Goal: Information Seeking & Learning: Learn about a topic

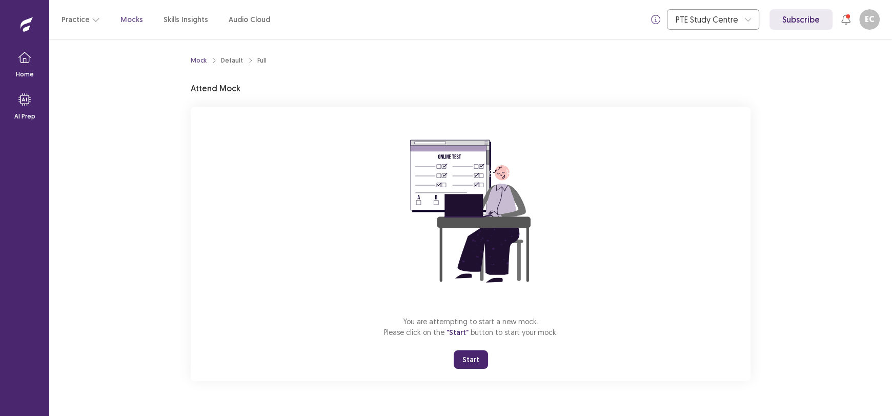
click at [471, 360] on button "Start" at bounding box center [471, 359] width 34 height 18
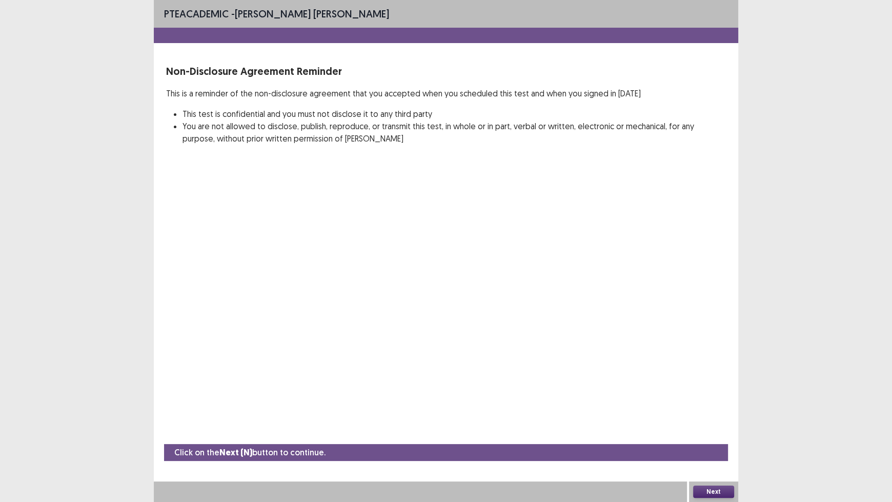
click at [705, 415] on button "Next" at bounding box center [713, 491] width 41 height 12
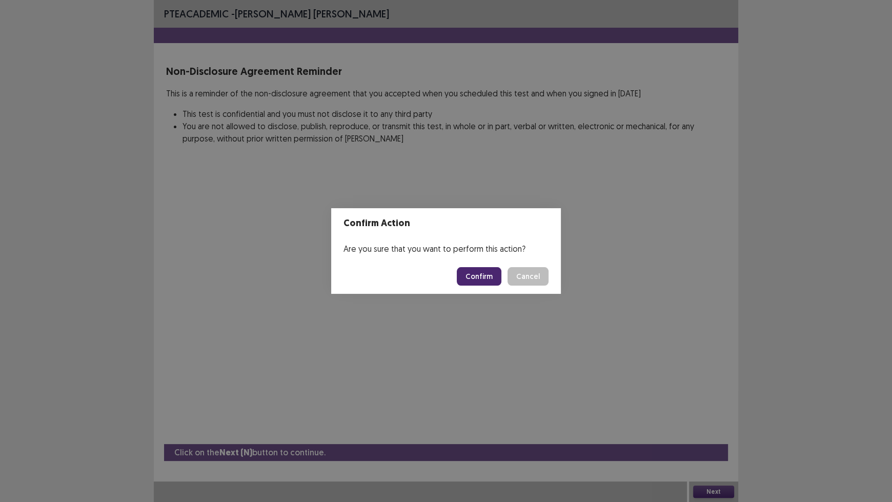
click at [477, 280] on button "Confirm" at bounding box center [479, 276] width 45 height 18
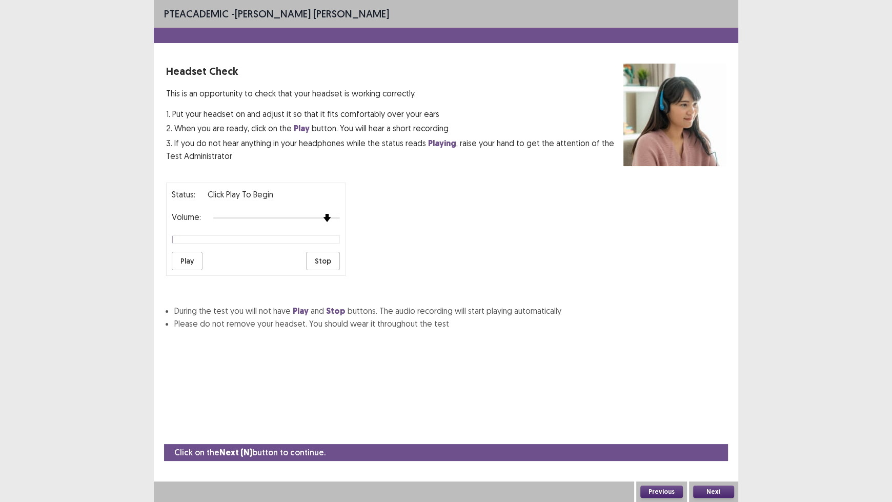
click at [322, 216] on div at bounding box center [276, 218] width 127 height 8
click at [176, 254] on button "Play" at bounding box center [187, 261] width 31 height 18
click at [314, 216] on img at bounding box center [315, 218] width 8 height 8
click at [717, 415] on button "Next" at bounding box center [713, 491] width 41 height 12
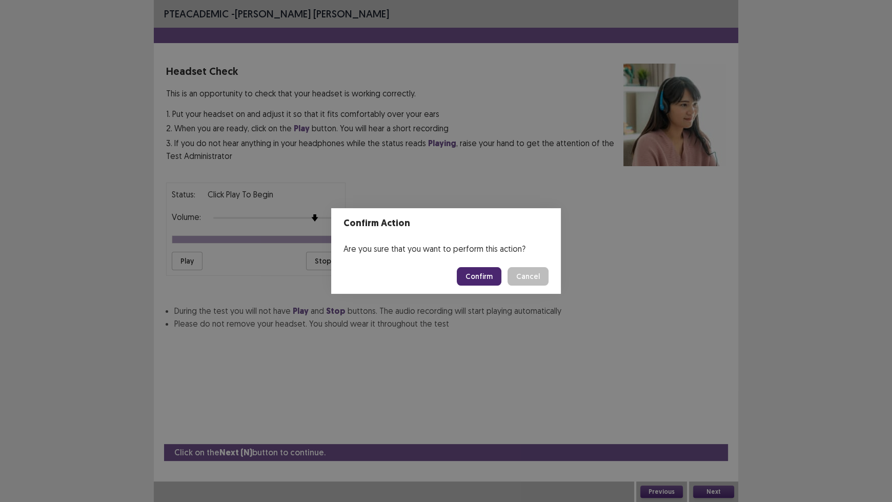
click at [480, 269] on button "Confirm" at bounding box center [479, 276] width 45 height 18
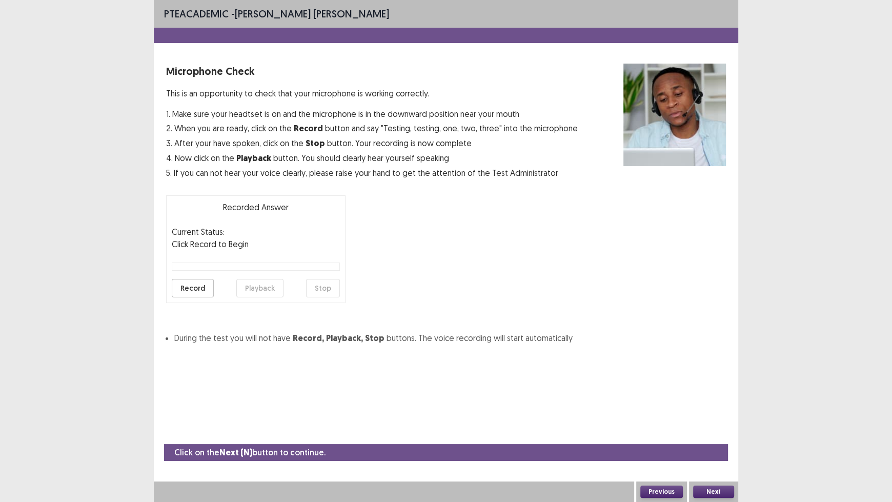
click at [192, 283] on button "Record" at bounding box center [193, 288] width 42 height 18
click at [320, 290] on button "Stop" at bounding box center [323, 288] width 34 height 18
click at [260, 290] on button "Playback" at bounding box center [259, 288] width 47 height 18
click at [709, 415] on button "Next" at bounding box center [713, 491] width 41 height 12
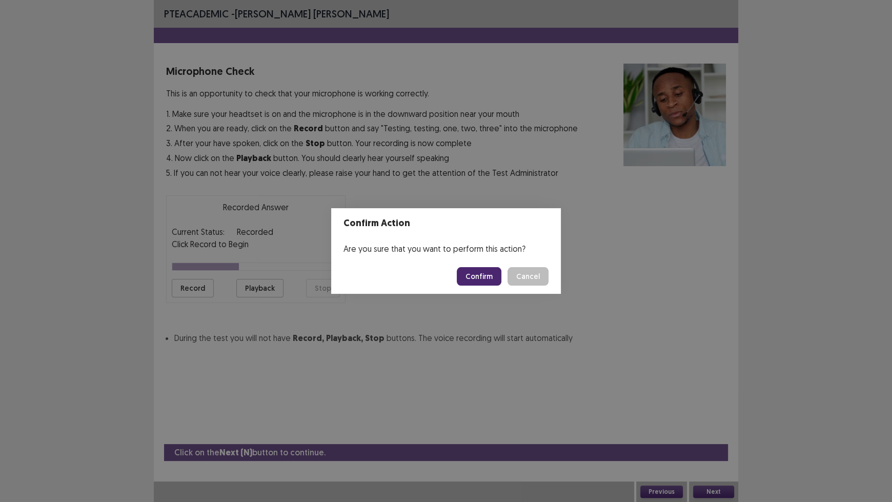
click at [483, 279] on button "Confirm" at bounding box center [479, 276] width 45 height 18
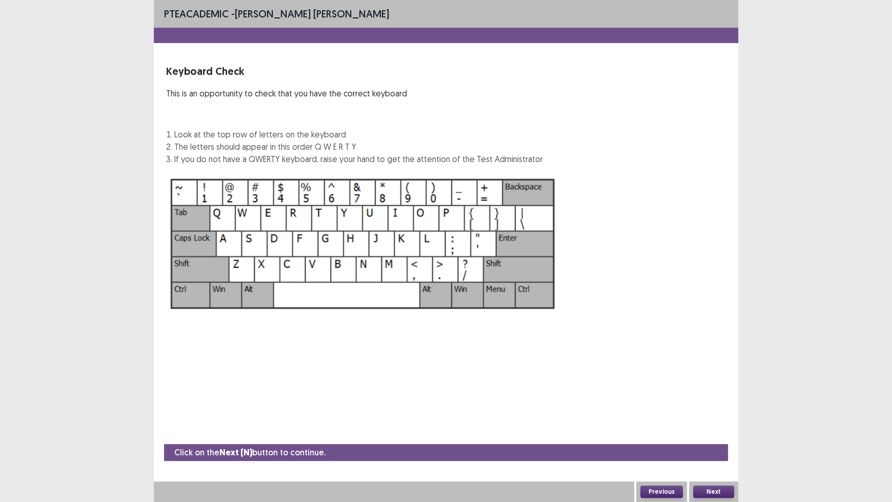
click at [723, 415] on button "Next" at bounding box center [713, 491] width 41 height 12
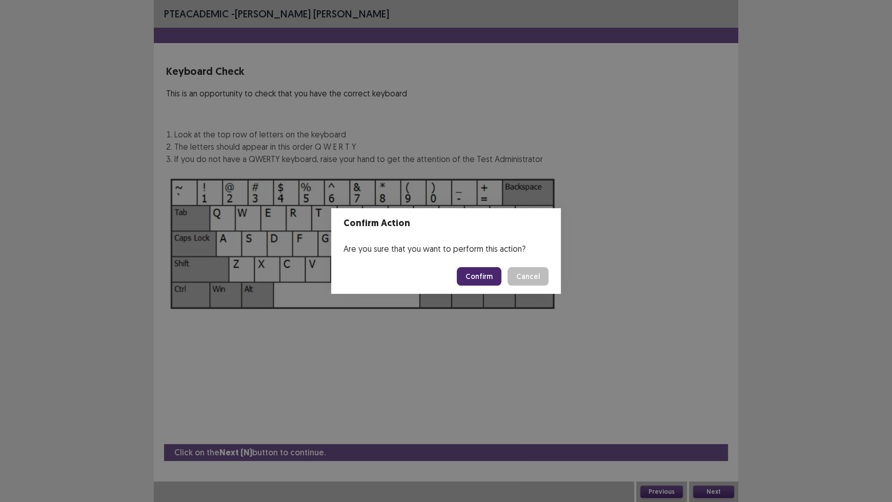
click at [474, 276] on button "Confirm" at bounding box center [479, 276] width 45 height 18
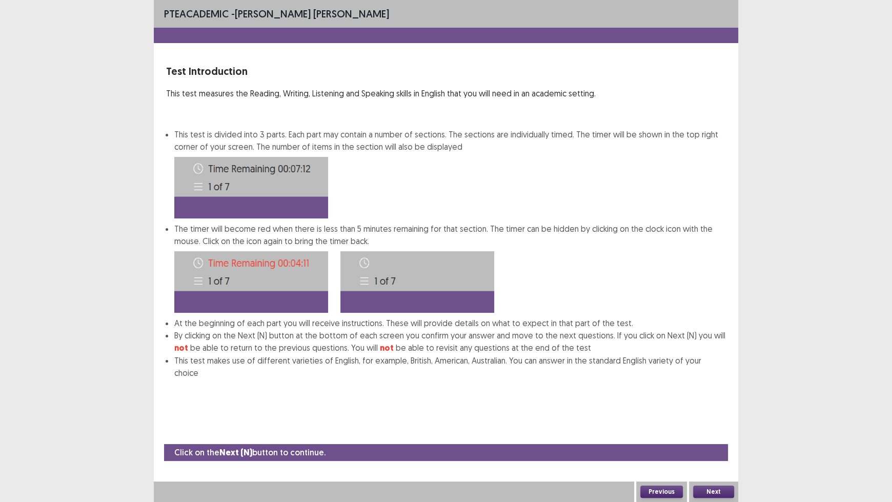
click at [718, 415] on button "Next" at bounding box center [713, 491] width 41 height 12
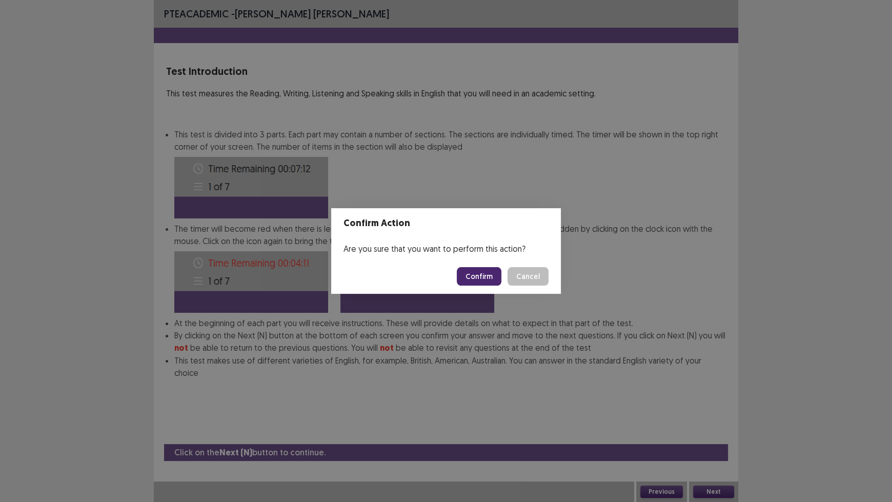
click at [489, 269] on button "Confirm" at bounding box center [479, 276] width 45 height 18
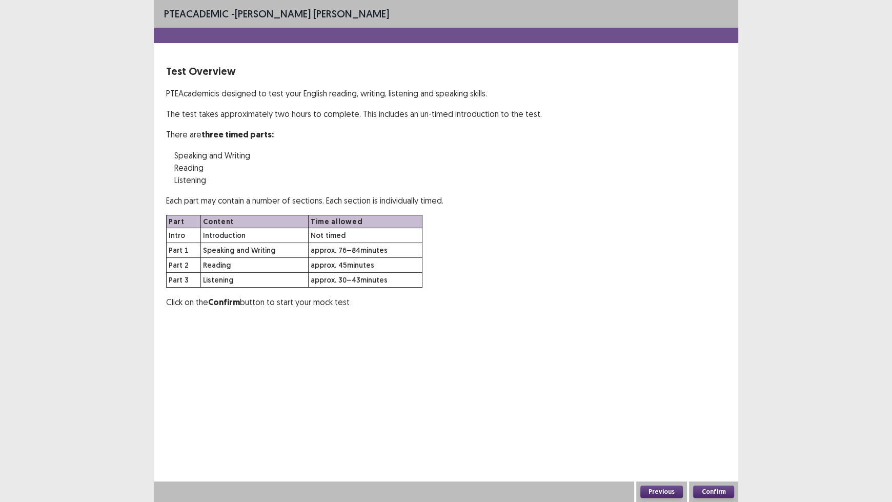
click at [718, 415] on button "Confirm" at bounding box center [713, 491] width 41 height 12
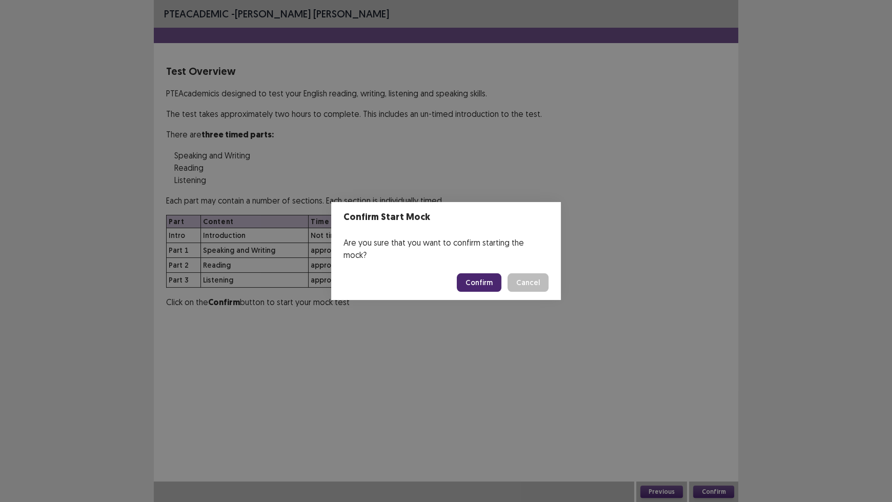
click at [491, 280] on button "Confirm" at bounding box center [479, 282] width 45 height 18
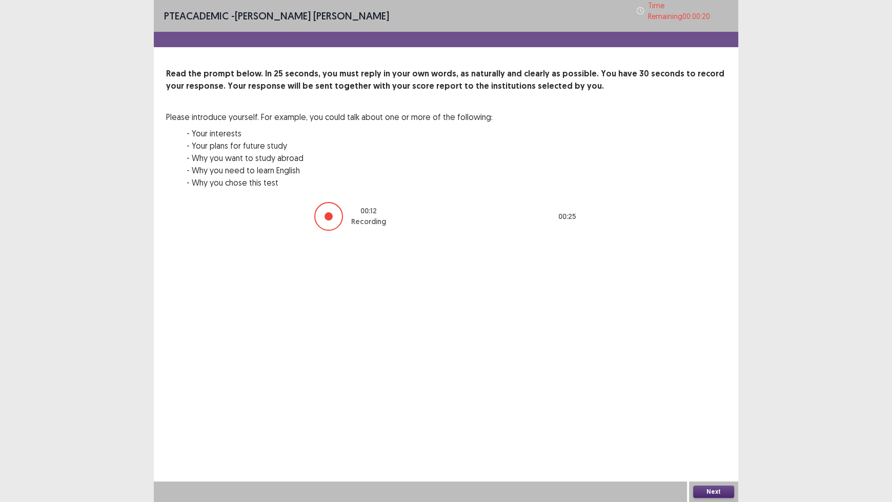
click at [714, 415] on button "Next" at bounding box center [713, 491] width 41 height 12
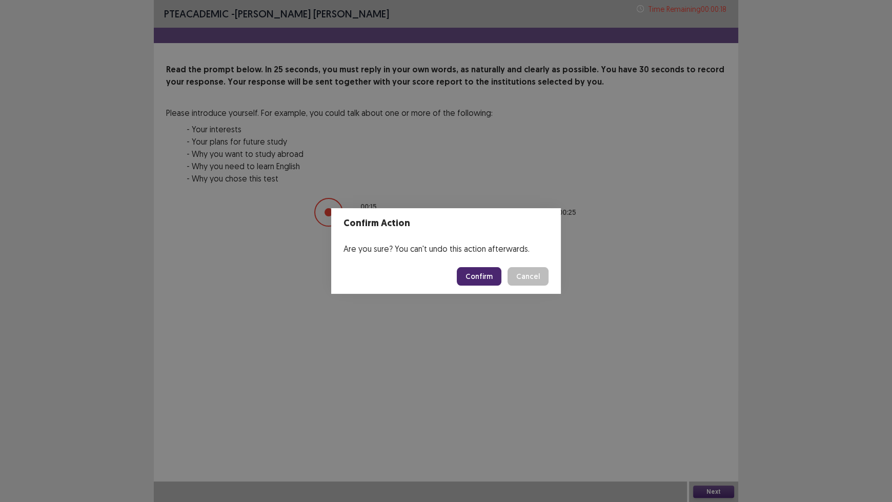
click at [474, 282] on button "Confirm" at bounding box center [479, 276] width 45 height 18
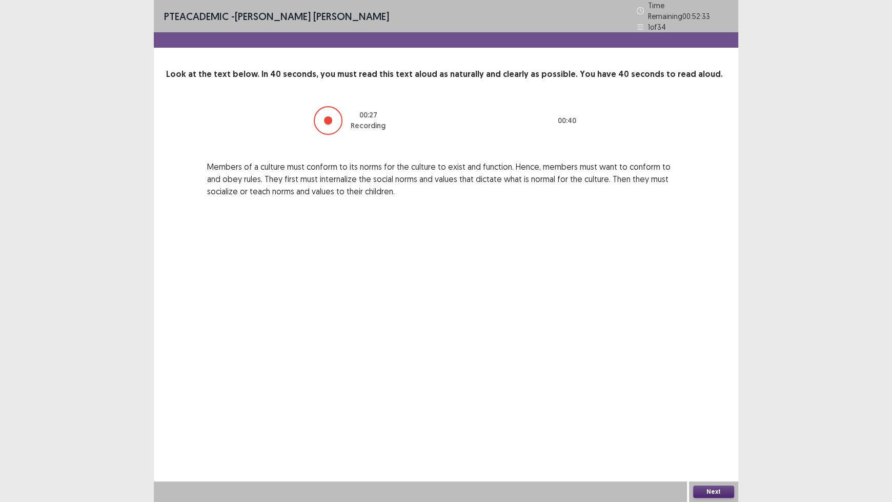
click at [717, 415] on button "Next" at bounding box center [713, 491] width 41 height 12
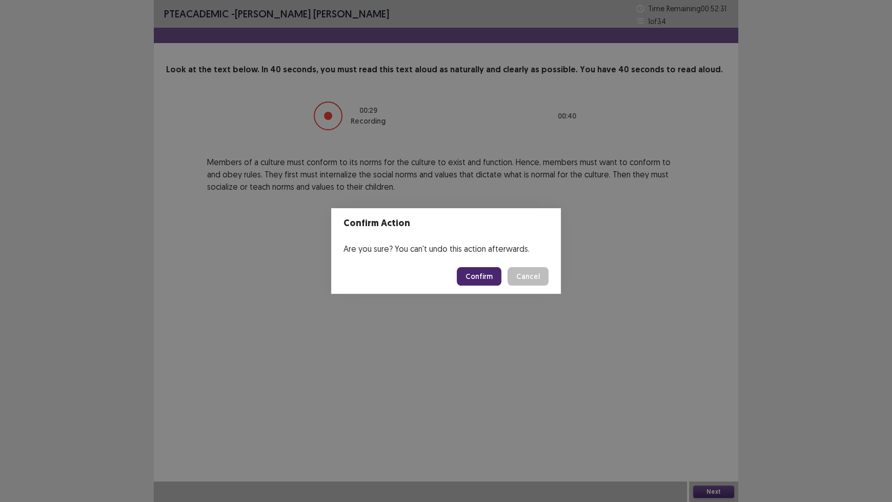
click at [482, 269] on button "Confirm" at bounding box center [479, 276] width 45 height 18
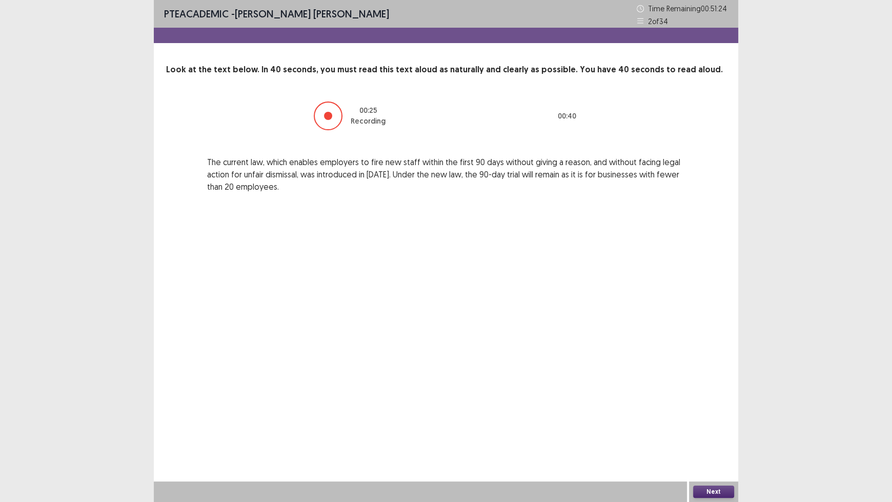
click at [725, 415] on button "Next" at bounding box center [713, 491] width 41 height 12
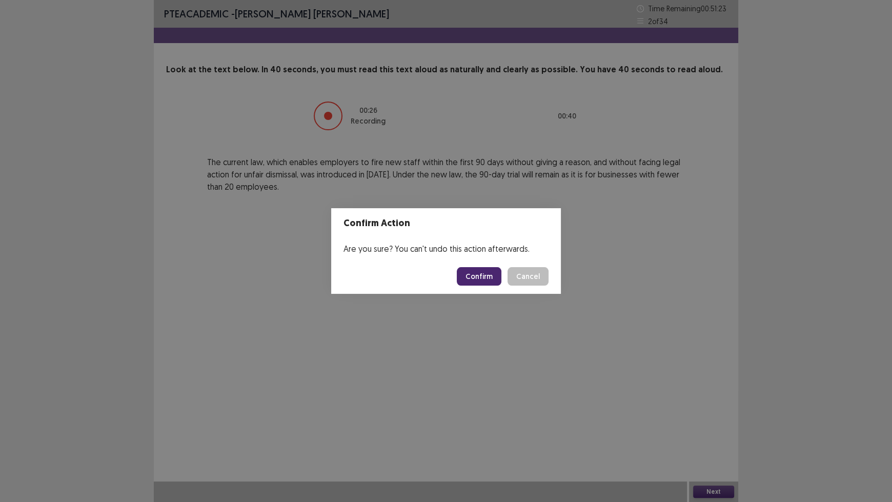
click at [479, 277] on button "Confirm" at bounding box center [479, 276] width 45 height 18
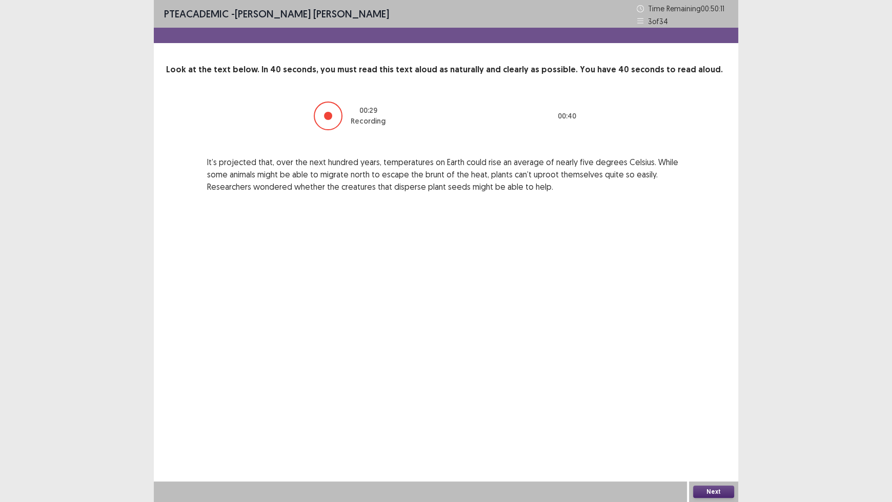
click at [706, 415] on button "Next" at bounding box center [713, 491] width 41 height 12
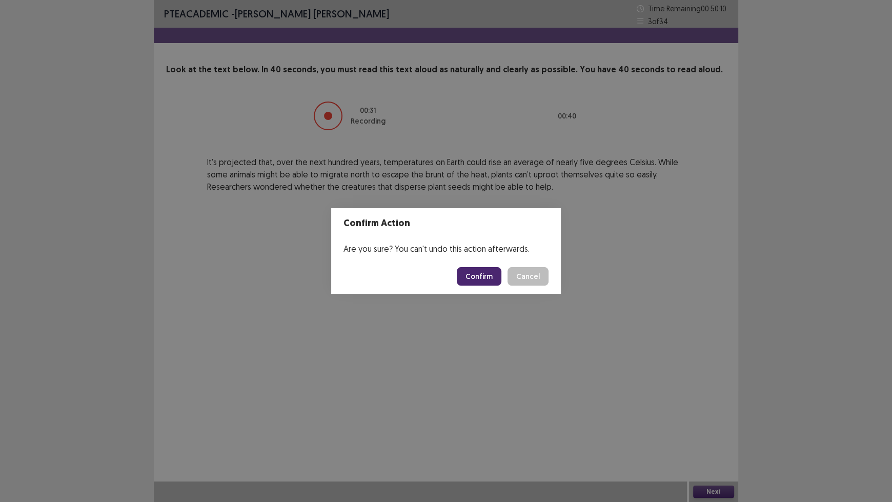
click at [491, 275] on button "Confirm" at bounding box center [479, 276] width 45 height 18
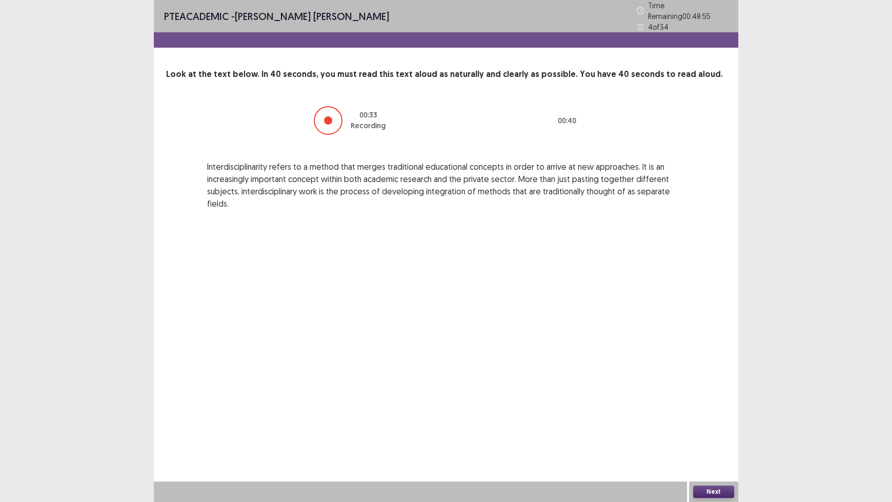
click at [702, 415] on button "Next" at bounding box center [713, 491] width 41 height 12
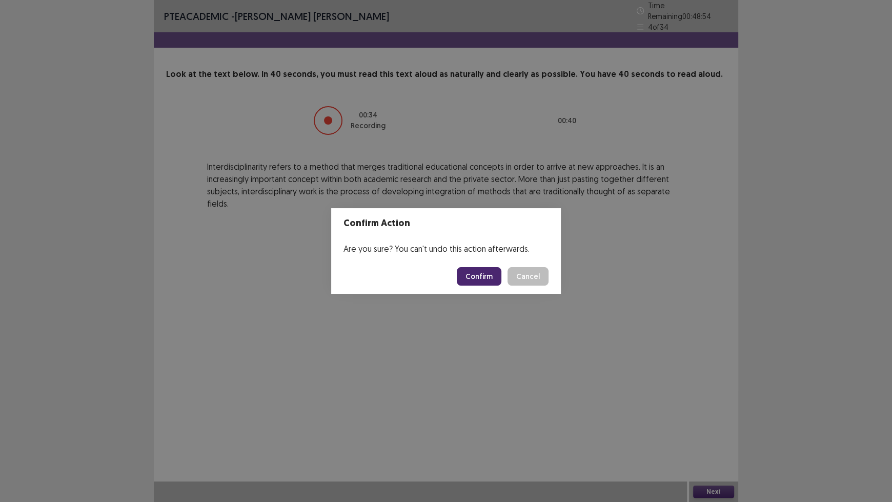
click at [477, 275] on button "Confirm" at bounding box center [479, 276] width 45 height 18
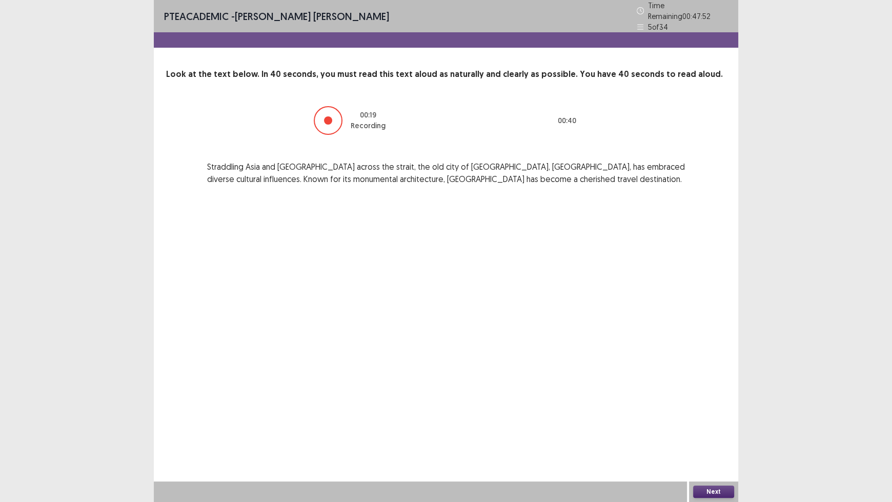
click at [708, 415] on button "Next" at bounding box center [713, 491] width 41 height 12
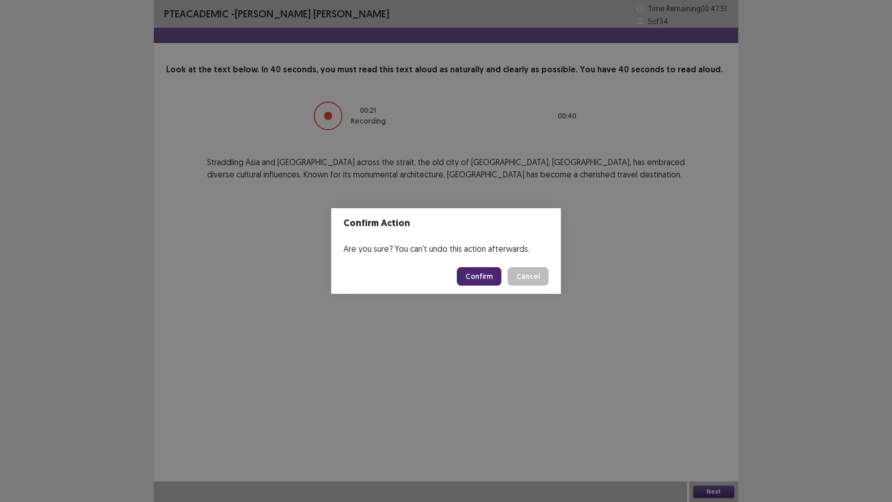
click at [483, 273] on button "Confirm" at bounding box center [479, 276] width 45 height 18
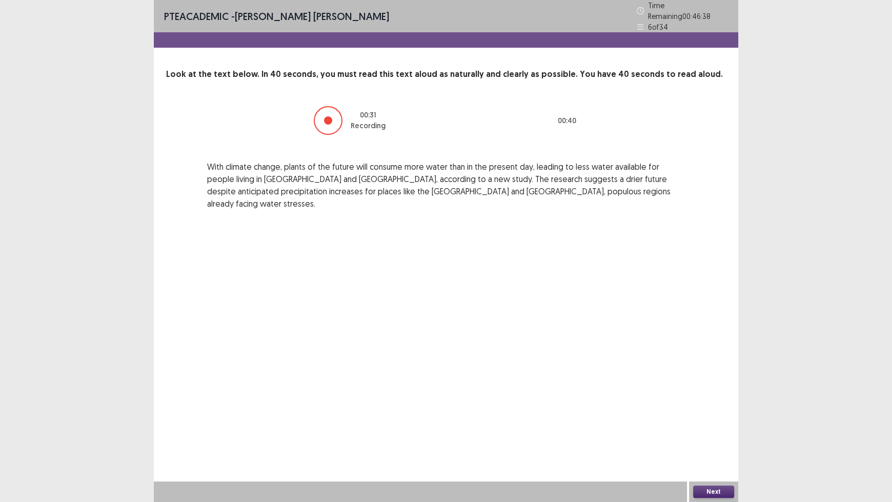
click at [716, 415] on button "Next" at bounding box center [713, 491] width 41 height 12
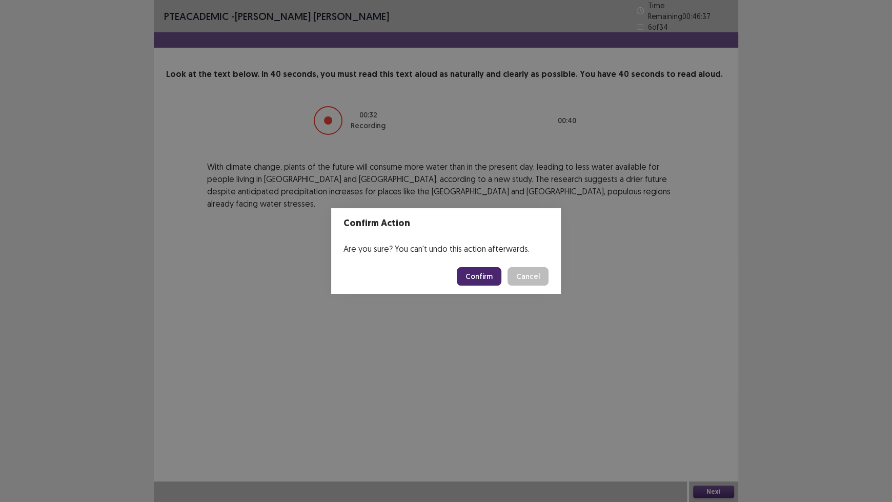
click at [477, 275] on button "Confirm" at bounding box center [479, 276] width 45 height 18
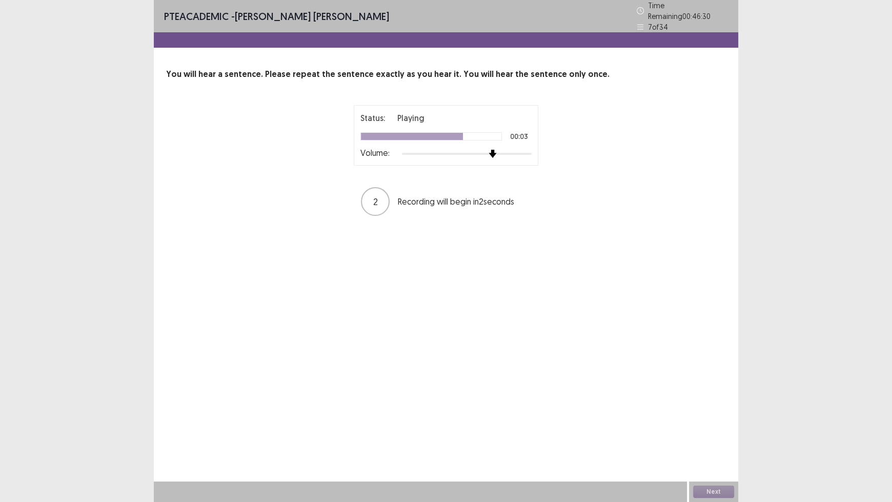
click at [492, 152] on img at bounding box center [493, 154] width 8 height 8
click at [725, 415] on button "Next" at bounding box center [713, 491] width 41 height 12
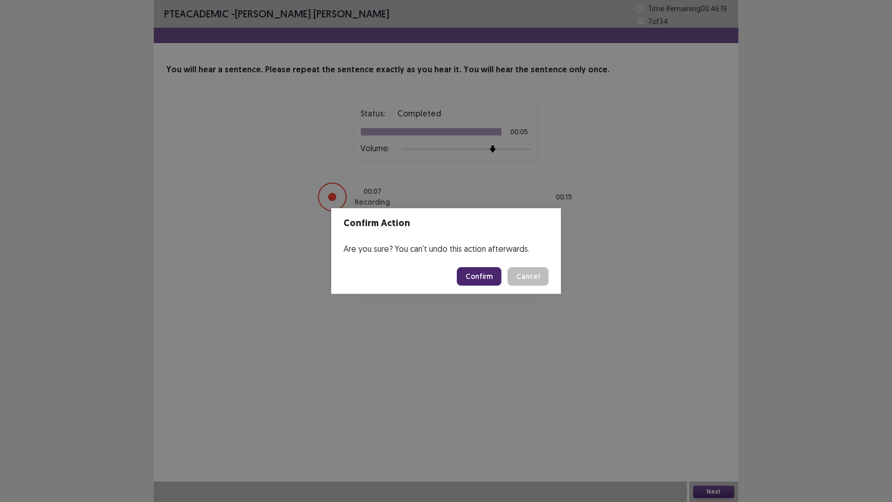
click at [475, 275] on button "Confirm" at bounding box center [479, 276] width 45 height 18
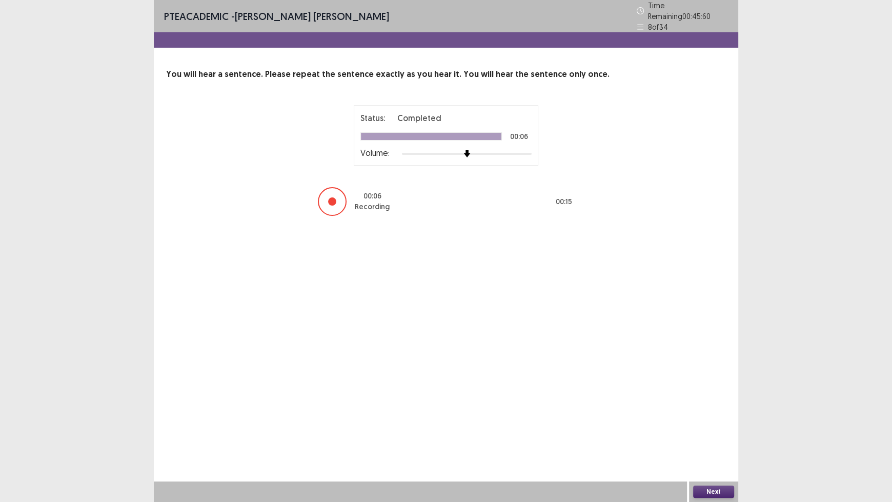
click at [710, 415] on button "Next" at bounding box center [713, 491] width 41 height 12
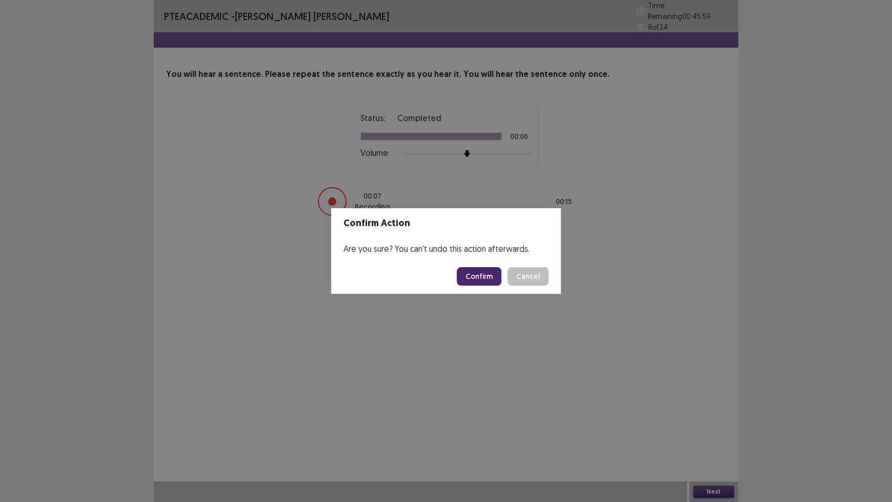
click at [481, 277] on button "Confirm" at bounding box center [479, 276] width 45 height 18
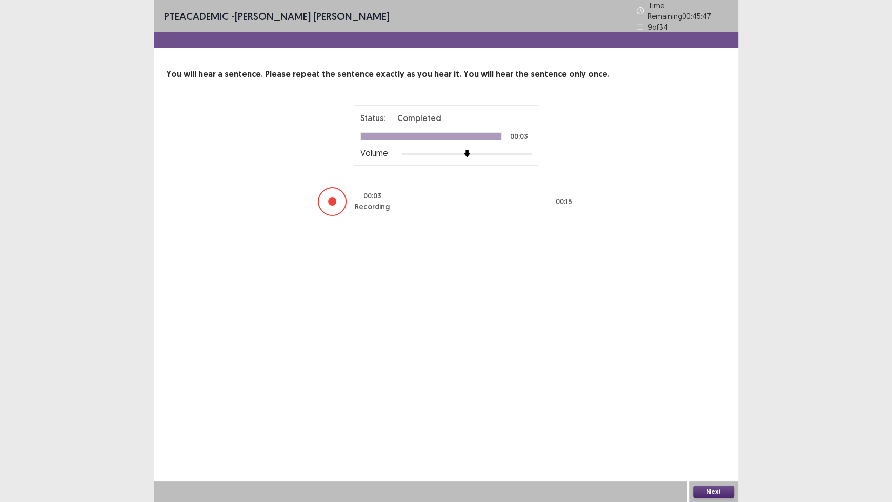
click at [705, 415] on button "Next" at bounding box center [713, 491] width 41 height 12
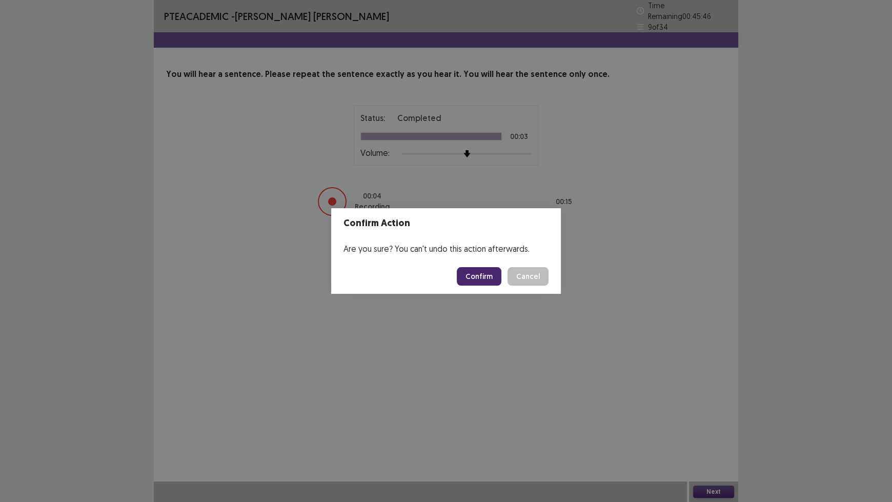
click at [495, 283] on button "Confirm" at bounding box center [479, 276] width 45 height 18
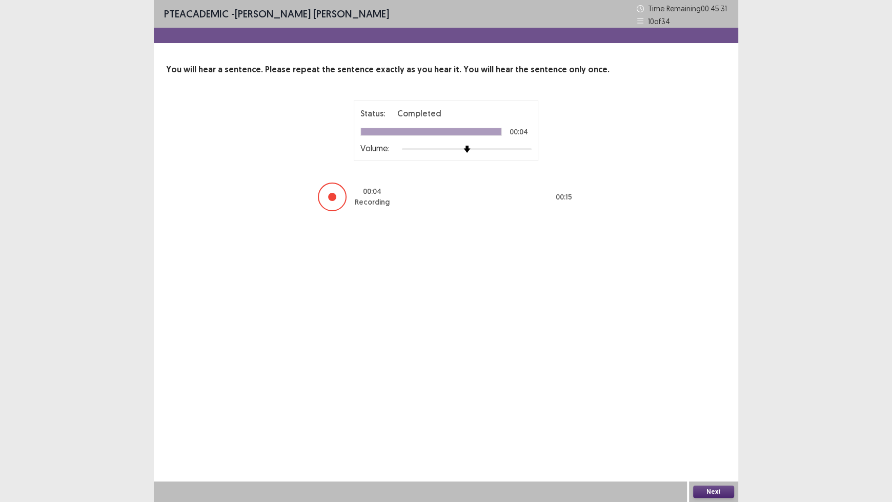
click at [715, 415] on button "Next" at bounding box center [713, 491] width 41 height 12
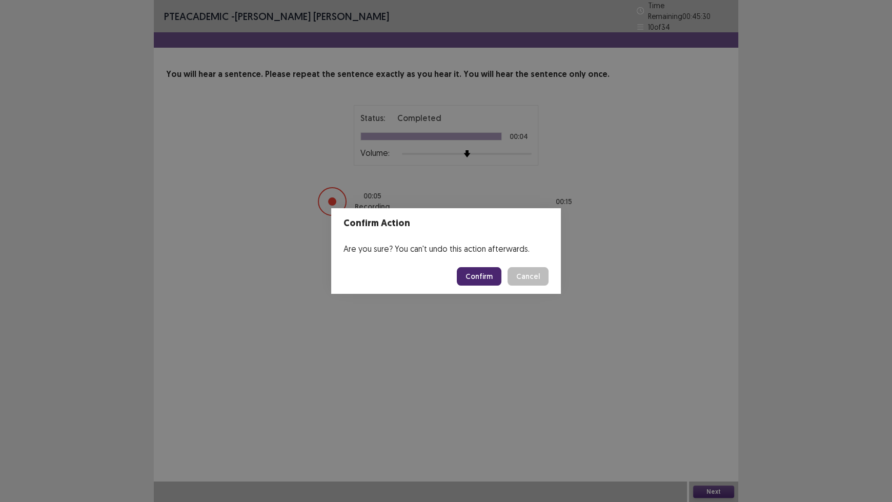
click at [492, 285] on button "Confirm" at bounding box center [479, 276] width 45 height 18
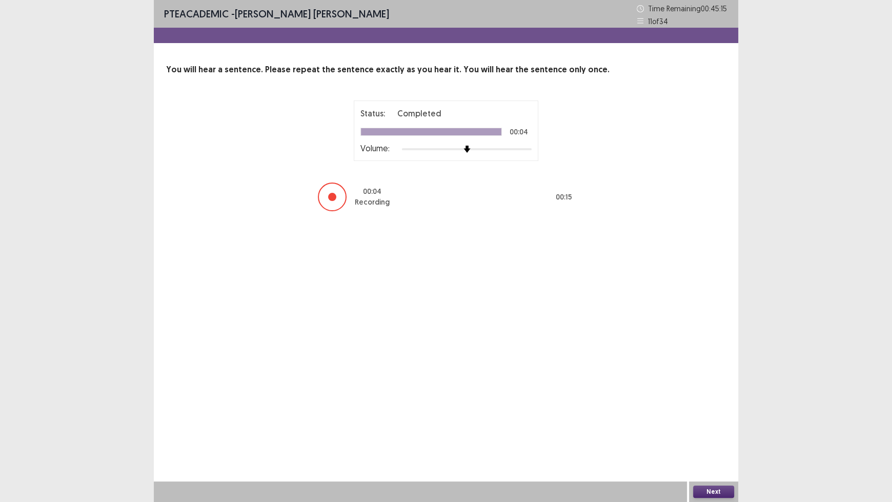
click at [708, 415] on button "Next" at bounding box center [713, 491] width 41 height 12
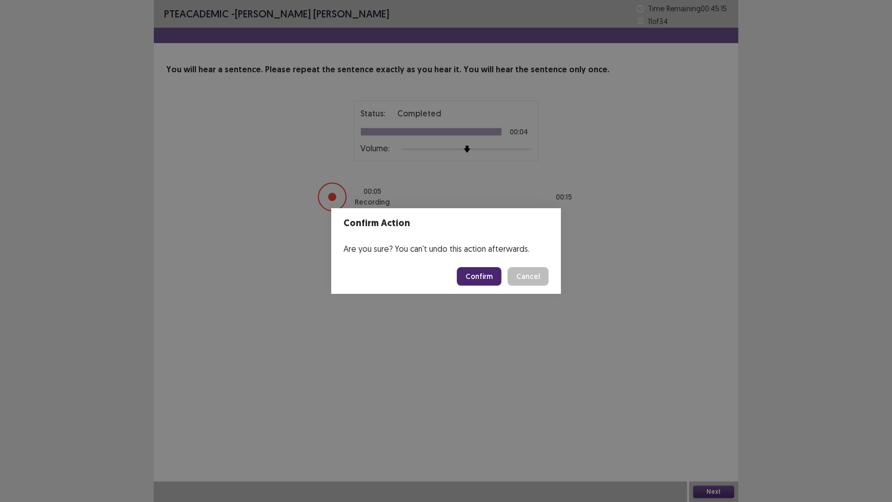
click at [473, 280] on button "Confirm" at bounding box center [479, 276] width 45 height 18
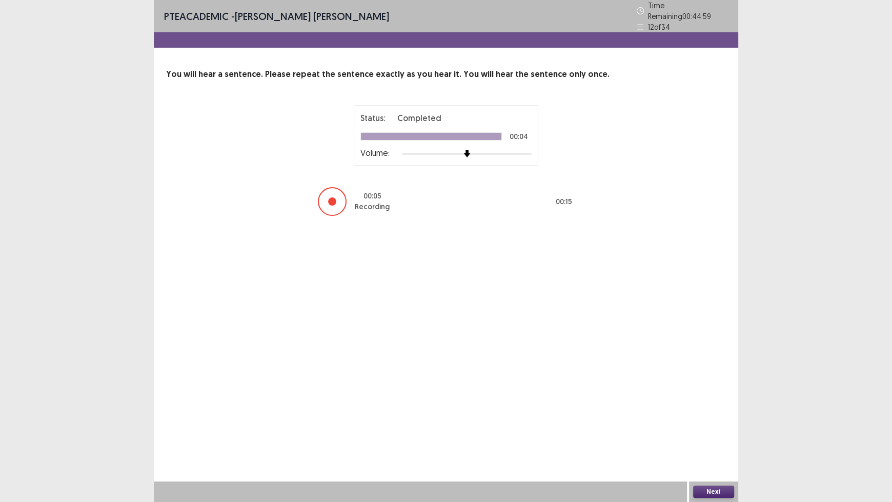
click at [714, 415] on button "Next" at bounding box center [713, 491] width 41 height 12
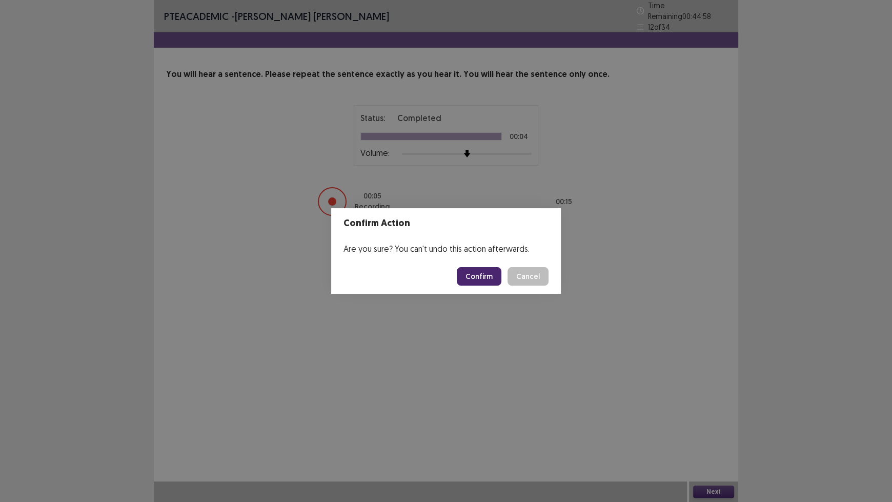
click at [475, 278] on button "Confirm" at bounding box center [479, 276] width 45 height 18
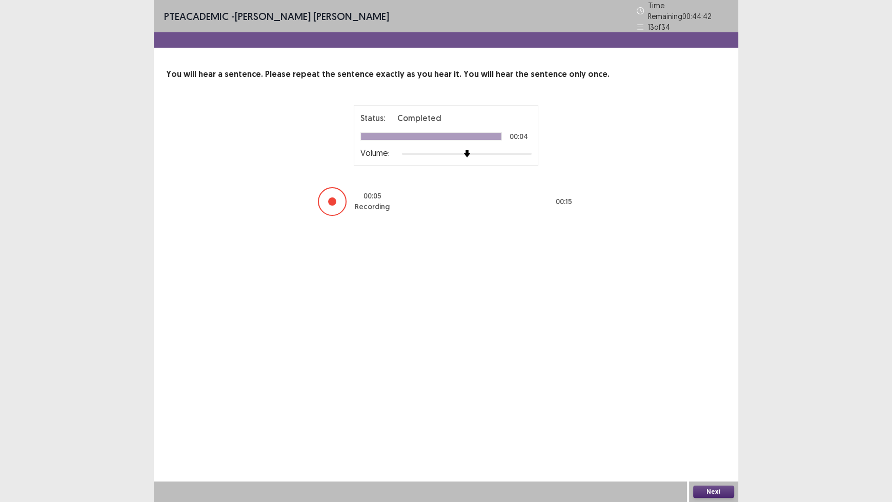
click at [720, 415] on button "Next" at bounding box center [713, 491] width 41 height 12
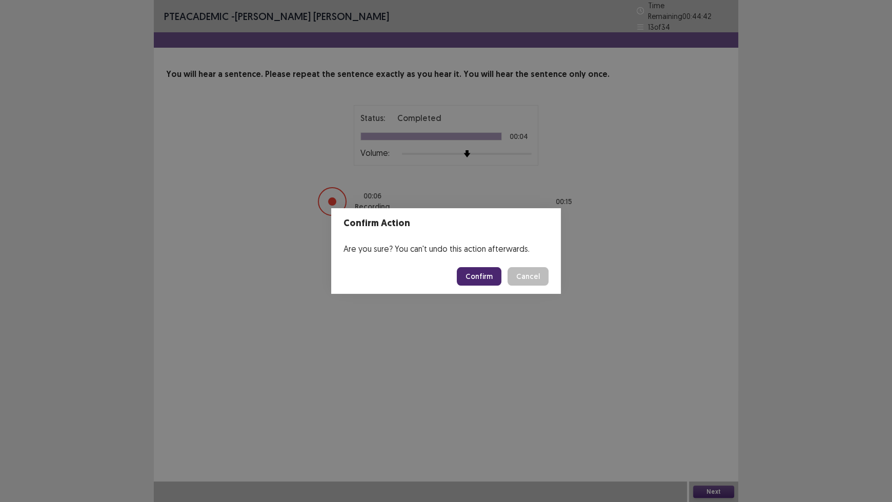
click at [492, 275] on button "Confirm" at bounding box center [479, 276] width 45 height 18
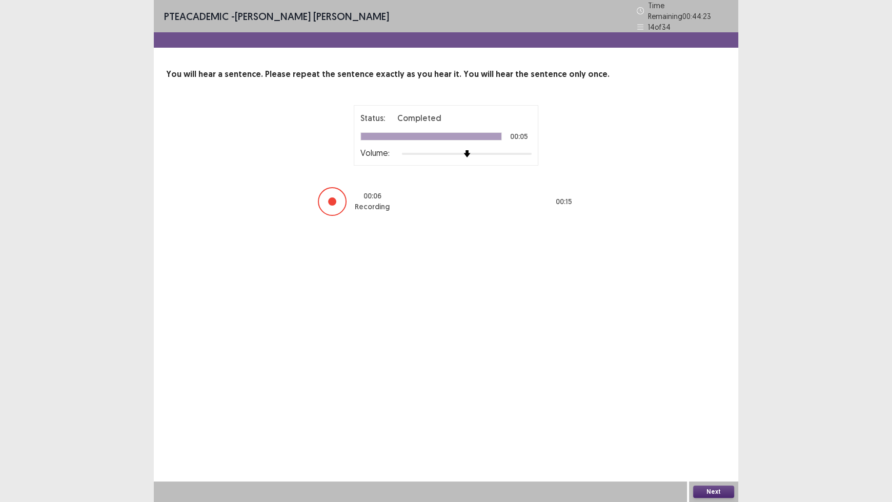
click at [722, 415] on button "Next" at bounding box center [713, 491] width 41 height 12
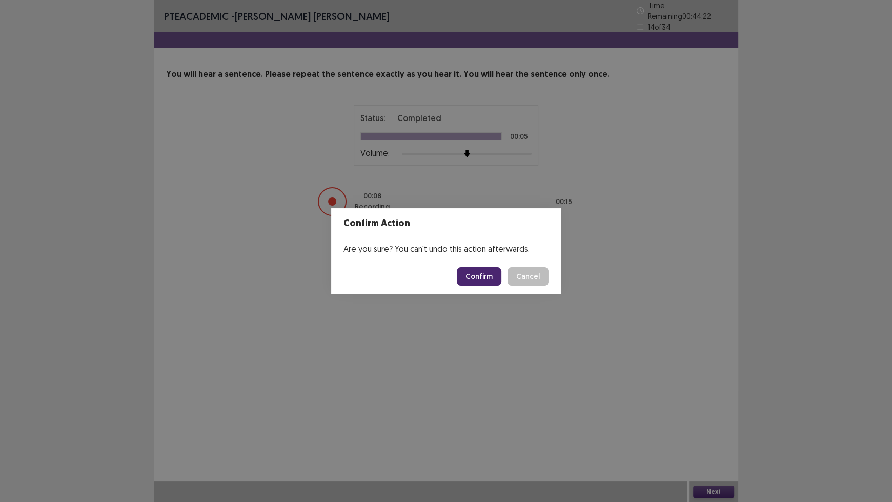
click at [484, 278] on button "Confirm" at bounding box center [479, 276] width 45 height 18
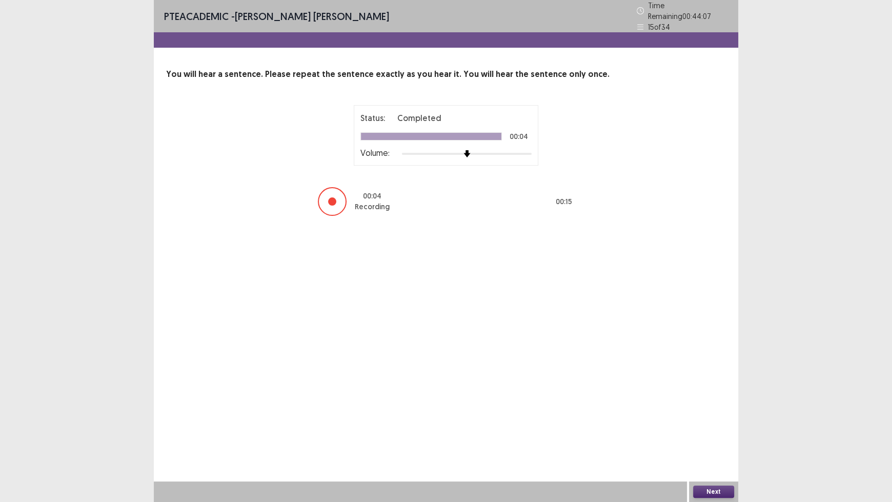
click at [708, 415] on button "Next" at bounding box center [713, 491] width 41 height 12
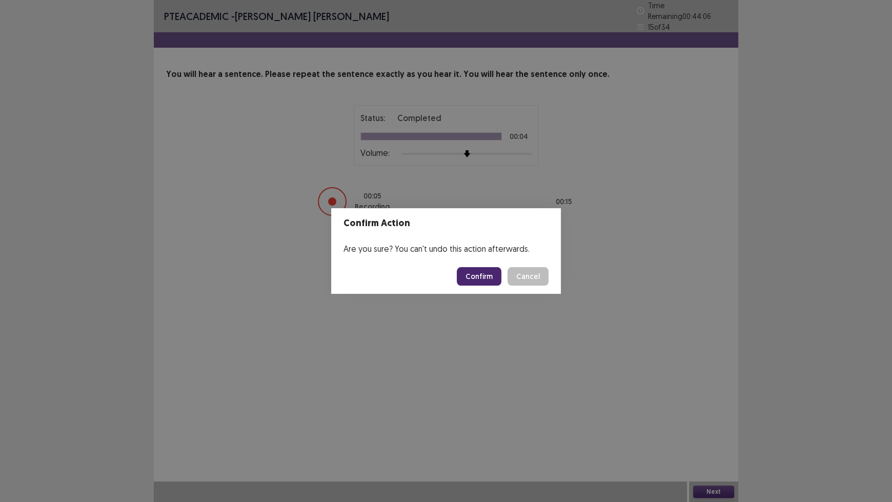
click at [479, 270] on button "Confirm" at bounding box center [479, 276] width 45 height 18
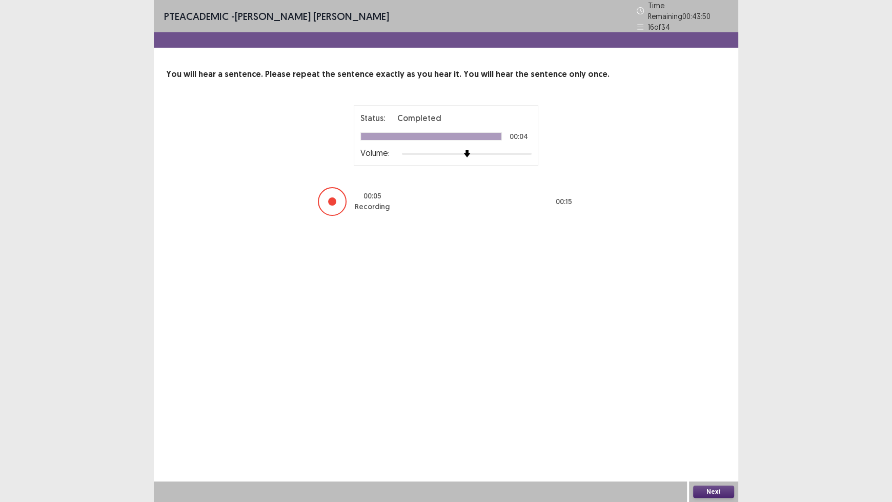
click at [716, 415] on button "Next" at bounding box center [713, 491] width 41 height 12
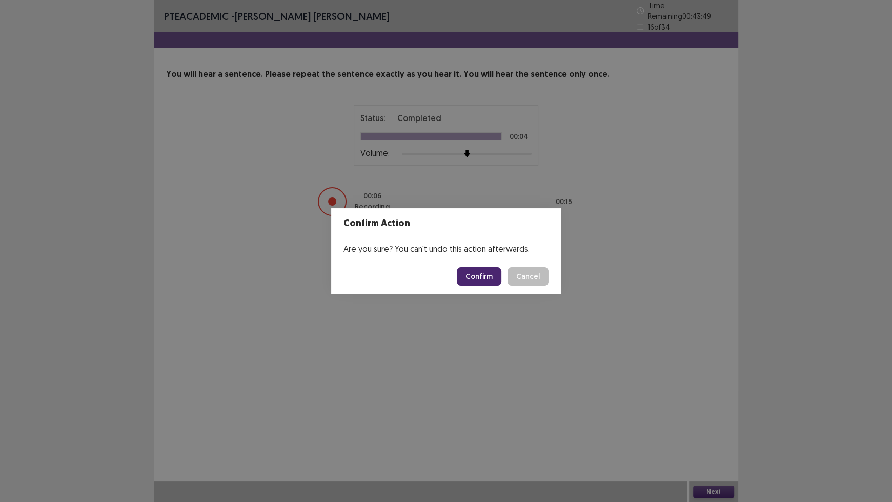
click at [490, 278] on button "Confirm" at bounding box center [479, 276] width 45 height 18
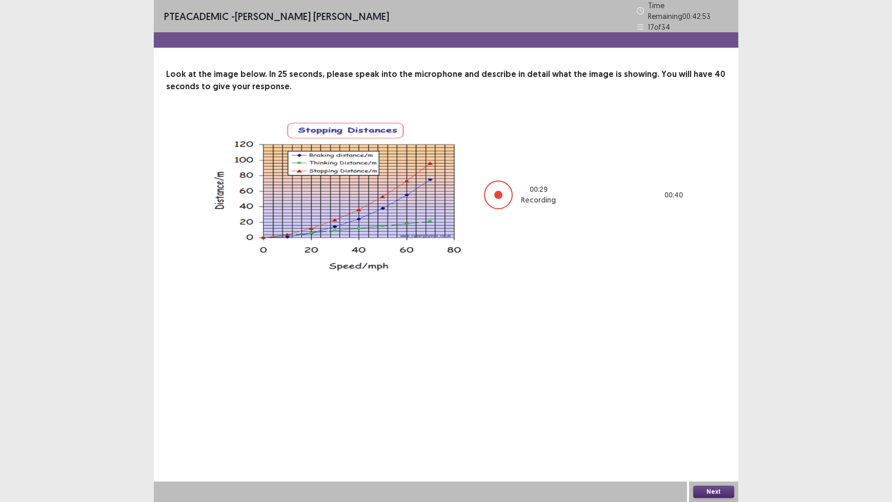
click at [714, 415] on button "Next" at bounding box center [713, 491] width 41 height 12
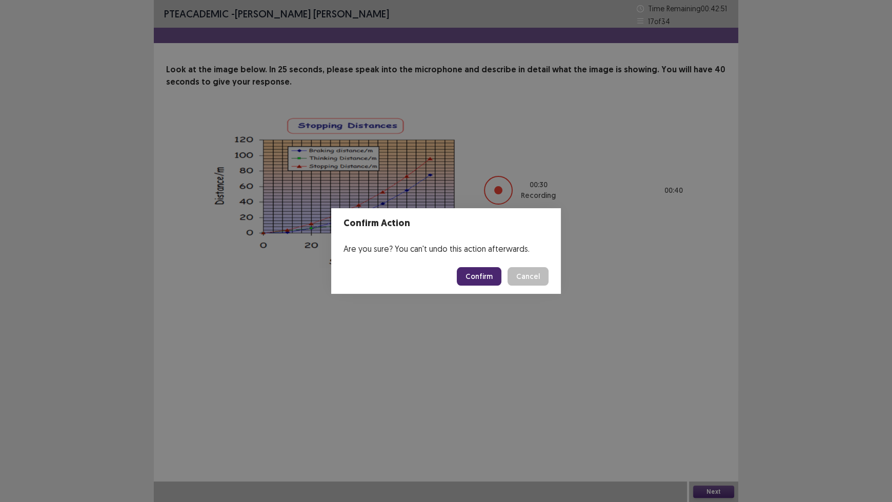
click at [472, 278] on button "Confirm" at bounding box center [479, 276] width 45 height 18
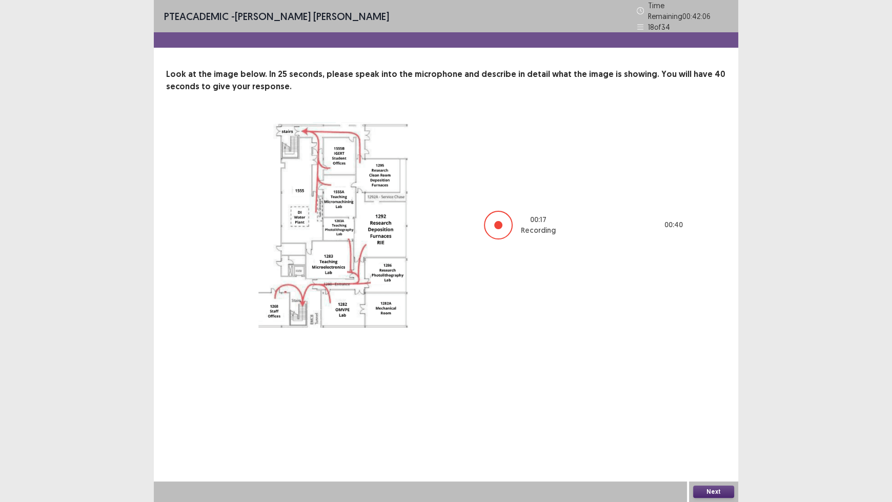
click at [705, 415] on button "Next" at bounding box center [713, 491] width 41 height 12
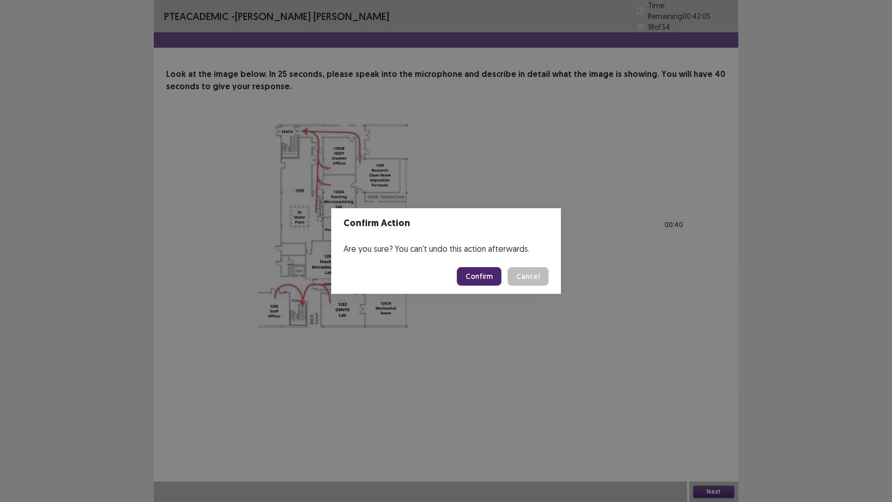
click at [475, 267] on button "Confirm" at bounding box center [479, 276] width 45 height 18
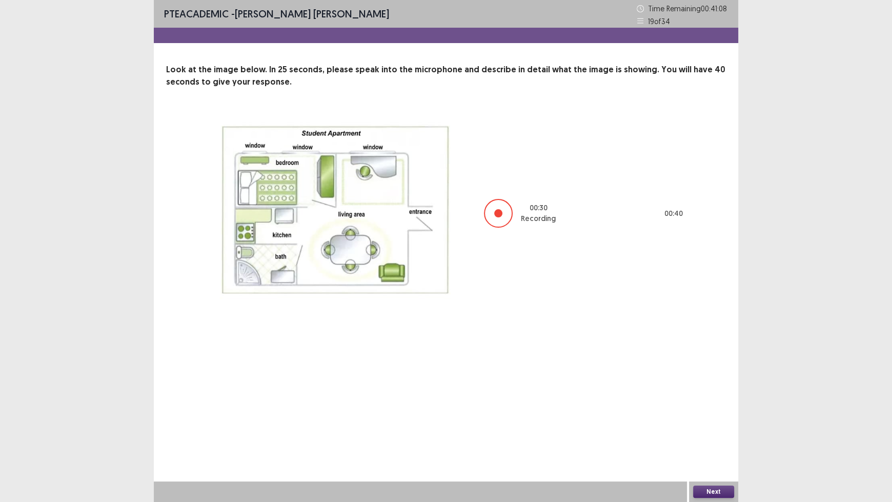
click at [713, 415] on button "Next" at bounding box center [713, 491] width 41 height 12
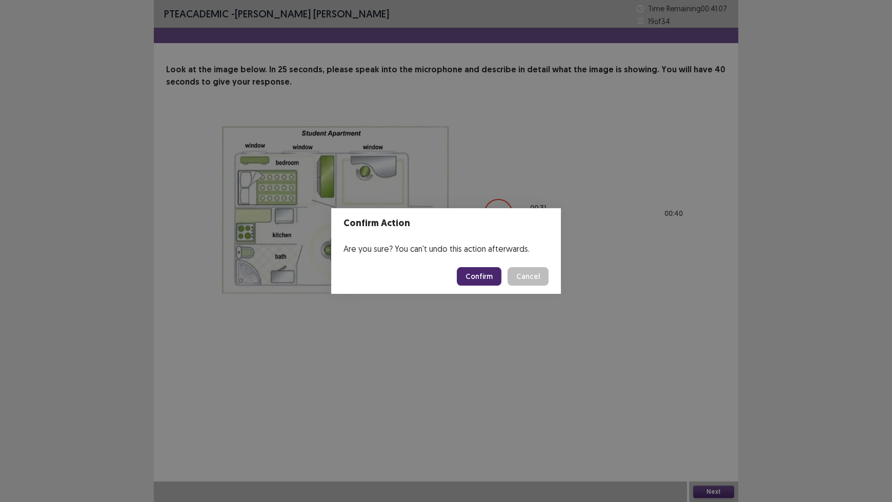
click at [477, 272] on button "Confirm" at bounding box center [479, 276] width 45 height 18
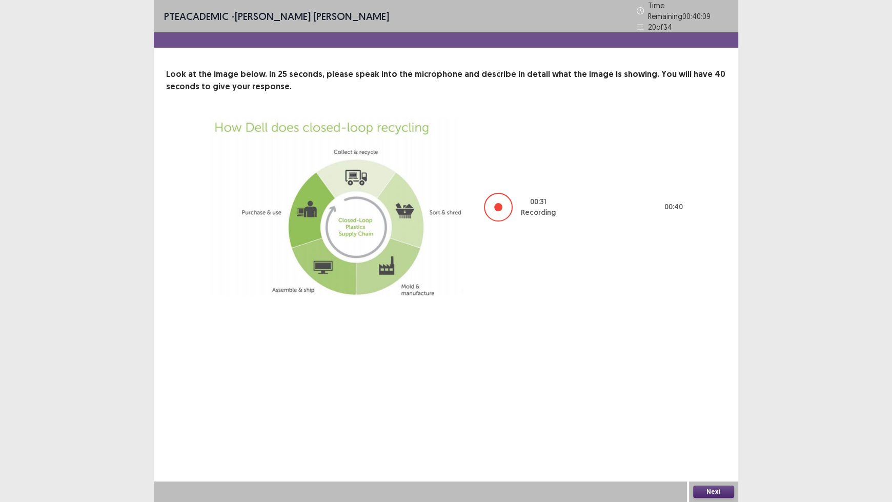
click at [717, 415] on button "Next" at bounding box center [713, 491] width 41 height 12
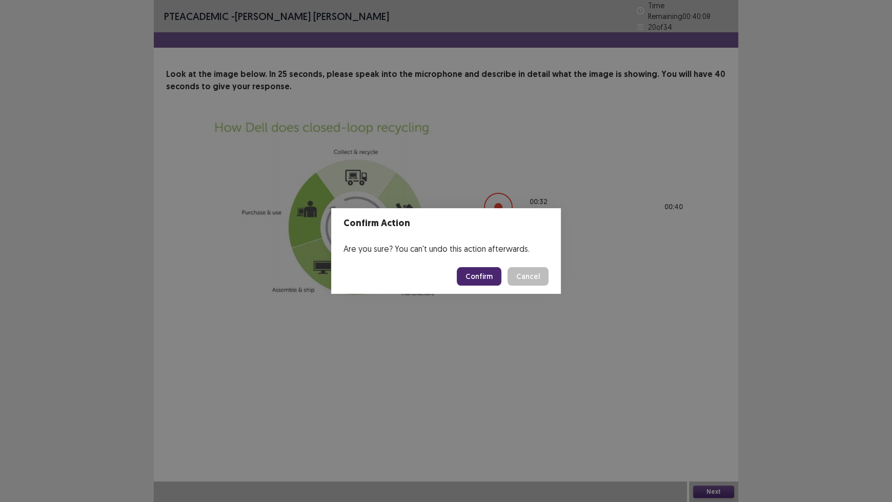
click at [470, 272] on button "Confirm" at bounding box center [479, 276] width 45 height 18
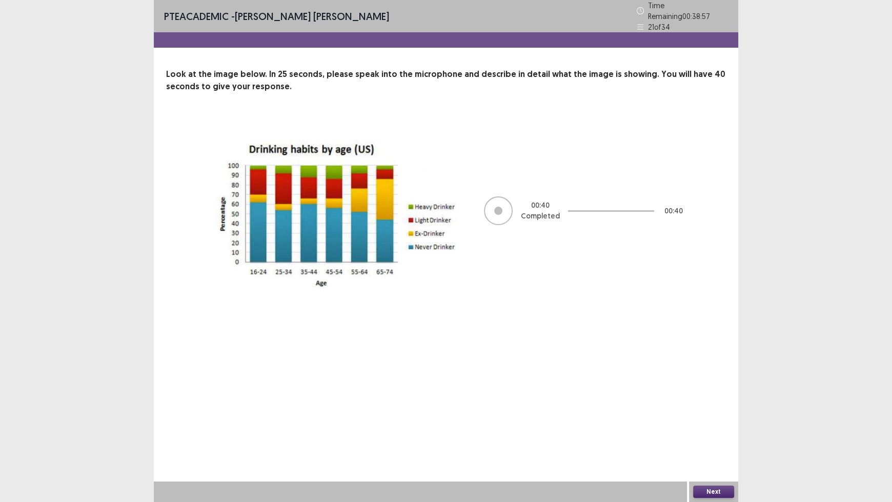
click at [710, 415] on button "Next" at bounding box center [713, 491] width 41 height 12
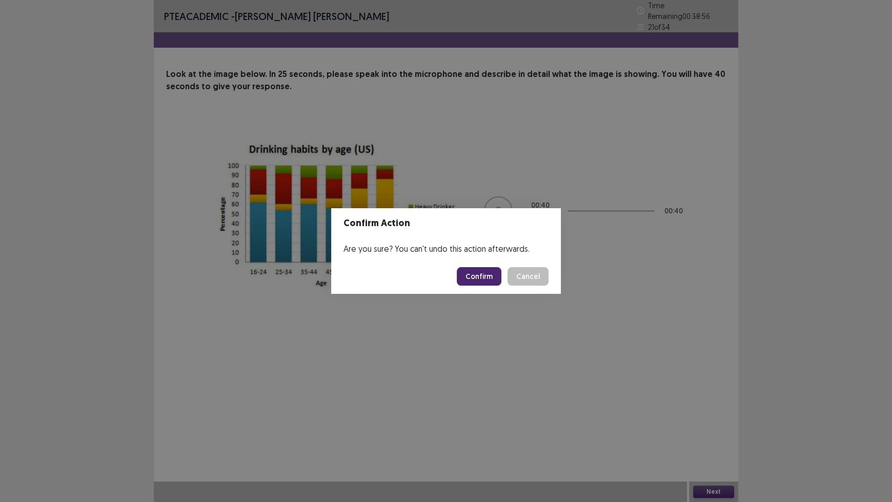
click at [471, 274] on button "Confirm" at bounding box center [479, 276] width 45 height 18
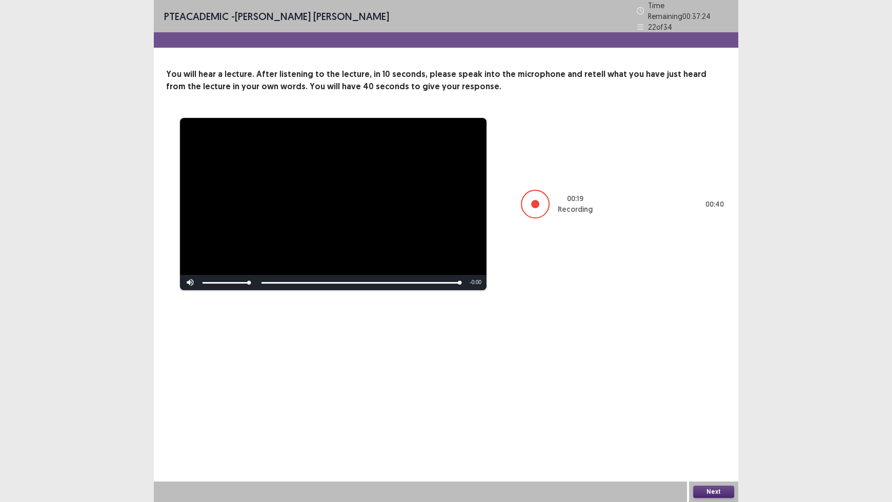
click at [715, 415] on button "Next" at bounding box center [713, 491] width 41 height 12
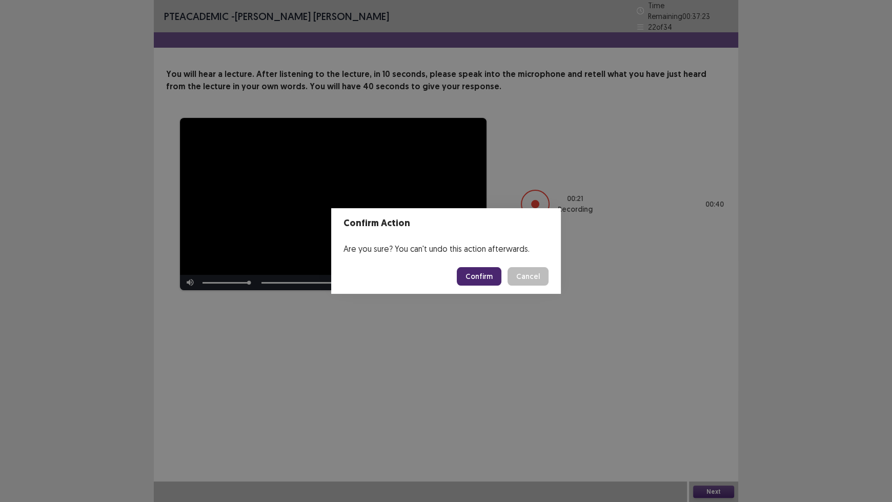
click at [492, 279] on button "Confirm" at bounding box center [479, 276] width 45 height 18
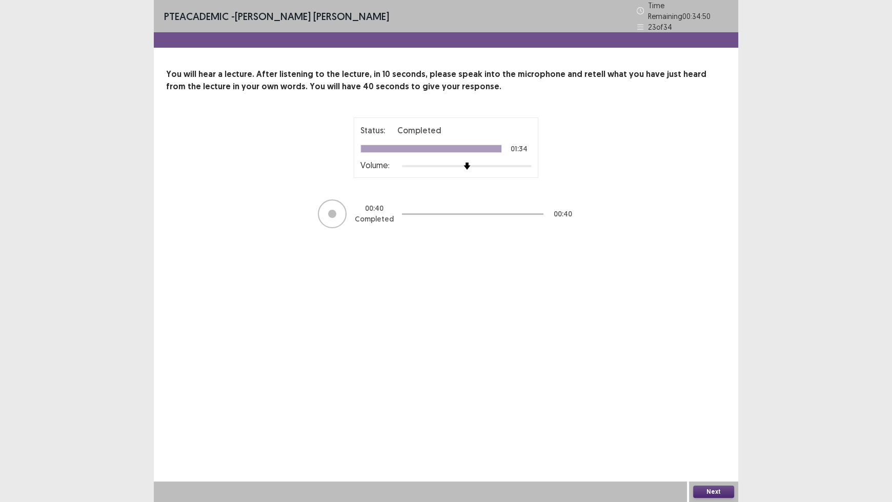
click at [713, 415] on button "Next" at bounding box center [713, 491] width 41 height 12
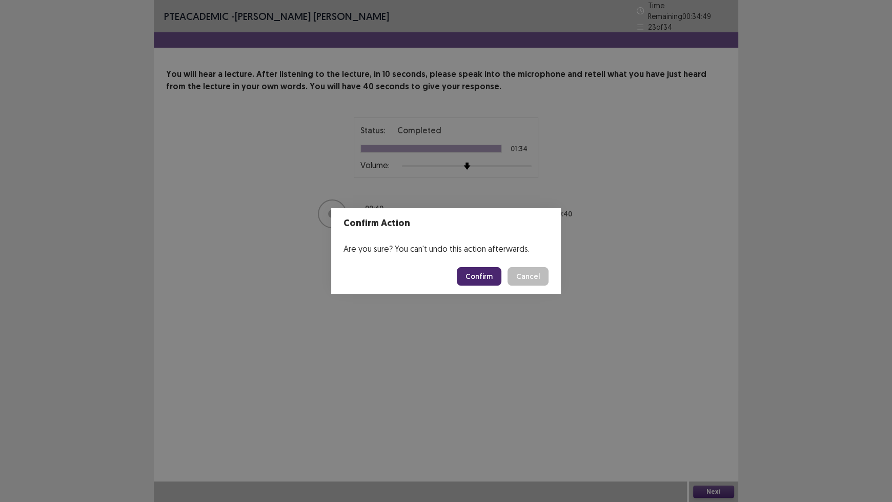
click at [477, 270] on button "Confirm" at bounding box center [479, 276] width 45 height 18
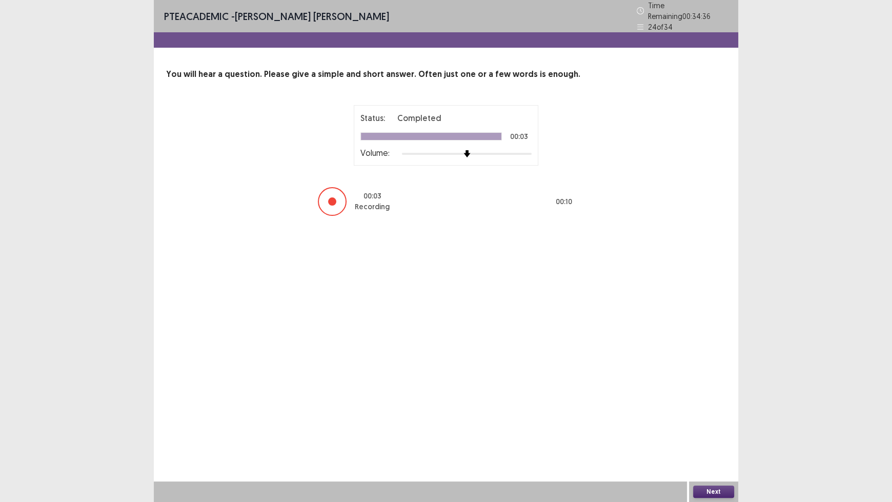
click at [721, 415] on button "Next" at bounding box center [713, 491] width 41 height 12
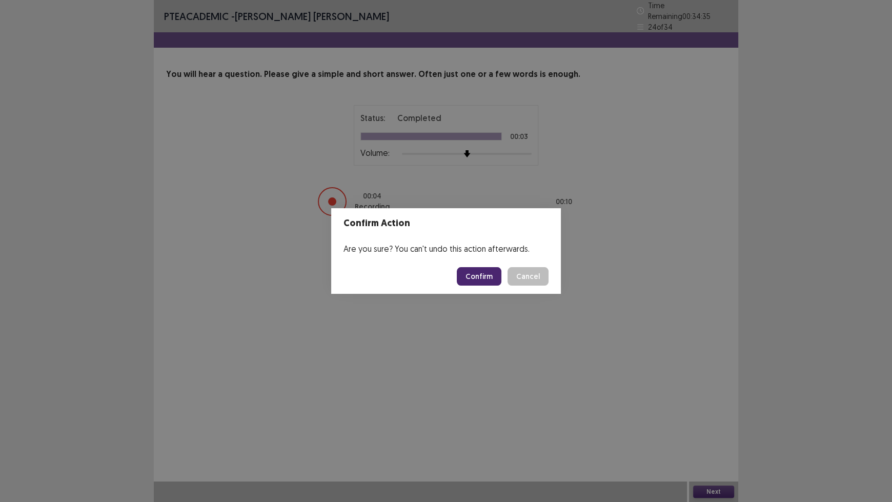
click at [492, 276] on button "Confirm" at bounding box center [479, 276] width 45 height 18
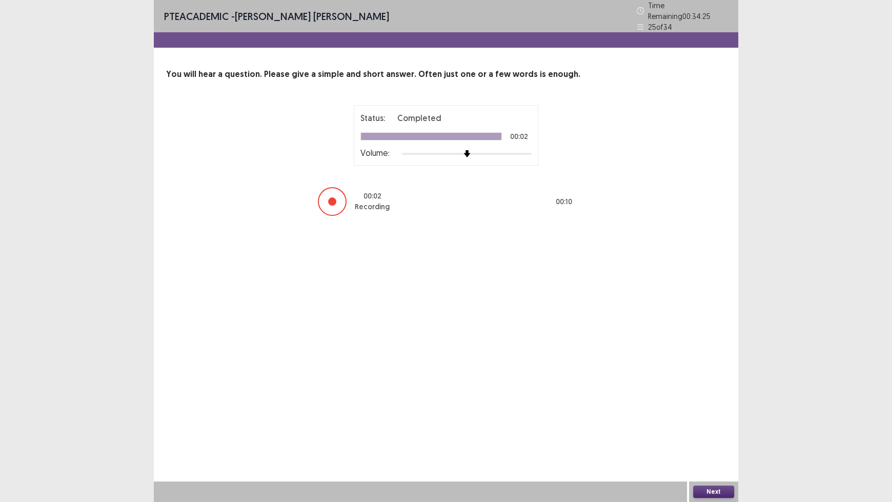
click at [711, 415] on button "Next" at bounding box center [713, 491] width 41 height 12
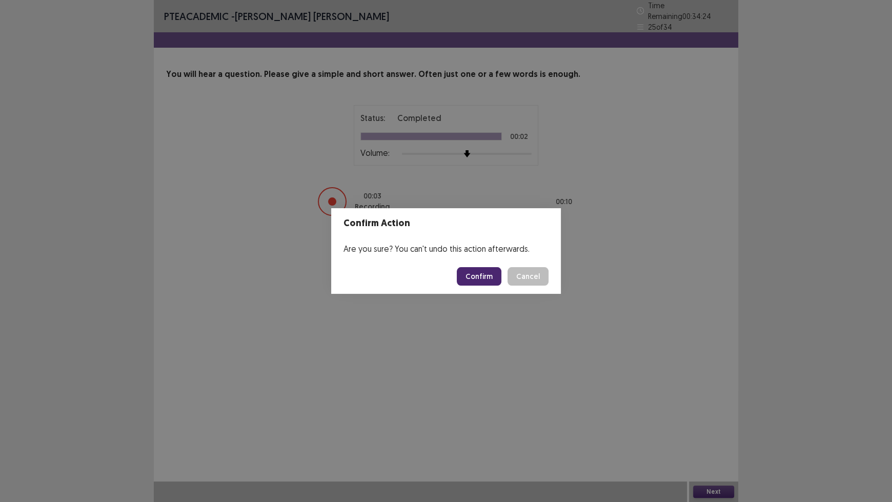
click at [485, 279] on button "Confirm" at bounding box center [479, 276] width 45 height 18
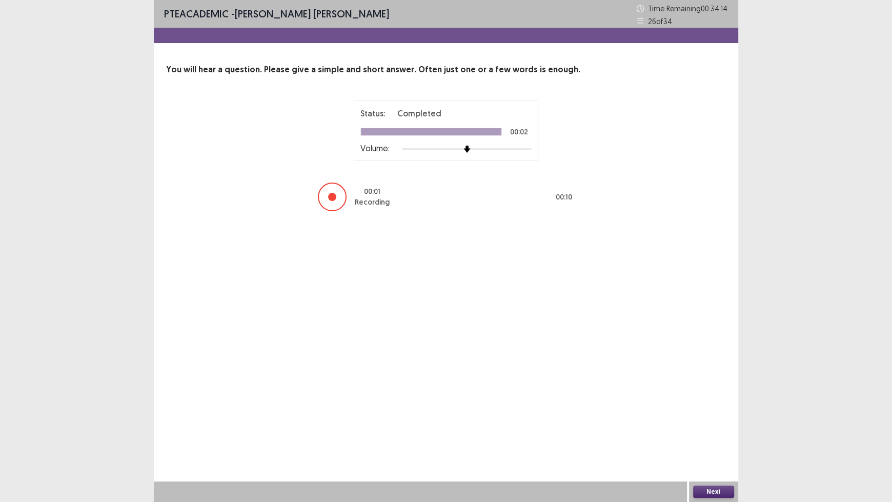
click at [710, 415] on button "Next" at bounding box center [713, 491] width 41 height 12
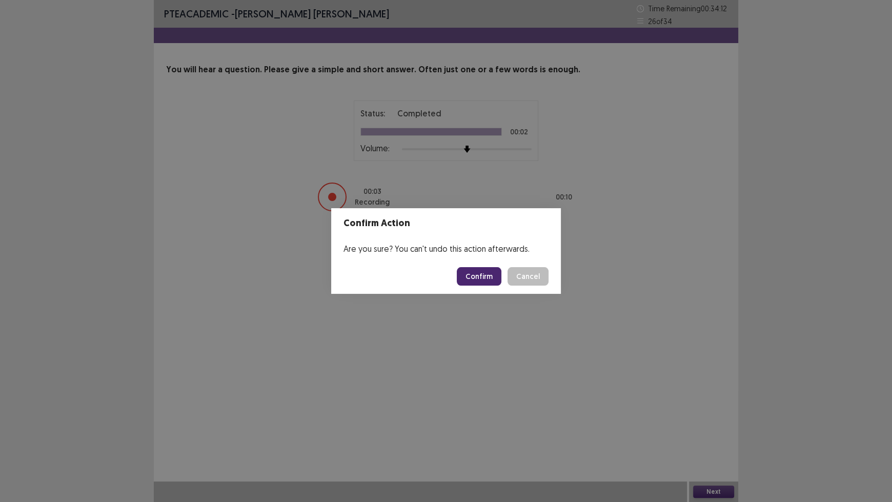
click at [486, 278] on button "Confirm" at bounding box center [479, 276] width 45 height 18
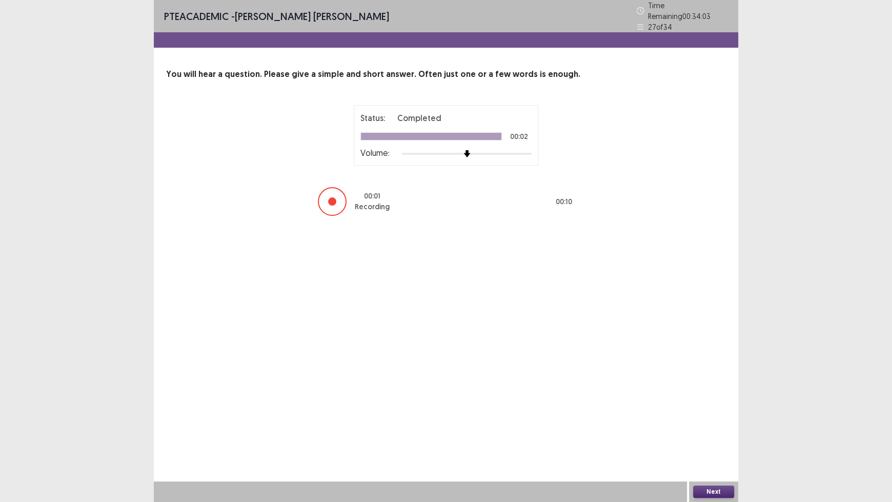
click at [705, 415] on button "Next" at bounding box center [713, 491] width 41 height 12
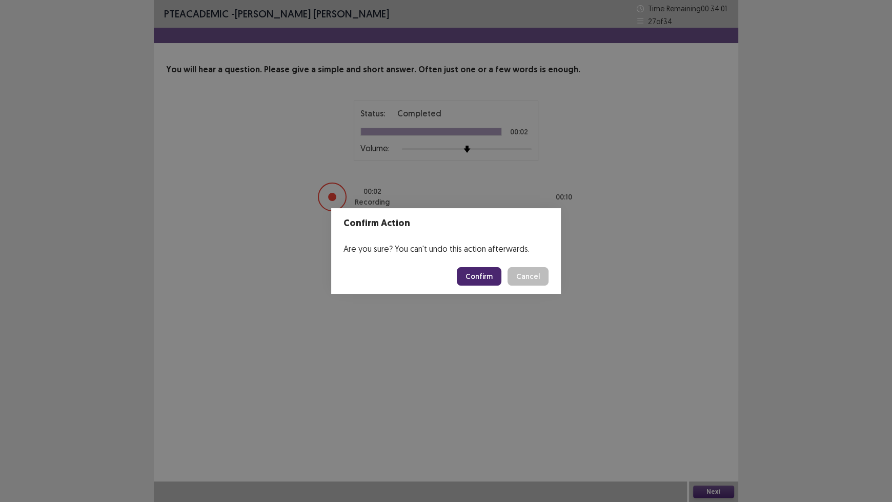
click at [469, 280] on button "Confirm" at bounding box center [479, 276] width 45 height 18
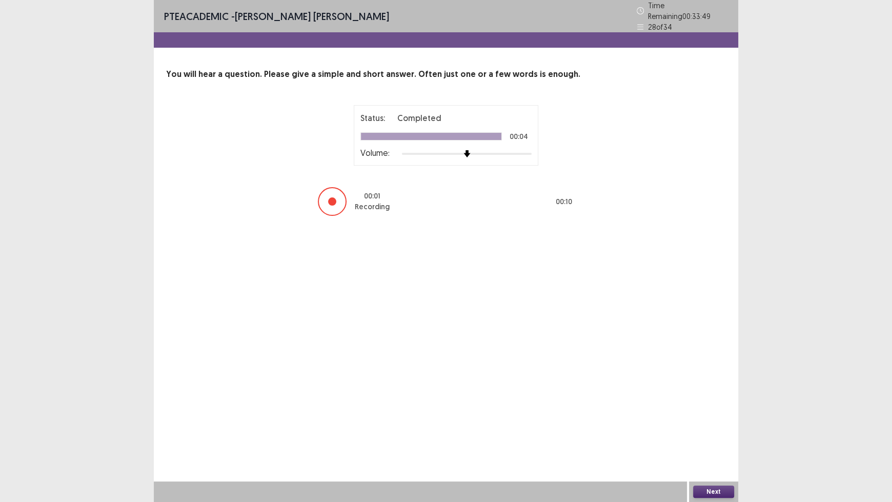
click at [708, 415] on button "Next" at bounding box center [713, 491] width 41 height 12
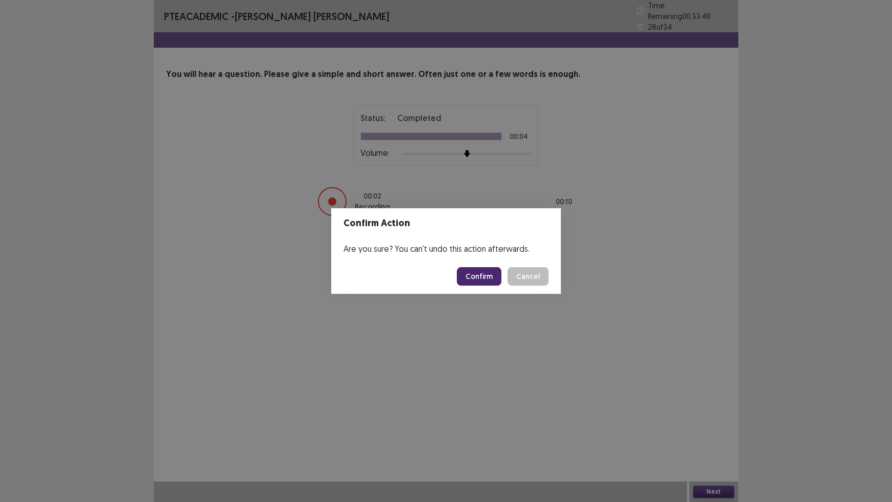
click at [497, 276] on button "Confirm" at bounding box center [479, 276] width 45 height 18
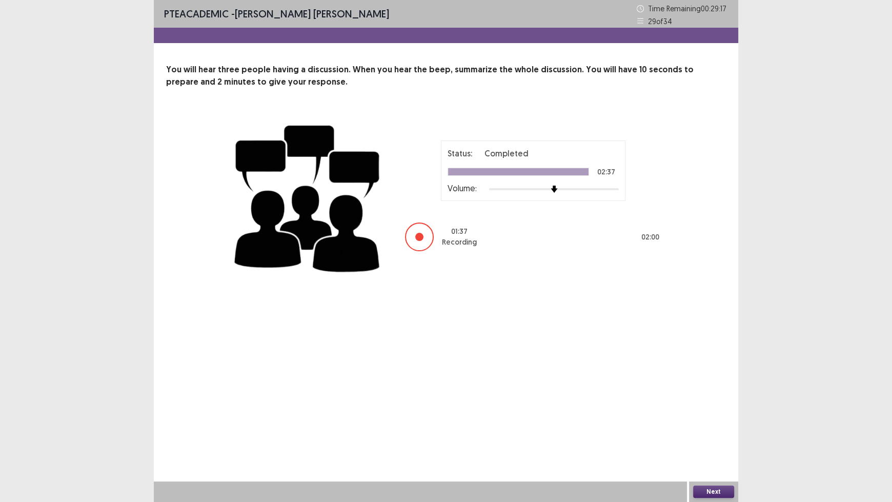
click at [704, 415] on button "Next" at bounding box center [713, 491] width 41 height 12
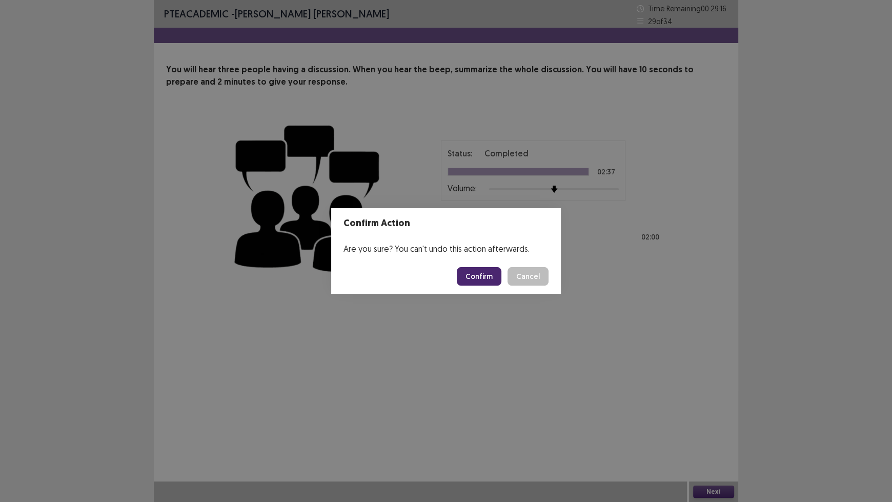
click at [483, 272] on button "Confirm" at bounding box center [479, 276] width 45 height 18
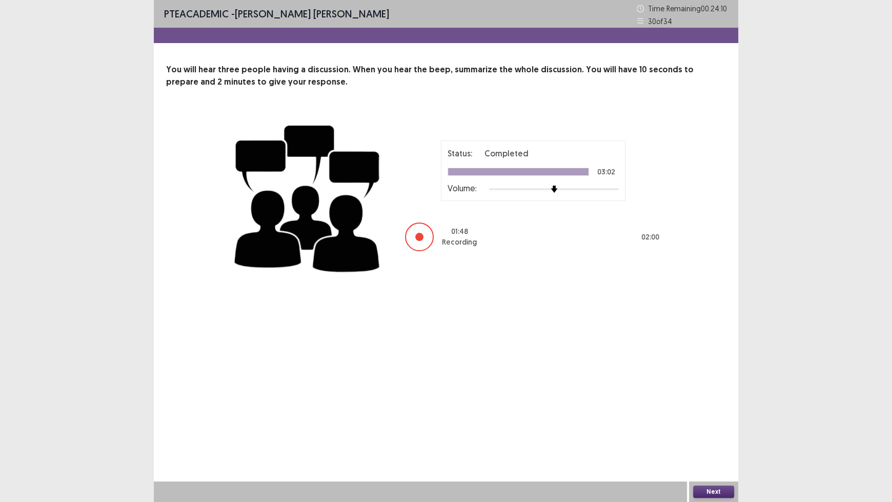
click at [715, 415] on button "Next" at bounding box center [713, 491] width 41 height 12
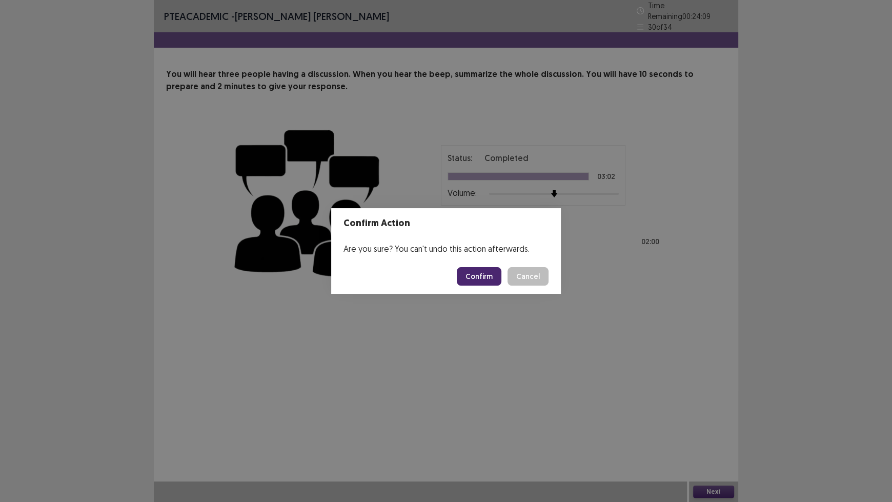
click at [470, 275] on button "Confirm" at bounding box center [479, 276] width 45 height 18
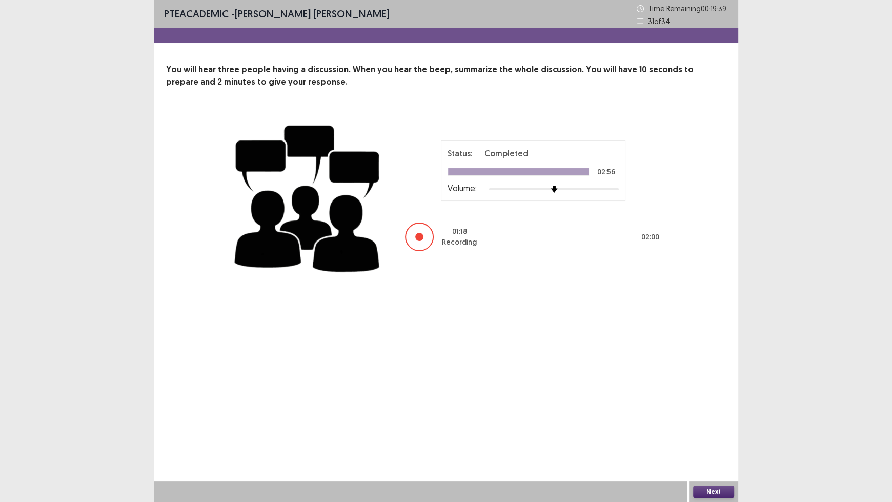
click at [716, 415] on button "Next" at bounding box center [713, 491] width 41 height 12
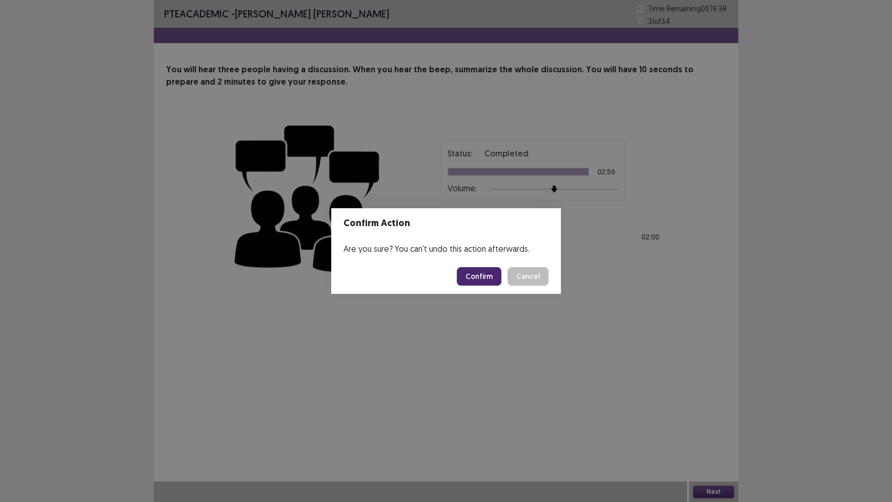
click at [488, 276] on button "Confirm" at bounding box center [479, 276] width 45 height 18
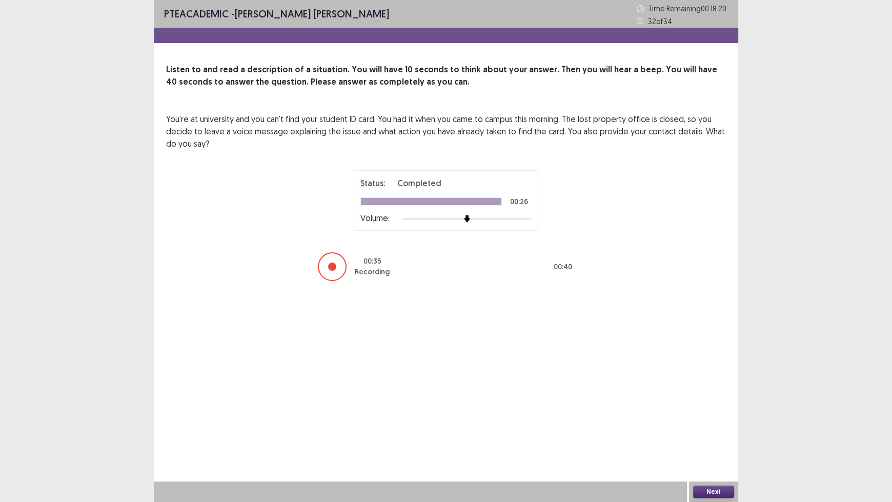
click at [704, 415] on button "Next" at bounding box center [713, 491] width 41 height 12
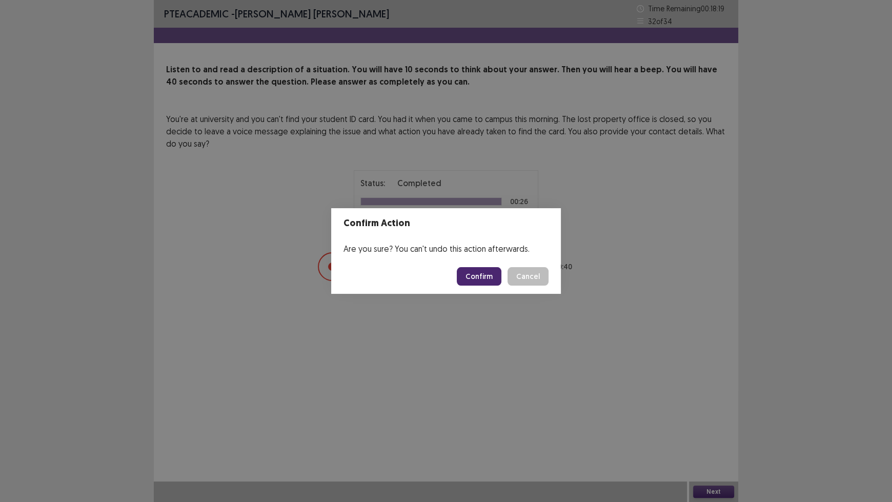
click at [493, 274] on button "Confirm" at bounding box center [479, 276] width 45 height 18
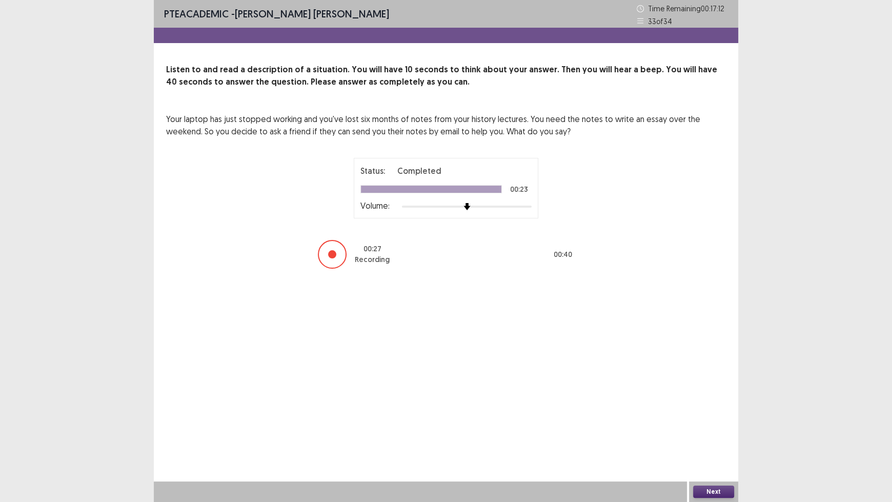
click at [718, 415] on button "Next" at bounding box center [713, 491] width 41 height 12
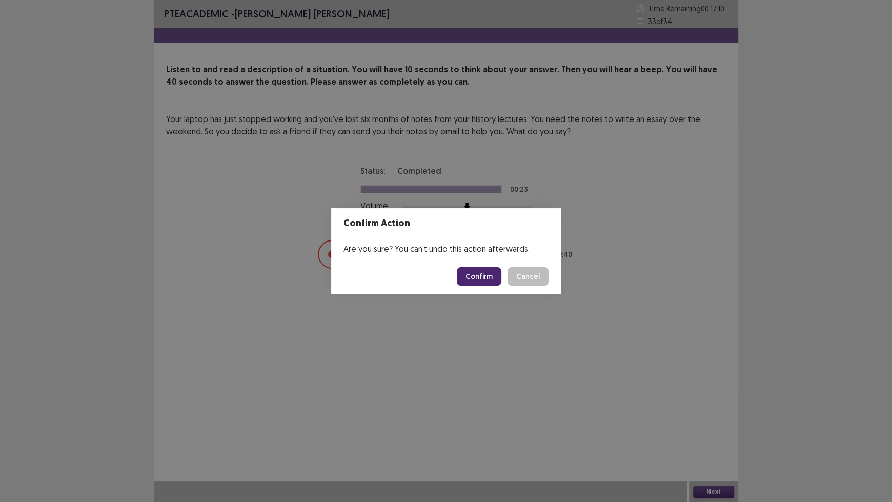
click at [479, 274] on button "Confirm" at bounding box center [479, 276] width 45 height 18
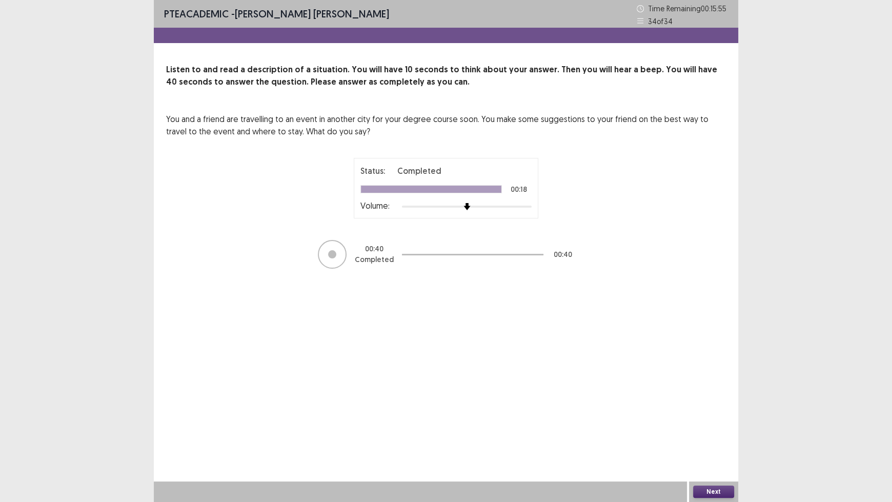
click at [699, 415] on button "Next" at bounding box center [713, 491] width 41 height 12
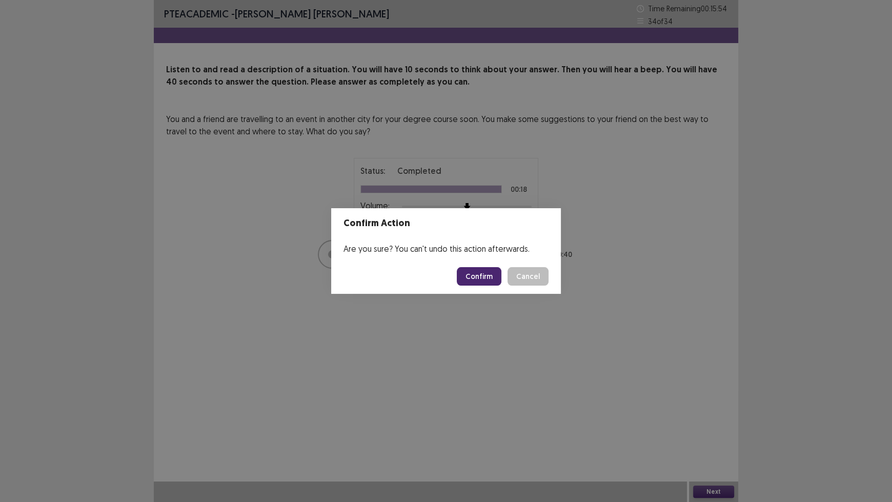
click at [486, 285] on button "Confirm" at bounding box center [479, 276] width 45 height 18
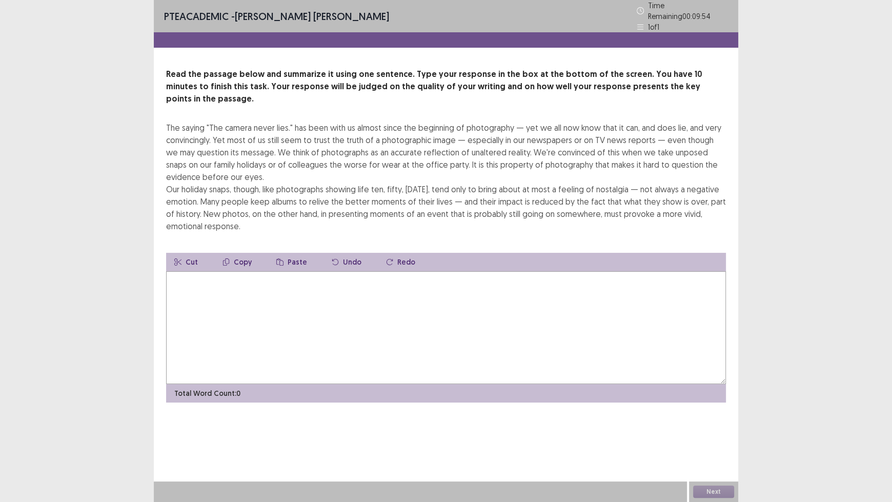
click at [441, 273] on textarea at bounding box center [446, 327] width 560 height 113
type textarea "*"
click at [226, 271] on textarea at bounding box center [446, 327] width 560 height 113
paste textarea "*"
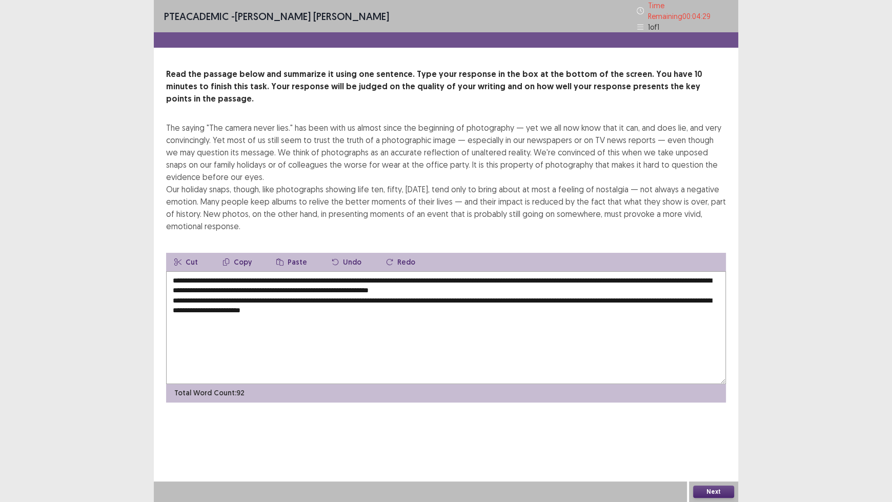
type textarea "**********"
click at [401, 299] on textarea "**********" at bounding box center [446, 327] width 560 height 113
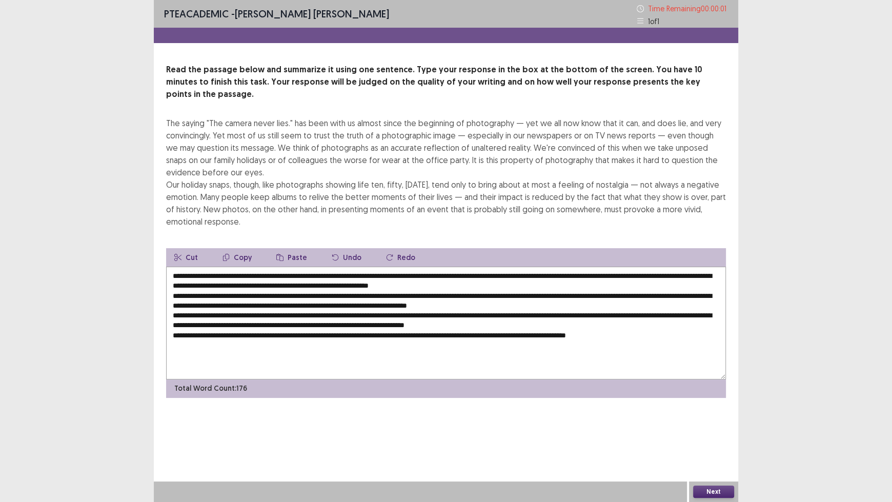
type textarea "**********"
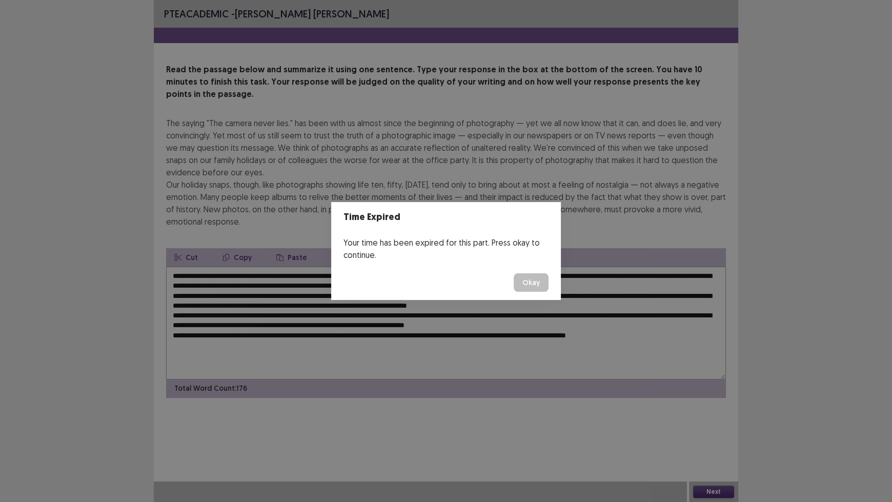
click at [523, 288] on button "Okay" at bounding box center [531, 282] width 35 height 18
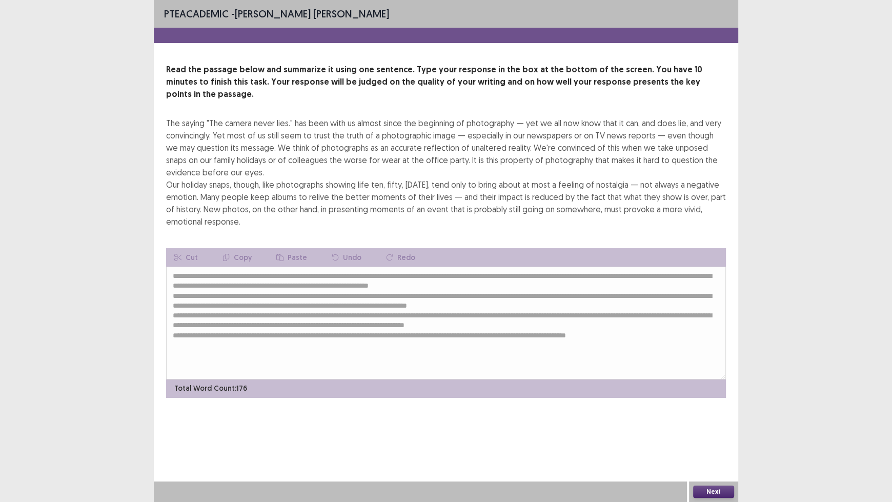
click at [708, 415] on button "Next" at bounding box center [713, 491] width 41 height 12
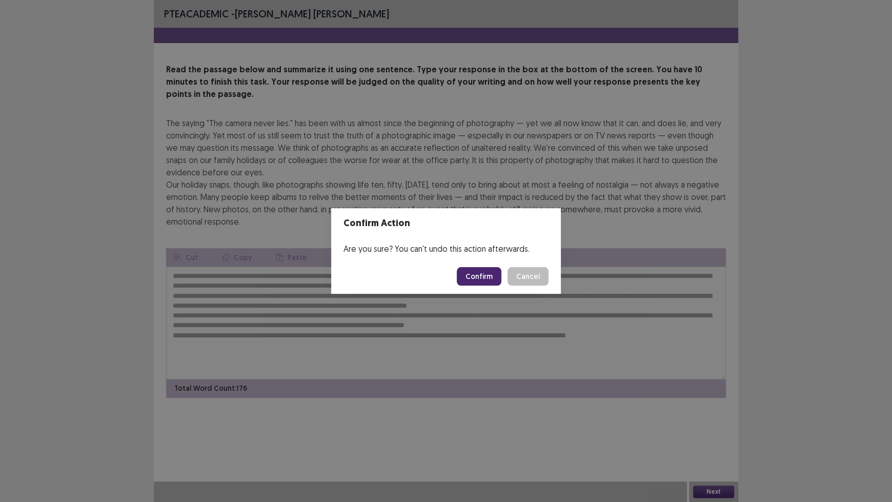
click at [478, 273] on button "Confirm" at bounding box center [479, 276] width 45 height 18
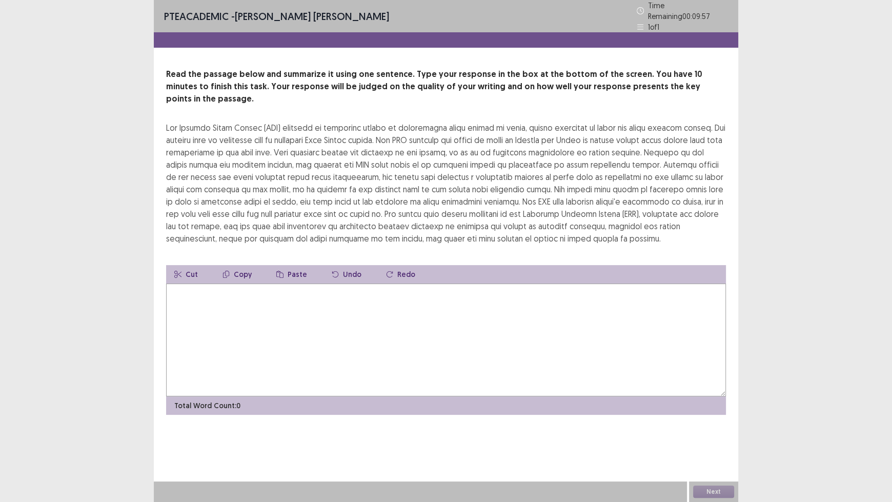
click at [445, 289] on textarea at bounding box center [446, 339] width 560 height 113
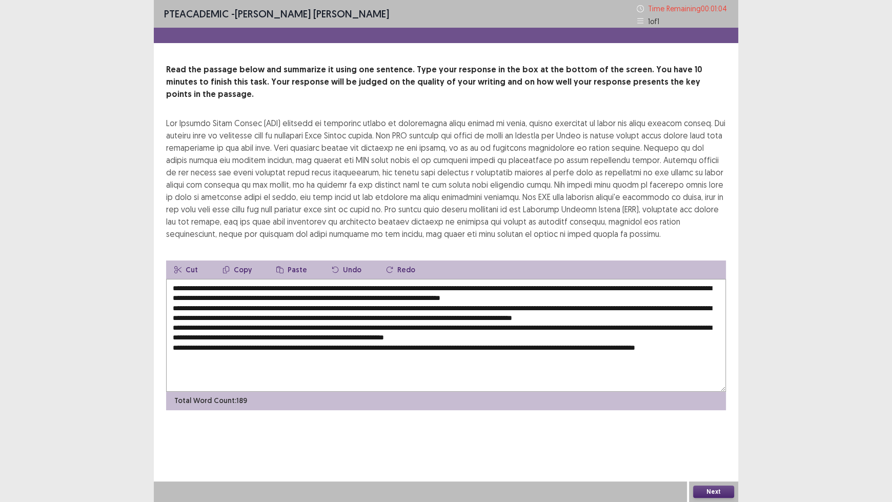
click at [446, 283] on textarea at bounding box center [446, 335] width 560 height 113
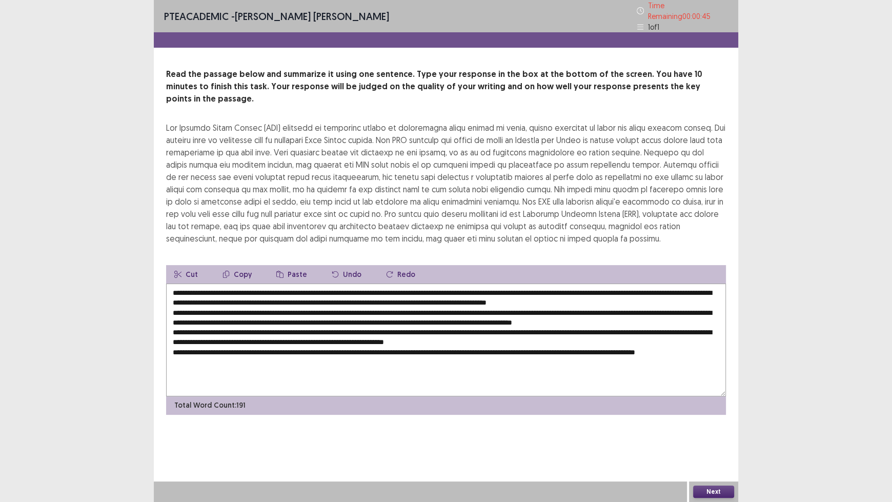
click at [540, 288] on textarea at bounding box center [446, 339] width 560 height 113
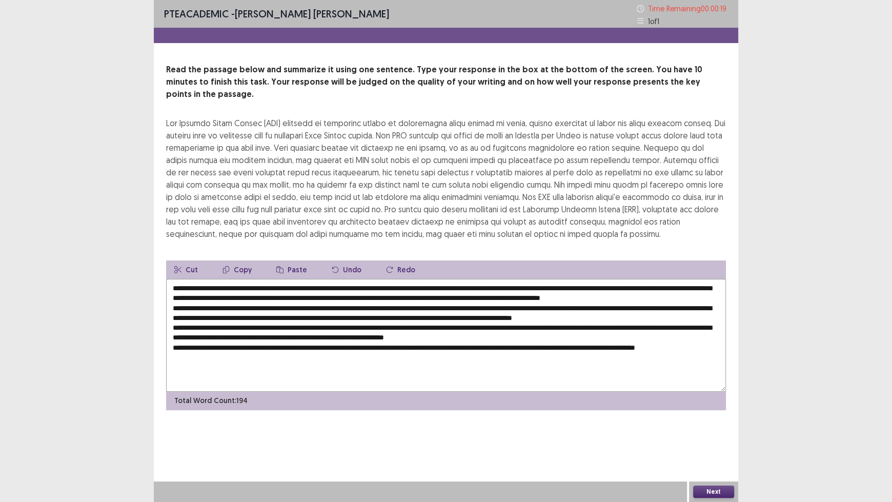
drag, startPoint x: 504, startPoint y: 287, endPoint x: 444, endPoint y: 286, distance: 60.0
click at [444, 286] on textarea at bounding box center [446, 335] width 560 height 113
click at [637, 303] on textarea at bounding box center [446, 335] width 560 height 113
paste textarea "**********"
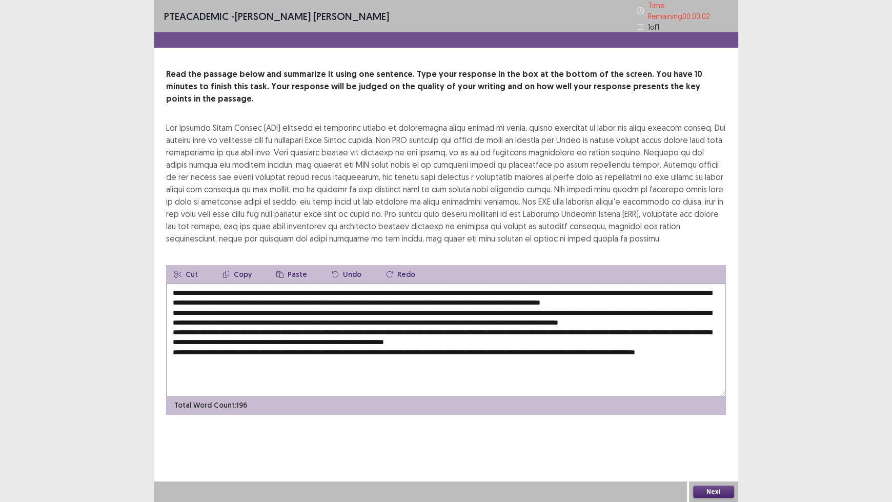
drag, startPoint x: 596, startPoint y: 287, endPoint x: 537, endPoint y: 285, distance: 58.5
click at [537, 285] on textarea at bounding box center [446, 339] width 560 height 113
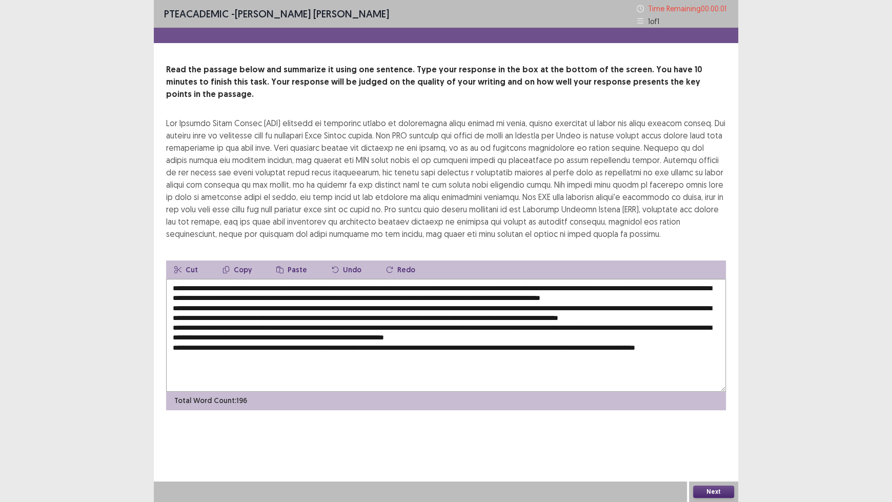
type textarea "**********"
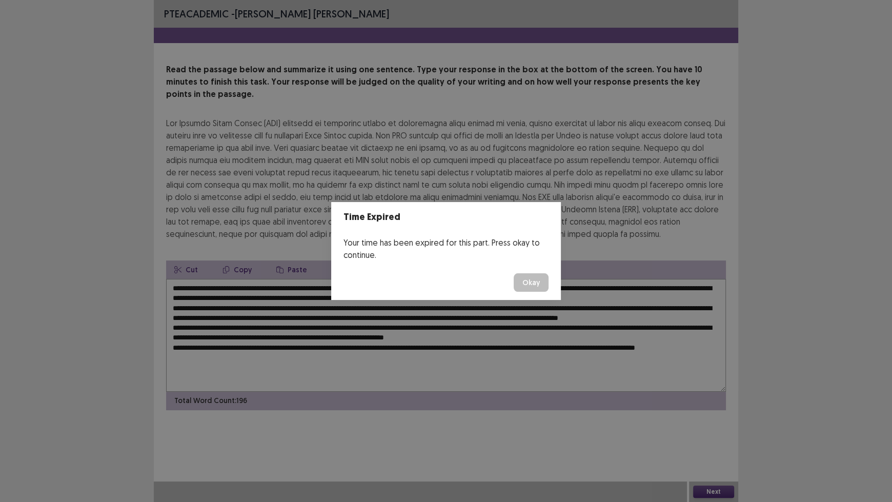
click at [541, 283] on button "Okay" at bounding box center [531, 282] width 35 height 18
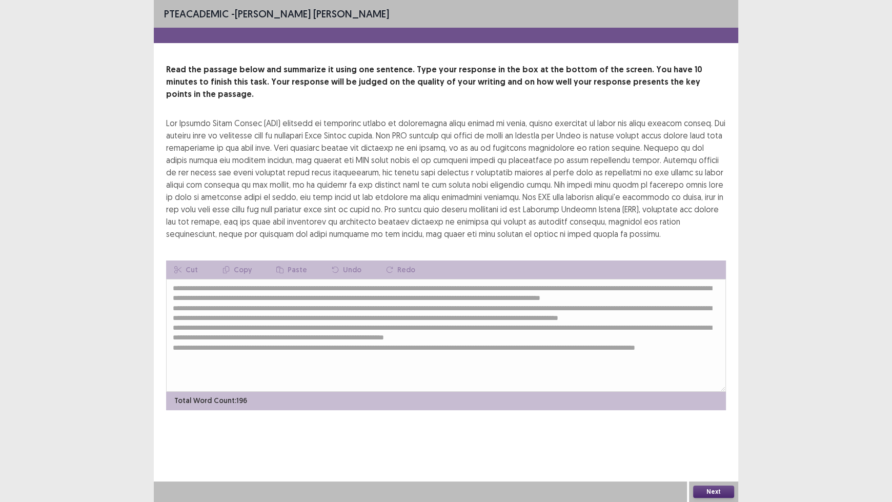
click at [712, 415] on button "Next" at bounding box center [713, 491] width 41 height 12
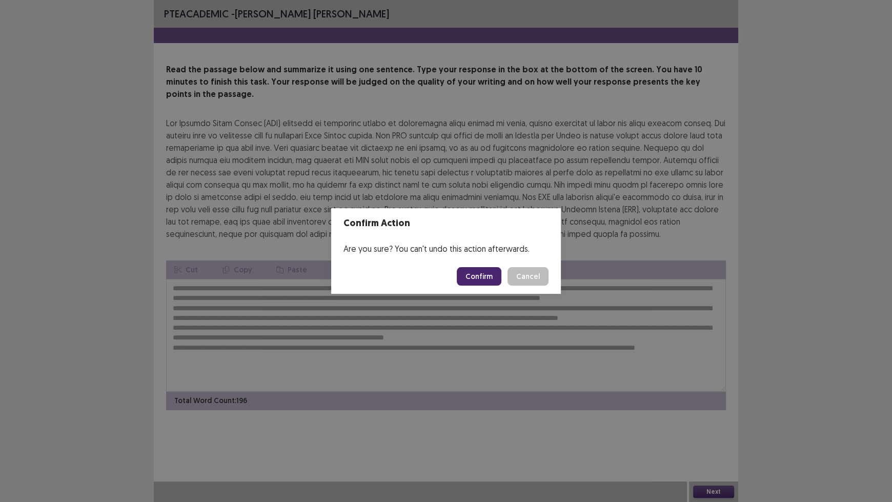
click at [470, 270] on button "Confirm" at bounding box center [479, 276] width 45 height 18
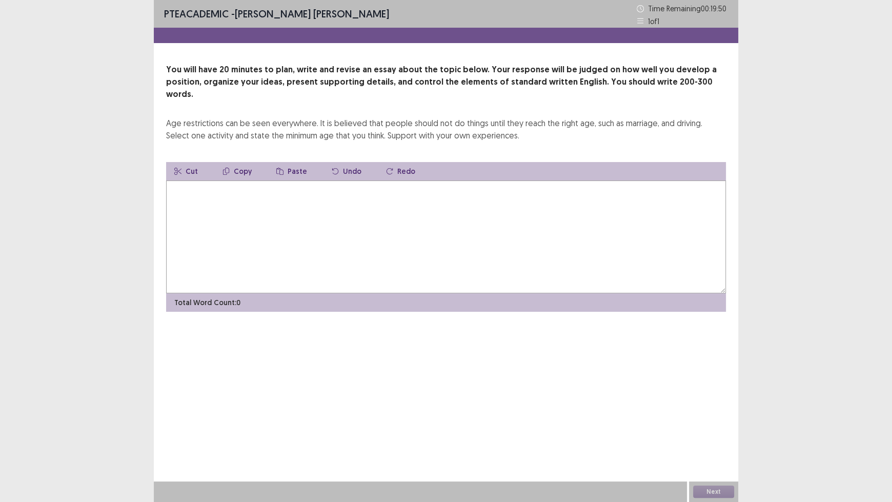
click at [390, 193] on textarea at bounding box center [446, 236] width 560 height 113
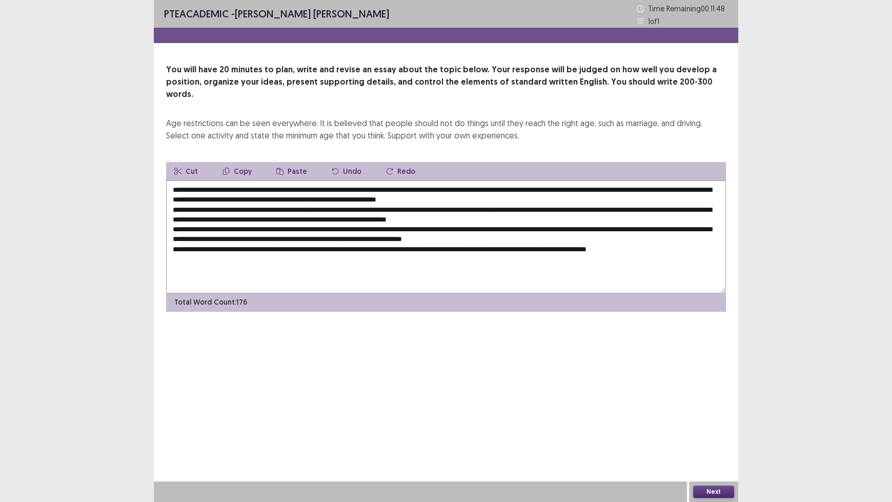
click at [235, 180] on textarea at bounding box center [446, 236] width 560 height 113
drag, startPoint x: 276, startPoint y: 177, endPoint x: 234, endPoint y: 180, distance: 41.6
click at [234, 180] on textarea at bounding box center [446, 236] width 560 height 113
click at [320, 197] on textarea at bounding box center [446, 236] width 560 height 113
paste textarea "**********"
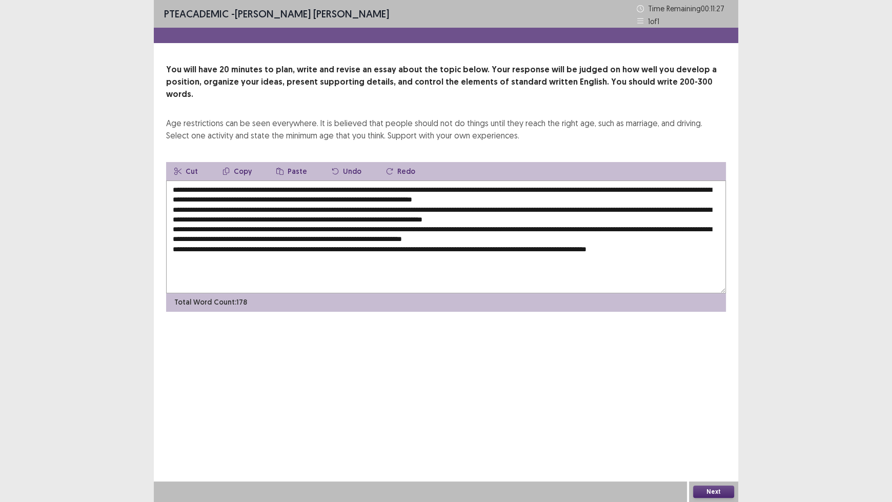
click at [483, 207] on textarea at bounding box center [446, 236] width 560 height 113
paste textarea "**********"
click at [433, 237] on textarea at bounding box center [446, 236] width 560 height 113
paste textarea "**********"
click at [517, 229] on textarea at bounding box center [446, 236] width 560 height 113
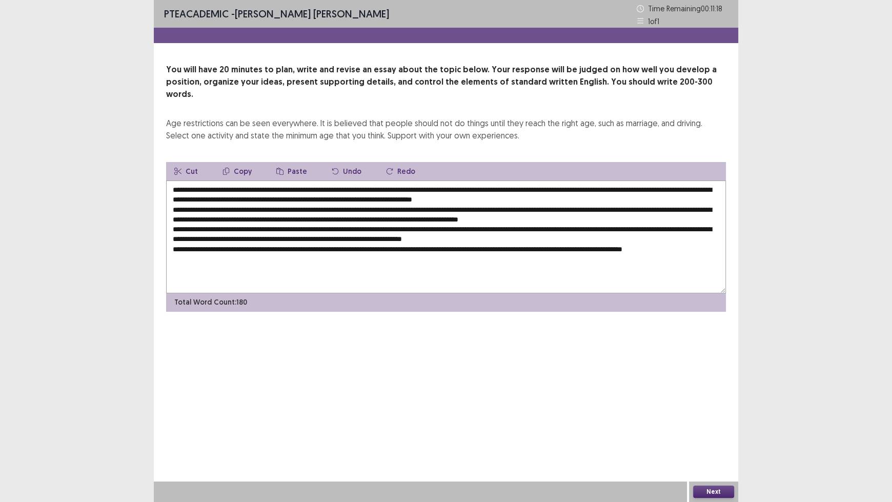
click at [520, 228] on textarea at bounding box center [446, 236] width 560 height 113
paste textarea "**********"
click at [423, 190] on textarea at bounding box center [446, 236] width 560 height 113
click at [485, 187] on textarea at bounding box center [446, 236] width 560 height 113
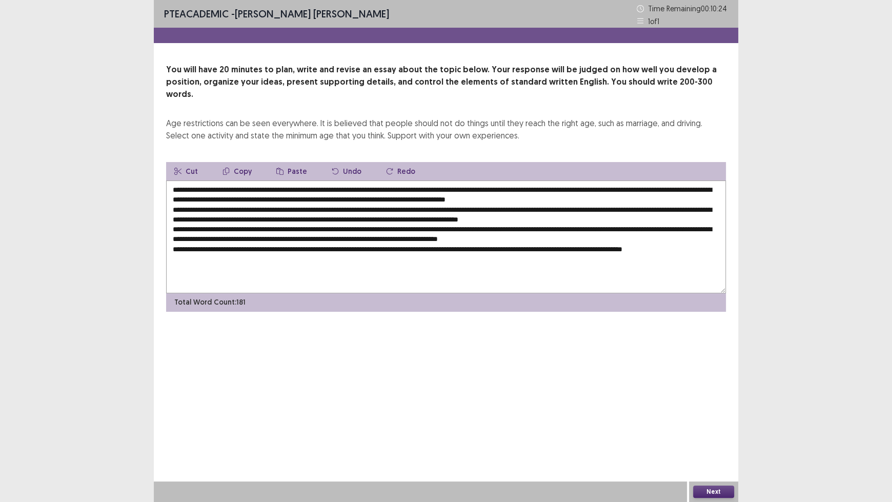
drag, startPoint x: 451, startPoint y: 186, endPoint x: 423, endPoint y: 191, distance: 27.6
click at [423, 191] on textarea at bounding box center [446, 236] width 560 height 113
click at [597, 195] on textarea at bounding box center [446, 236] width 560 height 113
paste textarea "********"
drag, startPoint x: 502, startPoint y: 189, endPoint x: 483, endPoint y: 191, distance: 18.6
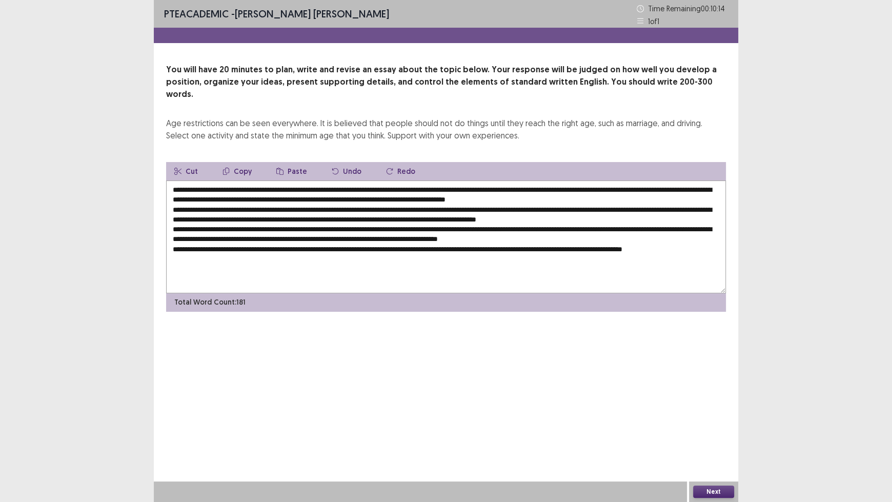
click at [483, 191] on textarea at bounding box center [446, 236] width 560 height 113
click at [661, 215] on textarea at bounding box center [446, 236] width 560 height 113
paste textarea "*******"
click at [256, 211] on textarea at bounding box center [446, 236] width 560 height 113
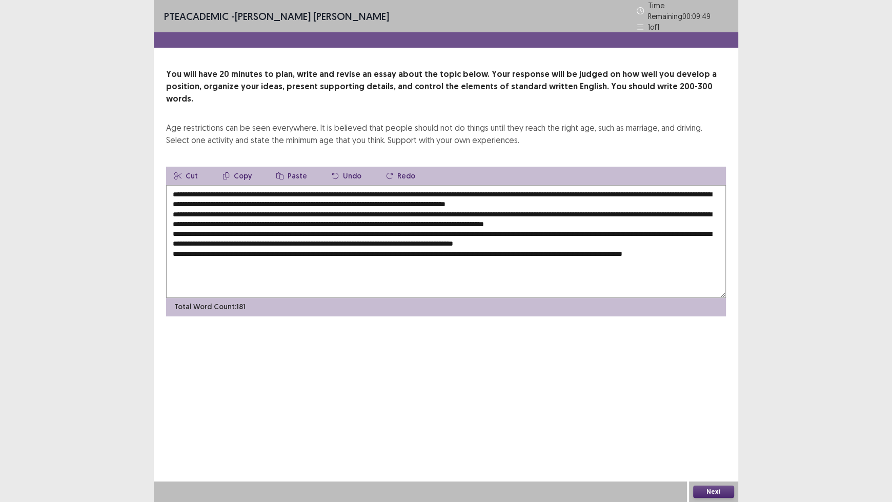
click at [452, 206] on textarea at bounding box center [446, 241] width 560 height 113
click at [435, 236] on textarea at bounding box center [446, 241] width 560 height 113
click at [505, 206] on textarea at bounding box center [446, 241] width 560 height 113
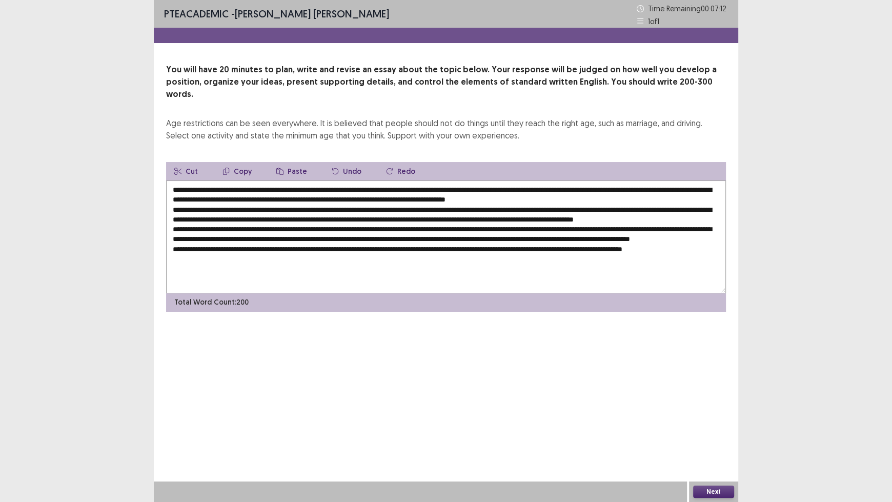
click at [568, 208] on textarea at bounding box center [446, 236] width 560 height 113
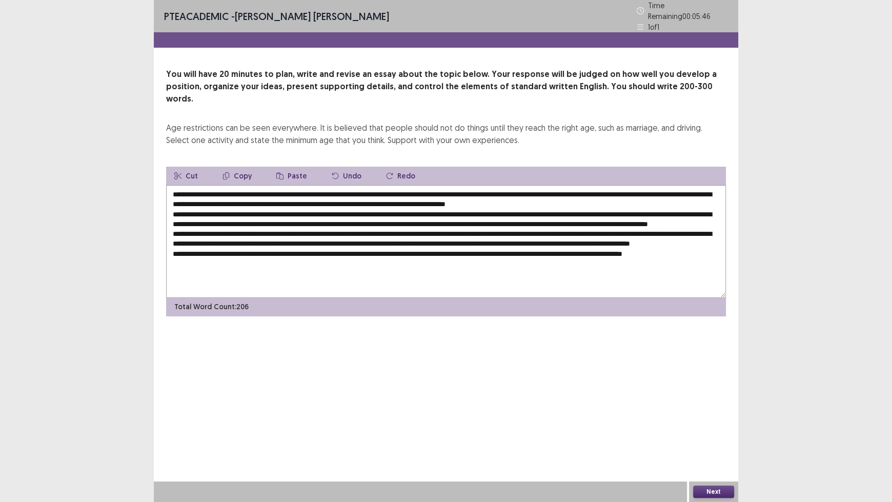
drag, startPoint x: 252, startPoint y: 219, endPoint x: 207, endPoint y: 218, distance: 44.6
click at [207, 218] on textarea at bounding box center [446, 241] width 560 height 113
click at [305, 228] on textarea at bounding box center [446, 241] width 560 height 113
paste textarea "**********"
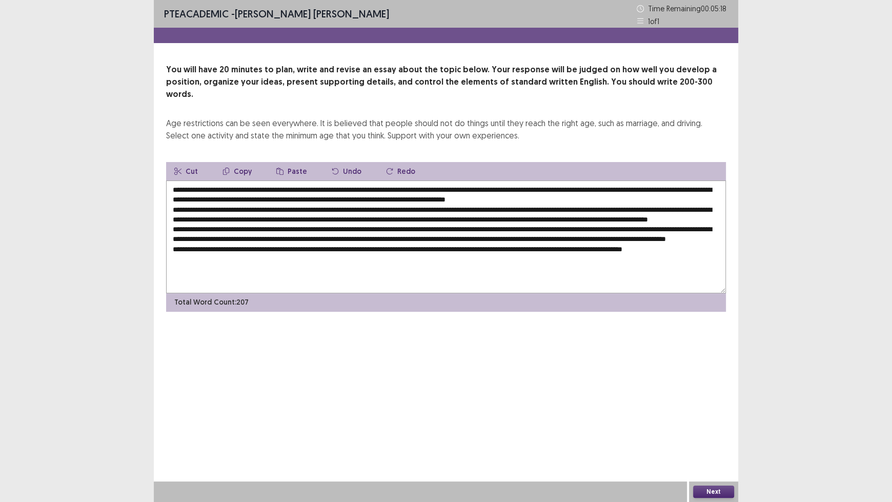
click at [625, 239] on textarea at bounding box center [446, 236] width 560 height 113
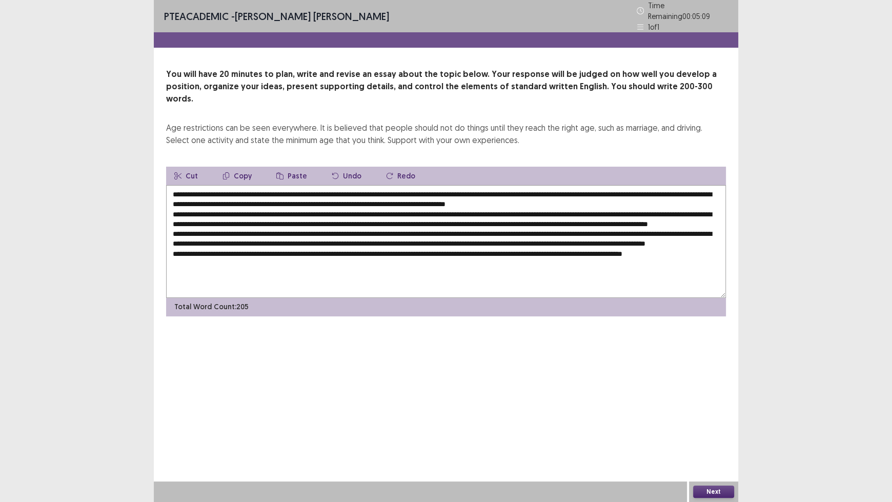
click at [690, 238] on textarea at bounding box center [446, 241] width 560 height 113
click at [372, 257] on textarea at bounding box center [446, 241] width 560 height 113
click at [552, 255] on textarea at bounding box center [446, 241] width 560 height 113
type textarea "**********"
click at [717, 415] on button "Next" at bounding box center [713, 491] width 41 height 12
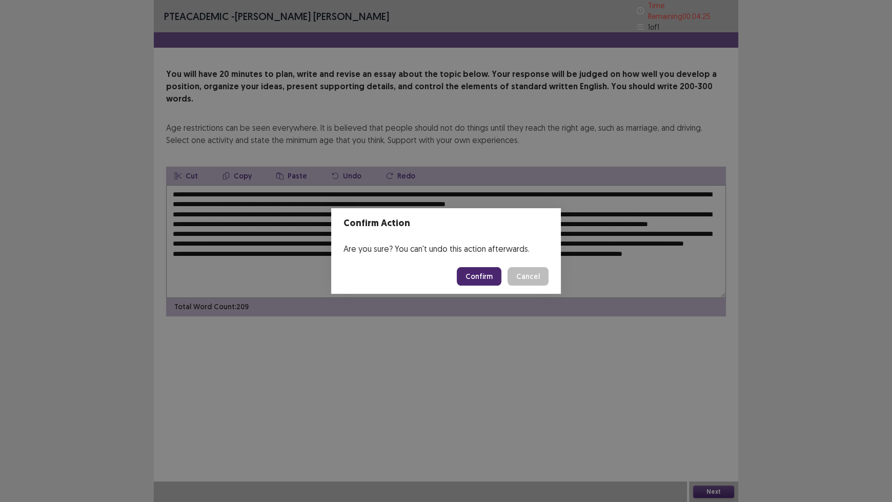
click at [471, 280] on button "Confirm" at bounding box center [479, 276] width 45 height 18
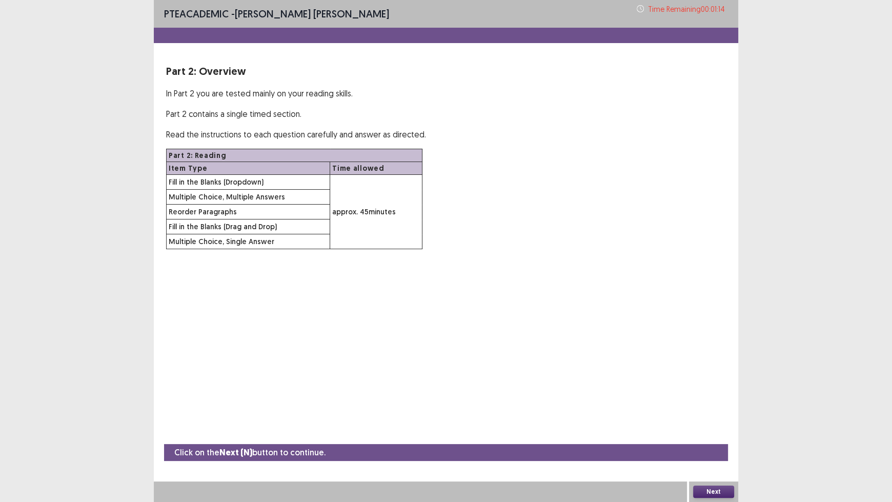
click at [715, 415] on button "Next" at bounding box center [713, 491] width 41 height 12
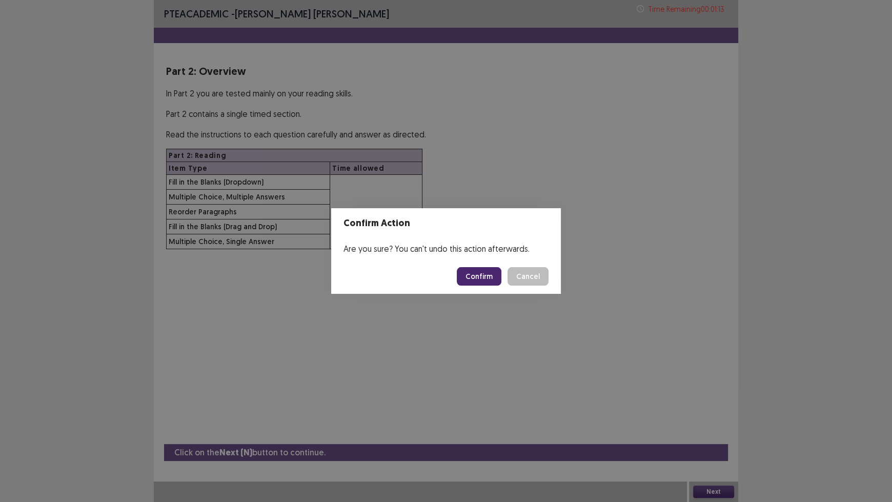
click at [472, 278] on button "Confirm" at bounding box center [479, 276] width 45 height 18
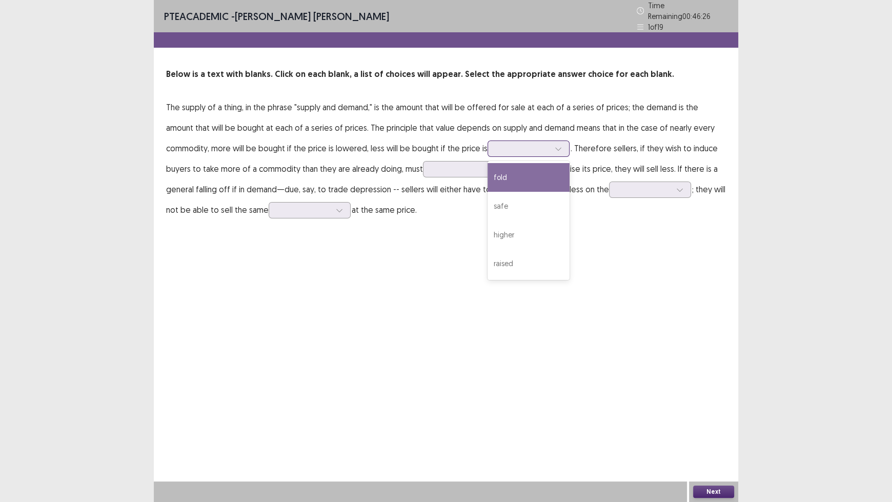
click at [555, 145] on icon at bounding box center [558, 148] width 7 height 7
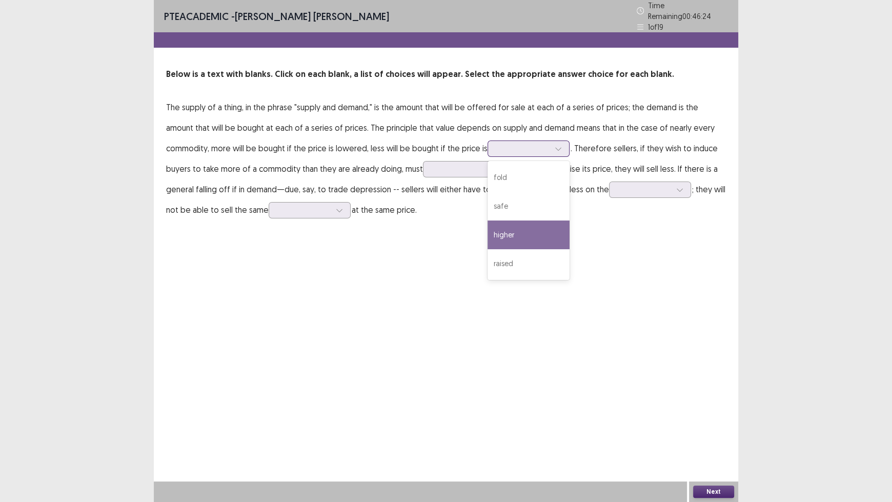
click at [500, 230] on div "higher" at bounding box center [528, 234] width 82 height 29
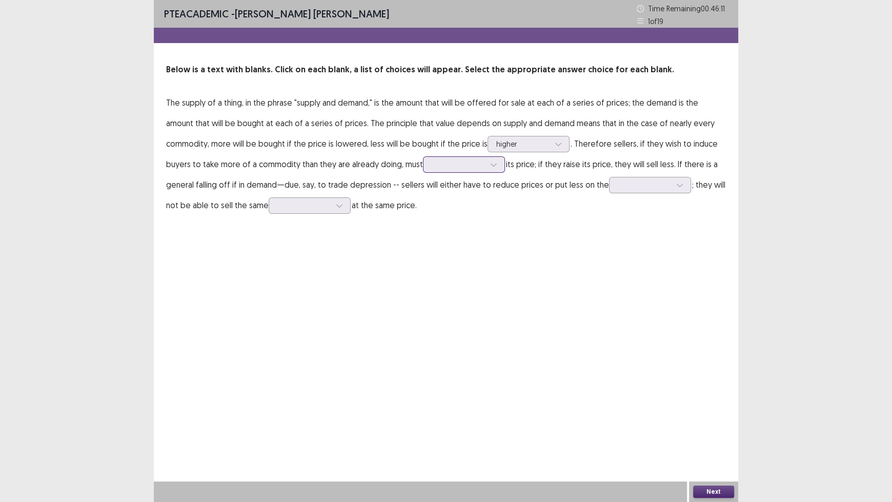
click at [490, 162] on icon at bounding box center [493, 164] width 7 height 7
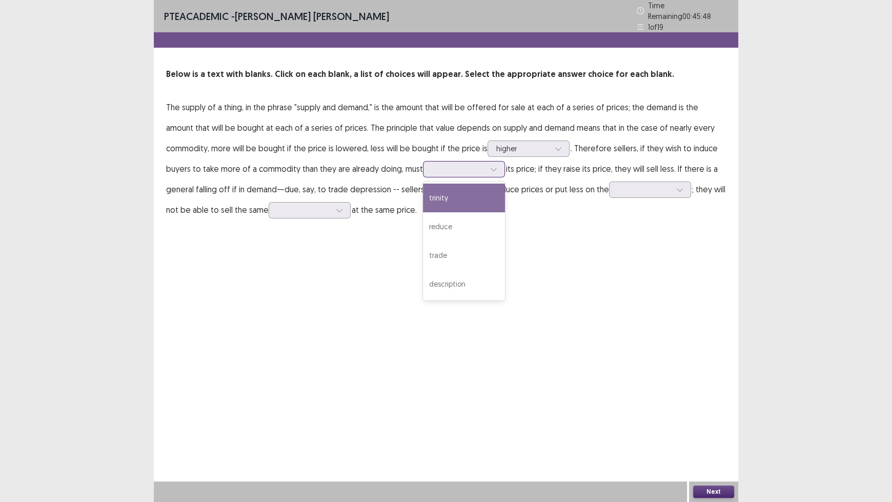
click at [425, 198] on div "trinity" at bounding box center [464, 198] width 82 height 29
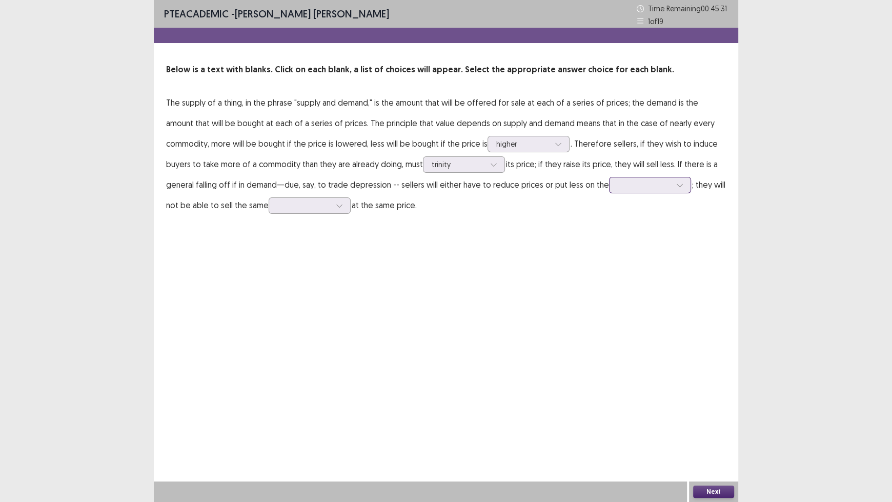
click at [618, 190] on div at bounding box center [644, 185] width 53 height 10
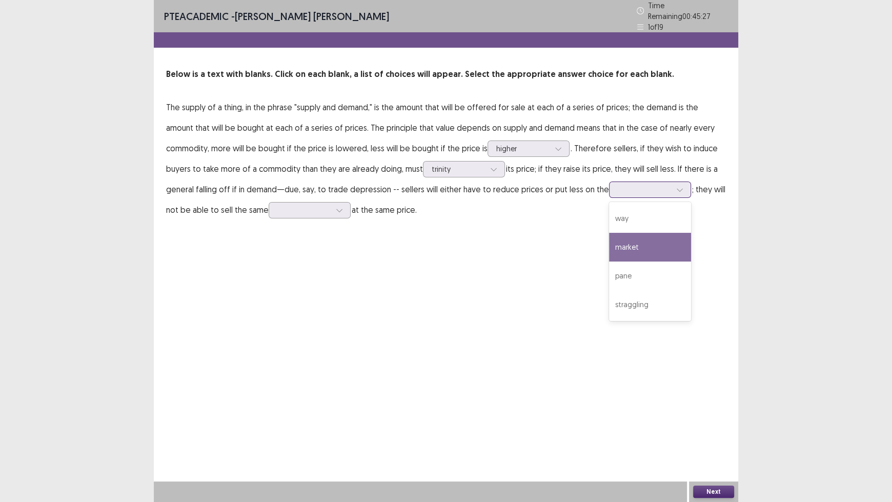
click at [609, 233] on div "market" at bounding box center [650, 247] width 82 height 29
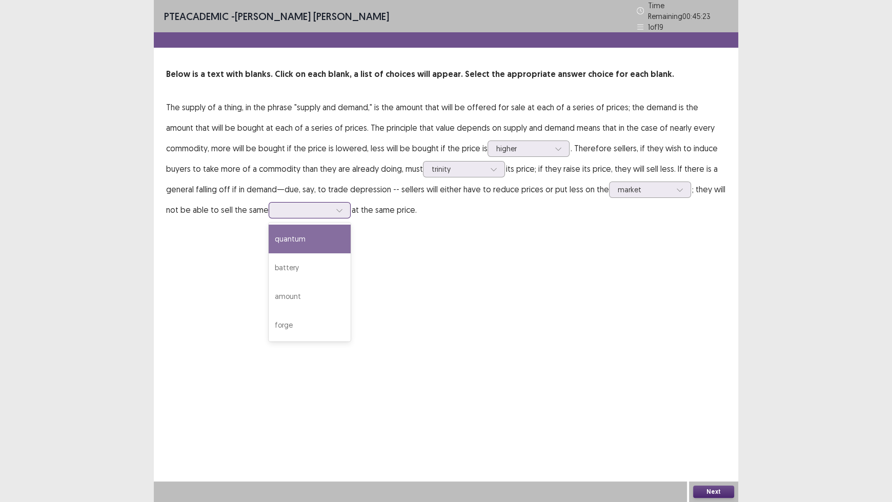
click at [277, 205] on div at bounding box center [303, 210] width 53 height 10
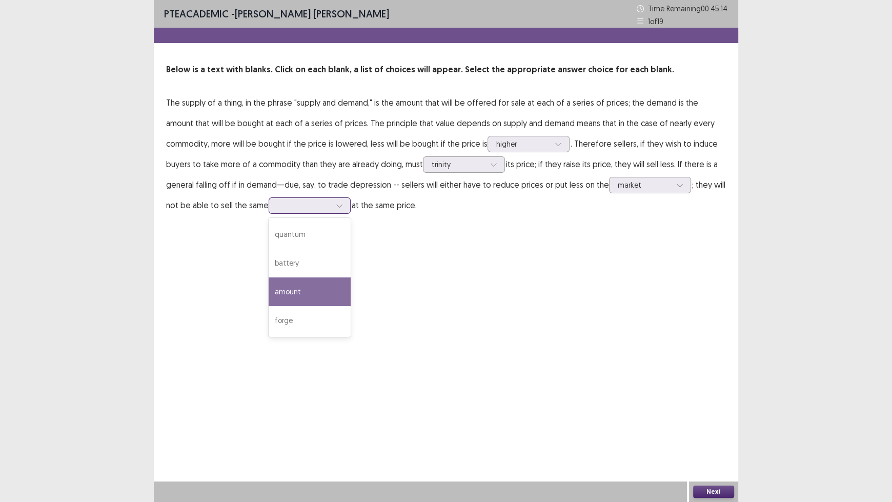
click at [271, 282] on div "amount" at bounding box center [310, 291] width 82 height 29
click at [720, 415] on button "Next" at bounding box center [713, 491] width 41 height 12
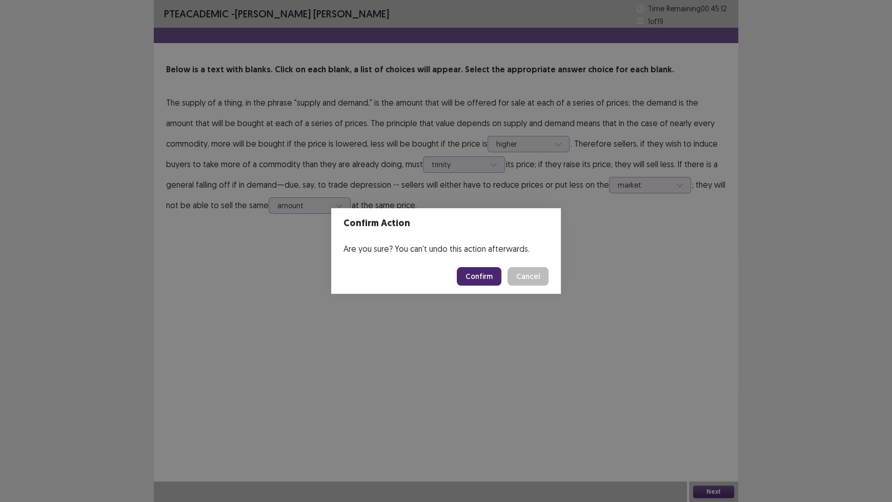
click at [493, 271] on button "Confirm" at bounding box center [479, 276] width 45 height 18
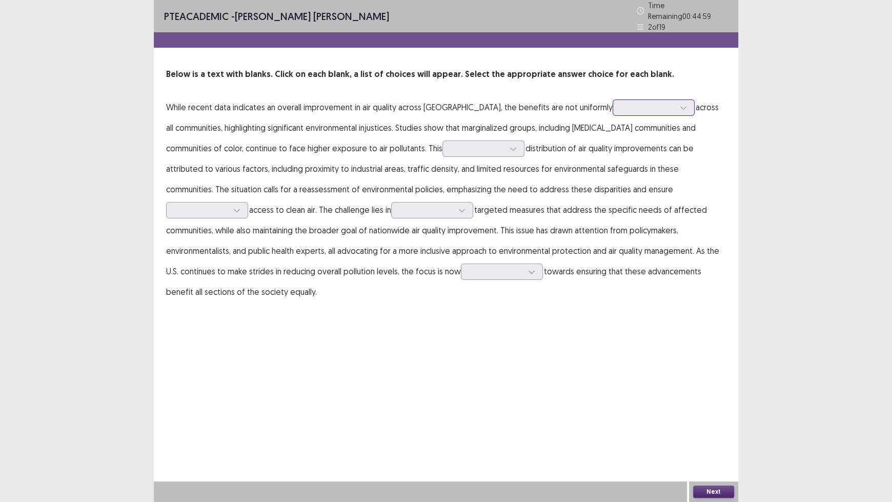
click at [680, 105] on icon at bounding box center [683, 107] width 7 height 7
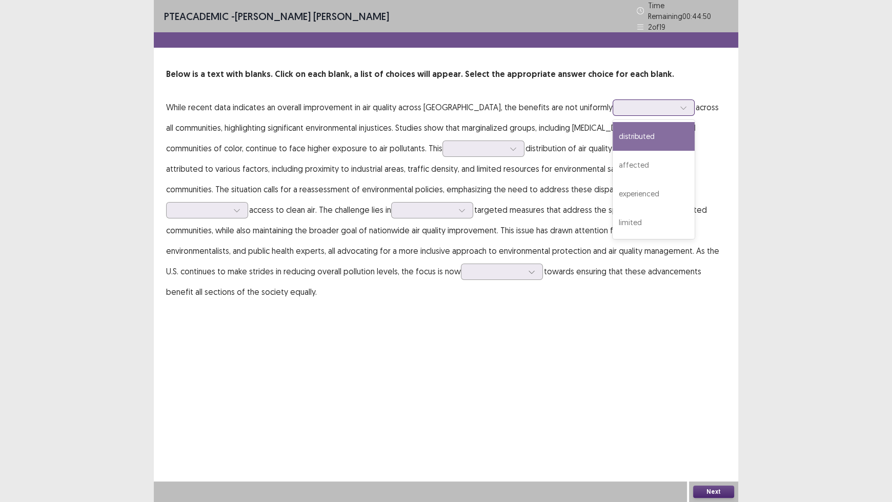
click at [653, 128] on div "distributed" at bounding box center [654, 136] width 82 height 29
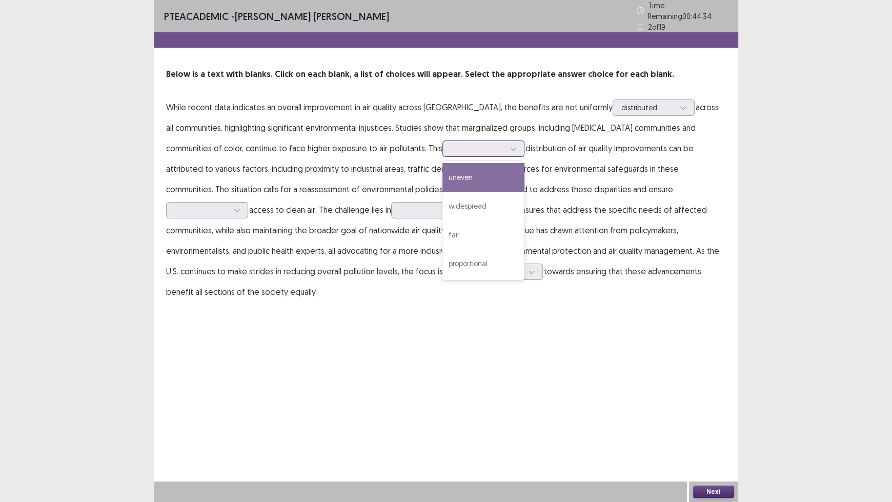
click at [505, 141] on div at bounding box center [512, 148] width 15 height 15
click at [458, 195] on div "widespread" at bounding box center [483, 206] width 82 height 29
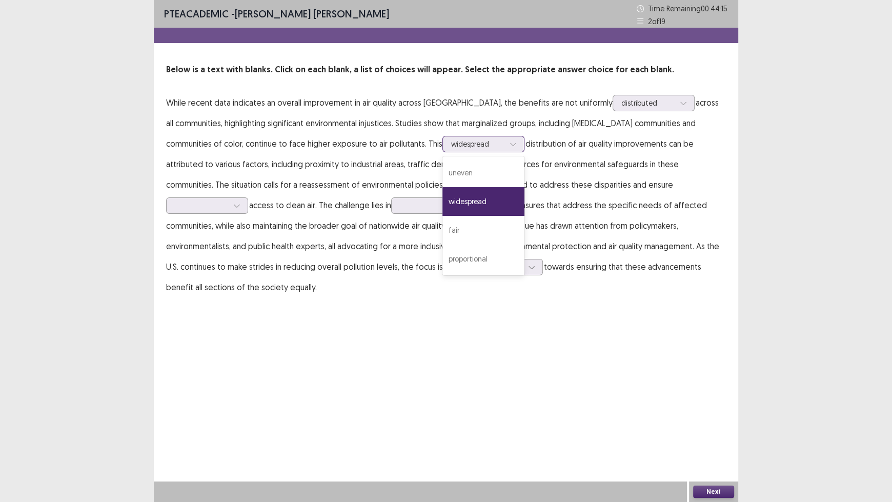
click at [505, 141] on div at bounding box center [512, 143] width 15 height 15
click at [458, 168] on div "uneven" at bounding box center [483, 172] width 82 height 29
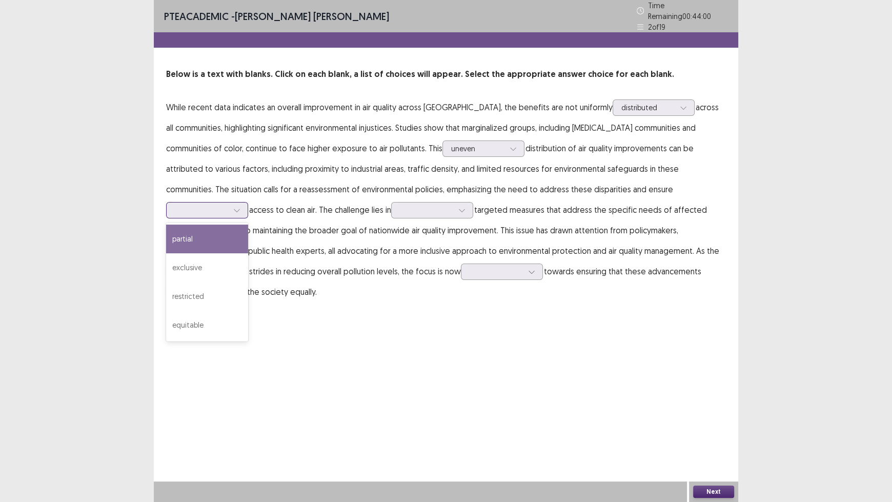
click at [240, 207] on icon at bounding box center [236, 210] width 7 height 7
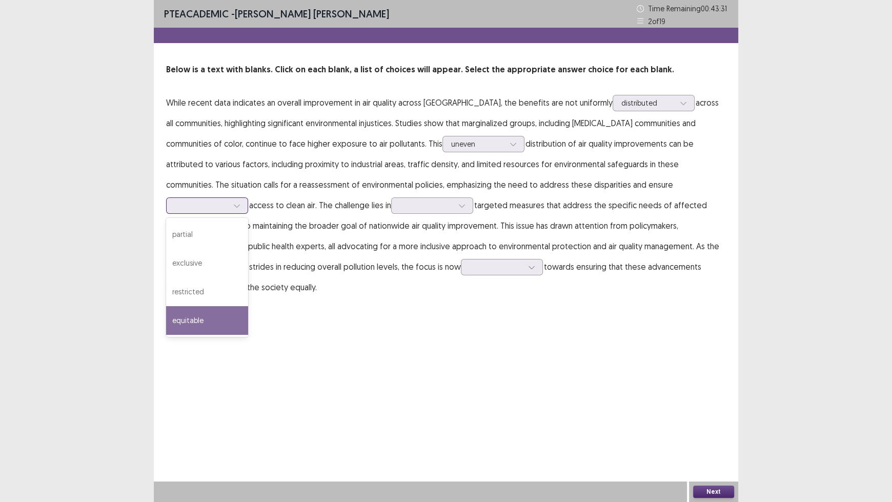
click at [248, 306] on div "equitable" at bounding box center [207, 320] width 82 height 29
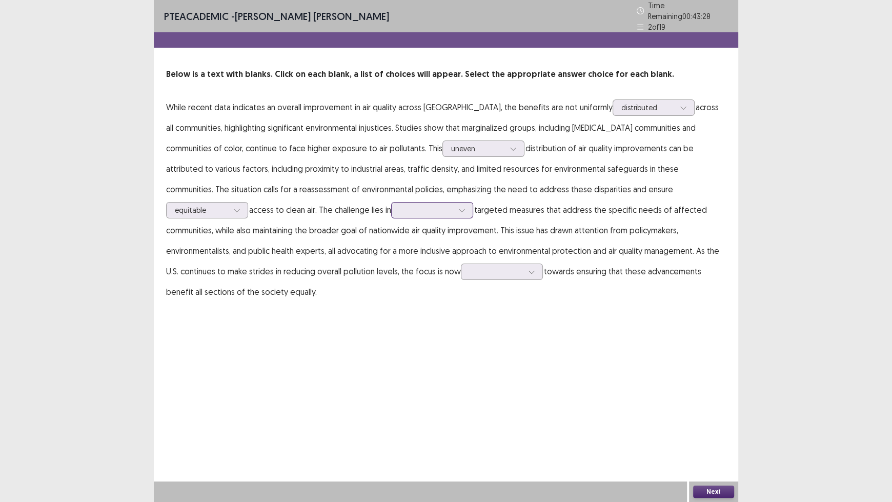
click at [399, 206] on div at bounding box center [426, 210] width 55 height 12
click at [391, 237] on div "implementing" at bounding box center [432, 239] width 82 height 29
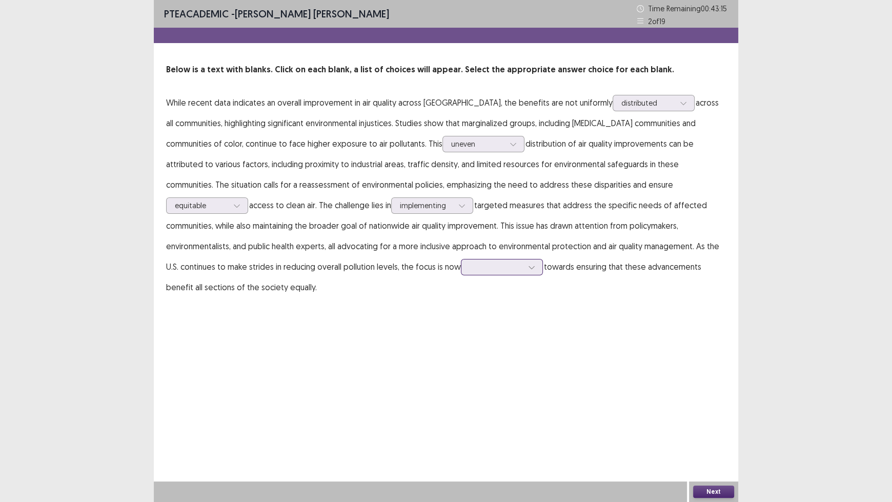
click at [524, 270] on div at bounding box center [531, 266] width 15 height 15
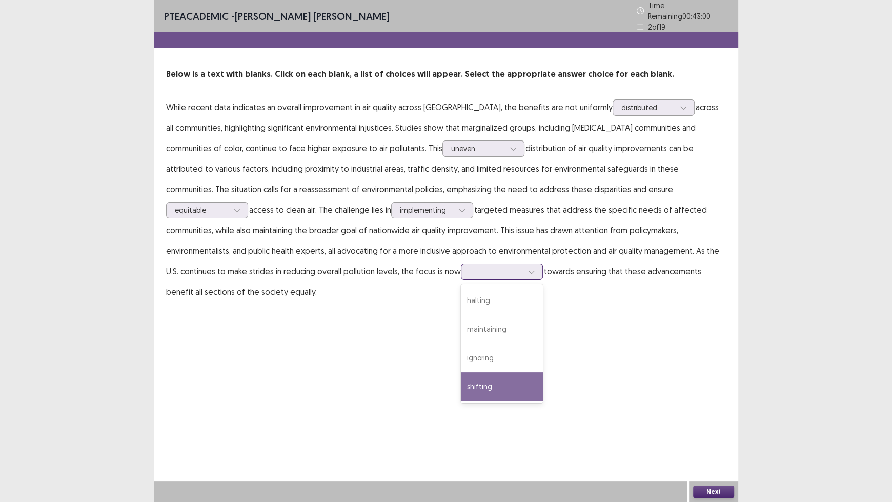
click at [461, 375] on div "shifting" at bounding box center [502, 386] width 82 height 29
click at [711, 415] on button "Next" at bounding box center [713, 491] width 41 height 12
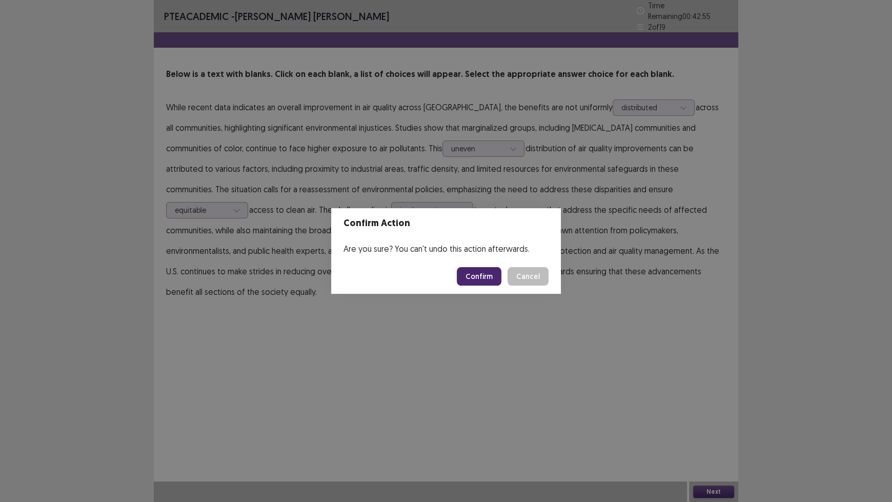
click at [480, 275] on button "Confirm" at bounding box center [479, 276] width 45 height 18
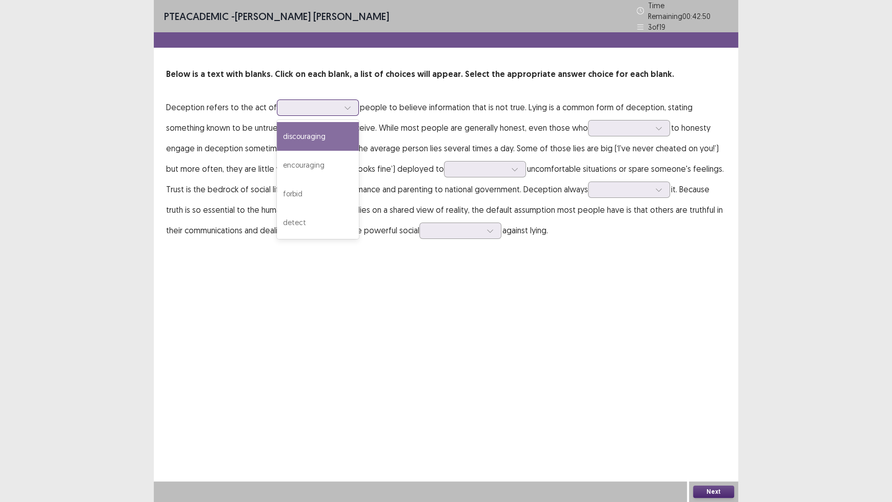
click at [340, 108] on div at bounding box center [347, 107] width 15 height 15
click at [336, 130] on div "discouraging" at bounding box center [318, 136] width 82 height 29
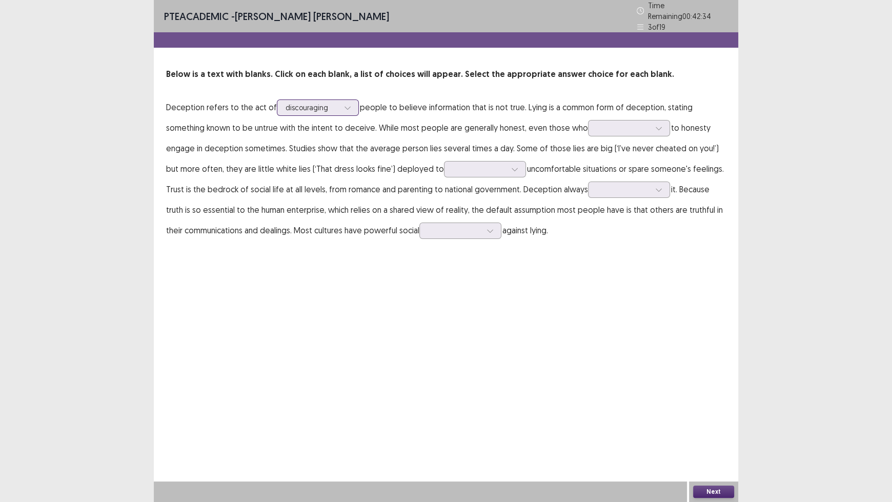
click at [344, 104] on icon at bounding box center [347, 107] width 7 height 7
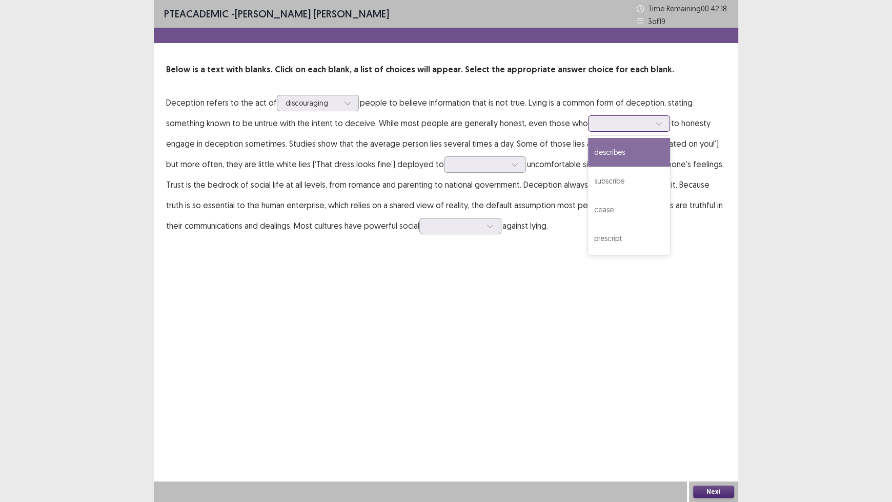
click at [596, 129] on div at bounding box center [623, 123] width 55 height 12
click at [588, 149] on div "describes" at bounding box center [629, 152] width 82 height 29
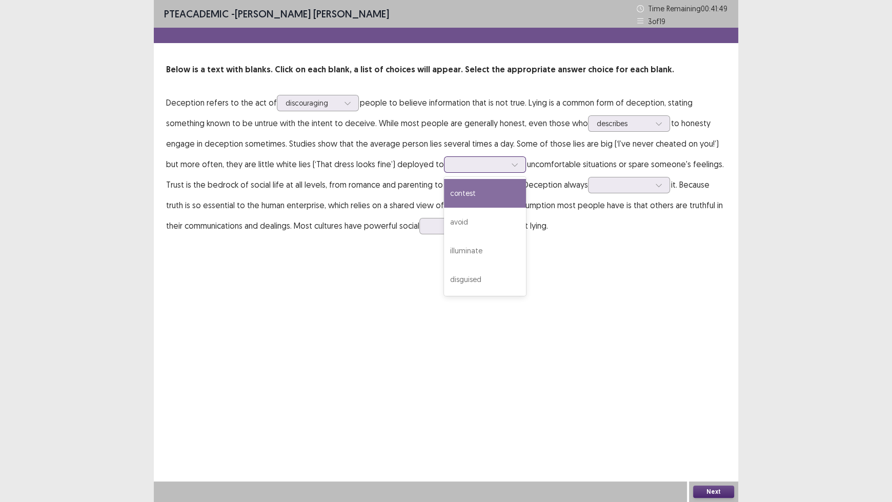
click at [507, 160] on div at bounding box center [514, 164] width 15 height 15
click at [451, 226] on div "avoid" at bounding box center [485, 222] width 82 height 29
click at [655, 181] on icon at bounding box center [658, 184] width 7 height 7
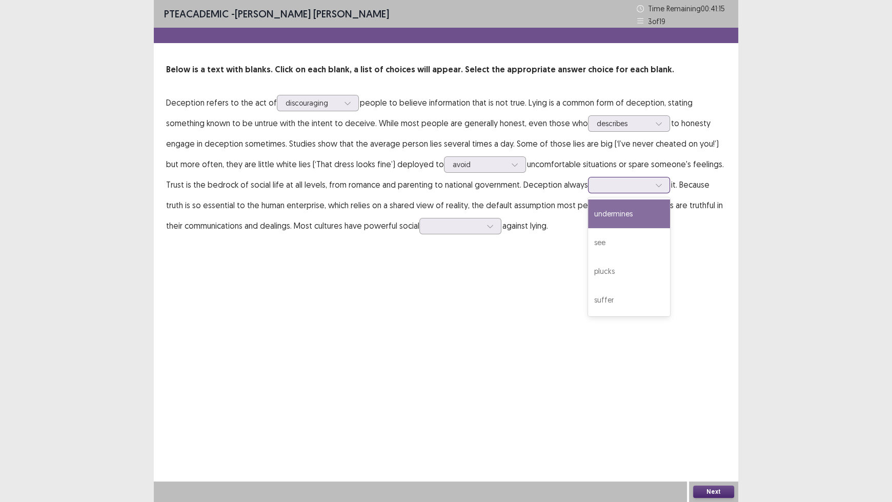
click at [594, 214] on div "undermines" at bounding box center [629, 213] width 82 height 29
click at [462, 231] on div at bounding box center [454, 226] width 53 height 10
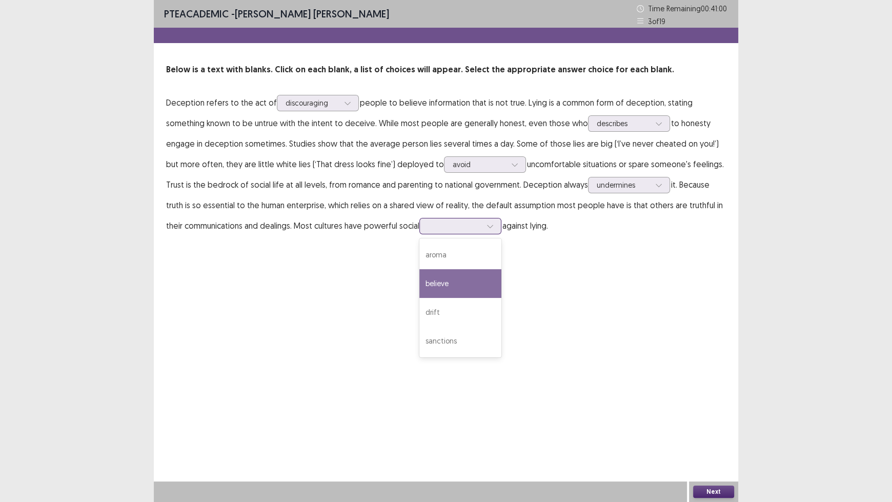
click at [456, 289] on div "believe" at bounding box center [460, 283] width 82 height 29
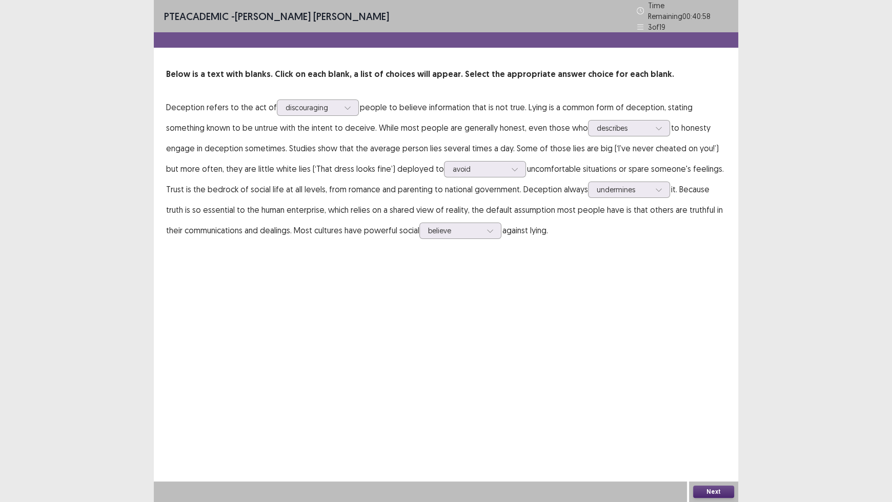
click at [711, 415] on button "Next" at bounding box center [713, 491] width 41 height 12
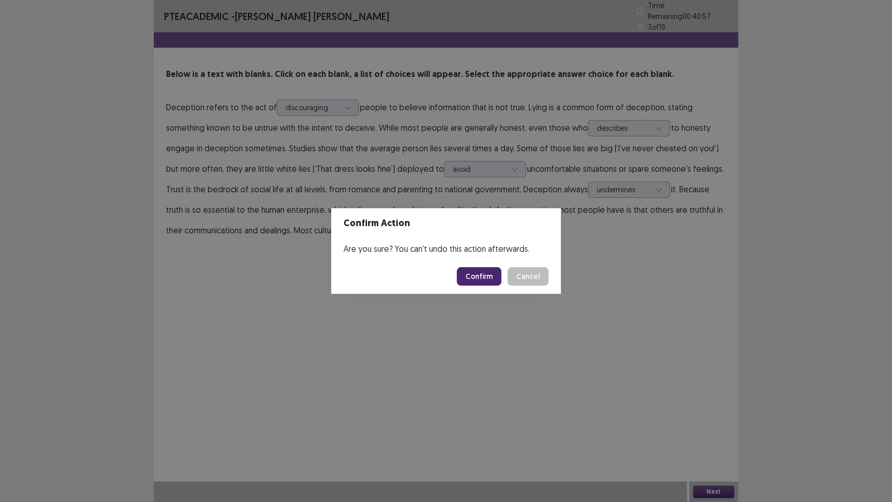
click at [480, 280] on button "Confirm" at bounding box center [479, 276] width 45 height 18
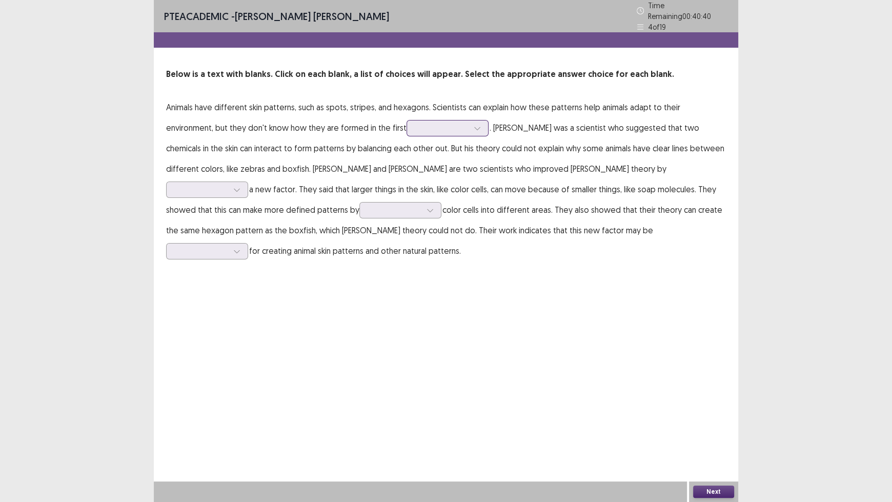
click at [413, 131] on div at bounding box center [447, 128] width 82 height 16
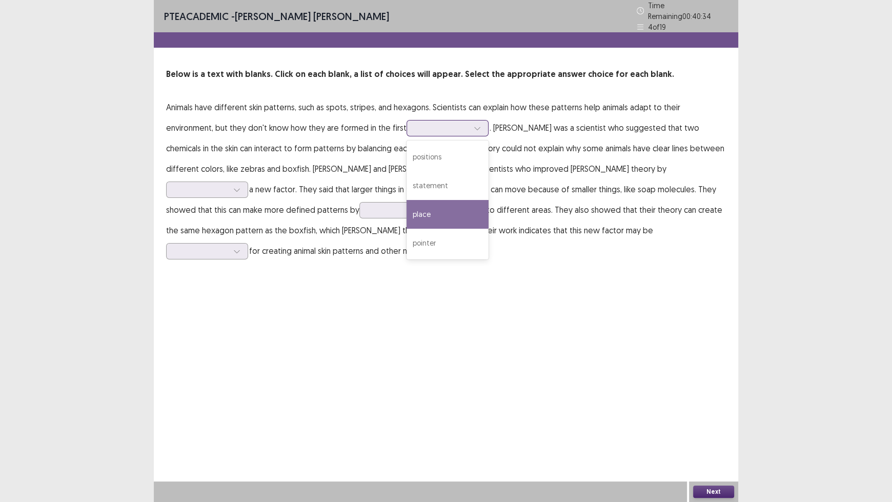
click at [409, 208] on div "place" at bounding box center [447, 214] width 82 height 29
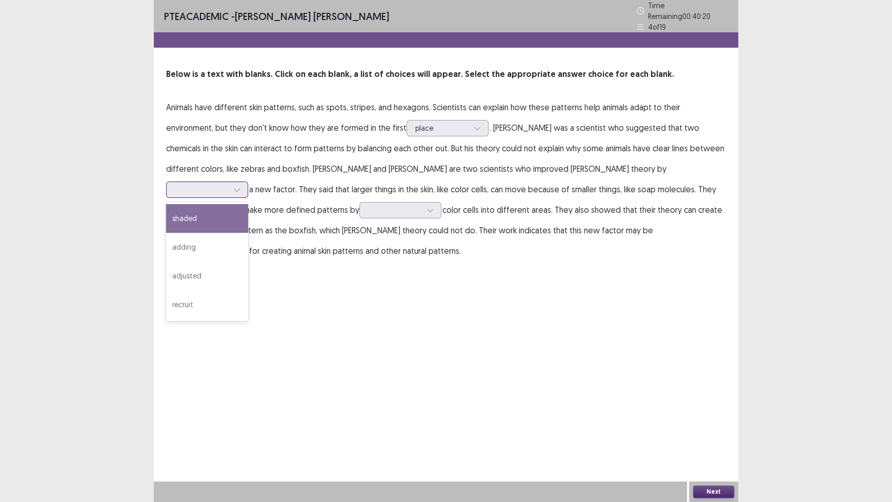
click at [228, 185] on div at bounding box center [201, 190] width 53 height 10
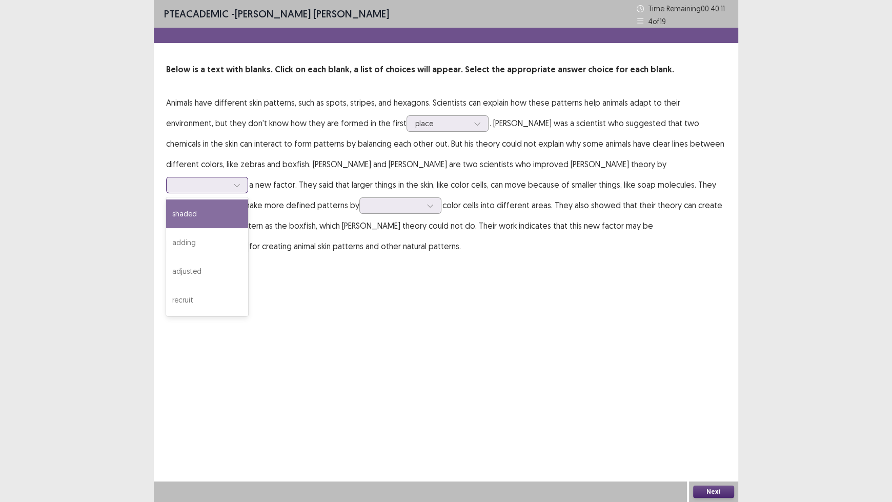
click at [248, 199] on div "shaded" at bounding box center [207, 213] width 82 height 29
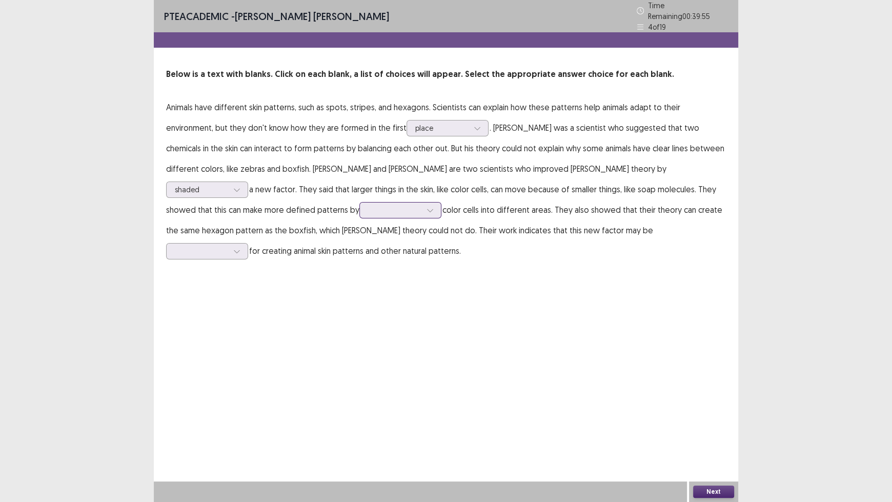
click at [422, 202] on div at bounding box center [429, 209] width 15 height 15
click at [359, 256] on div "jumping" at bounding box center [400, 267] width 82 height 29
click at [245, 243] on div at bounding box center [236, 250] width 15 height 15
click at [248, 352] on div "crucial" at bounding box center [207, 366] width 82 height 29
click at [714, 415] on button "Next" at bounding box center [713, 491] width 41 height 12
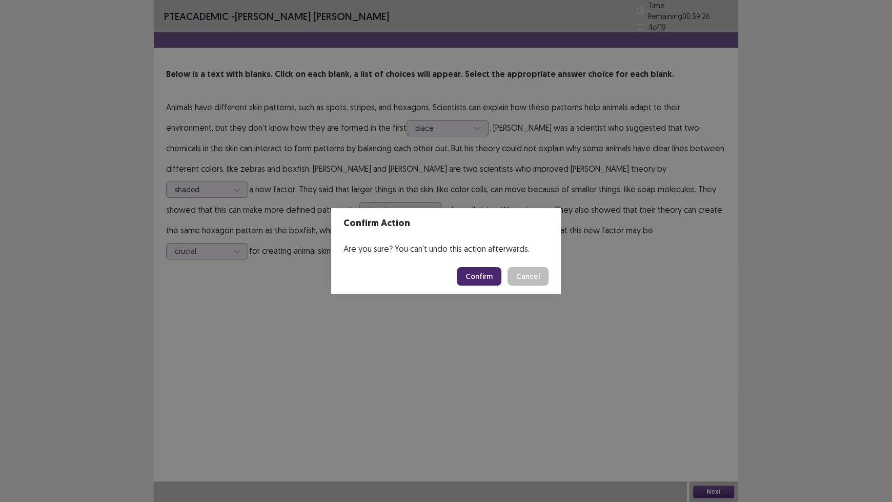
click at [477, 274] on button "Confirm" at bounding box center [479, 276] width 45 height 18
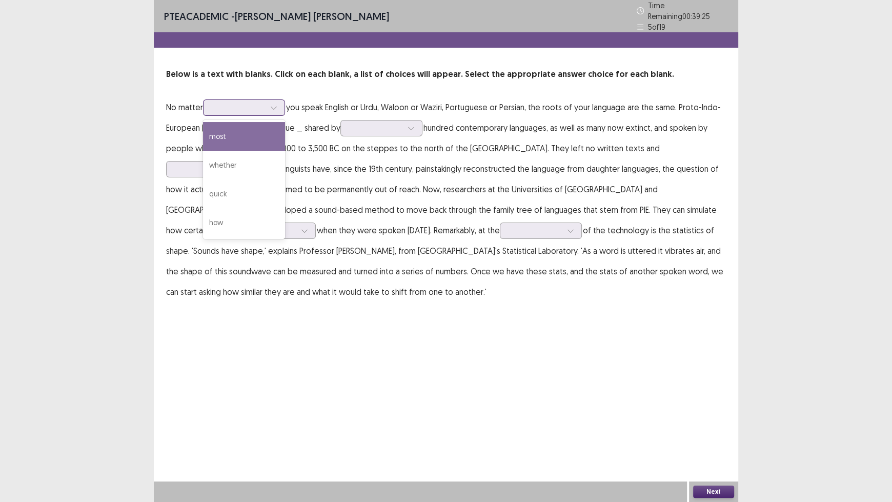
click at [273, 104] on icon at bounding box center [273, 107] width 7 height 7
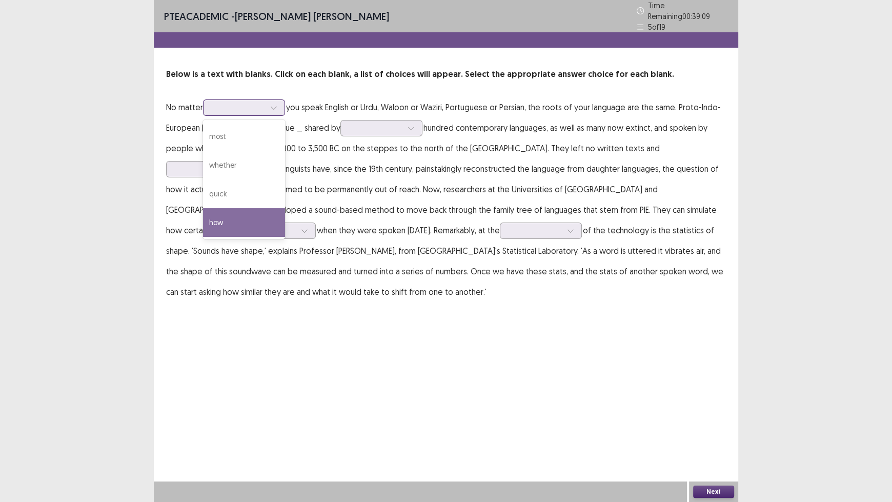
click at [266, 214] on div "how" at bounding box center [244, 222] width 82 height 29
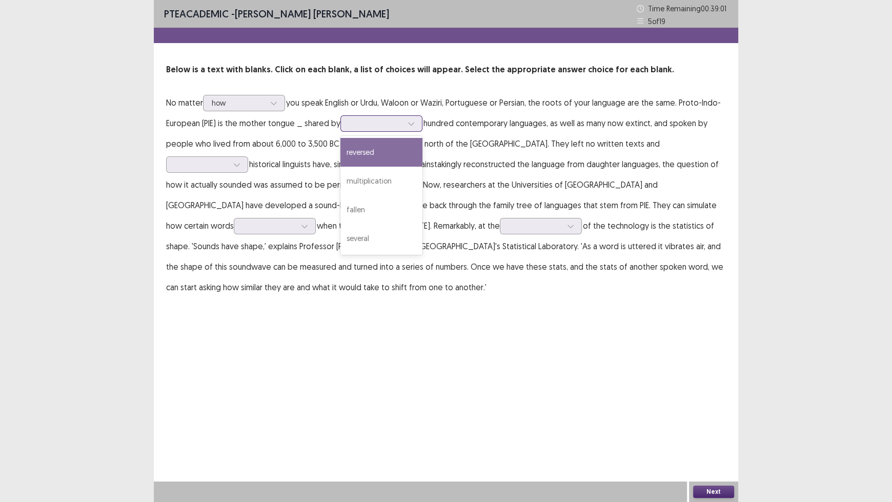
click at [388, 128] on div at bounding box center [375, 123] width 53 height 10
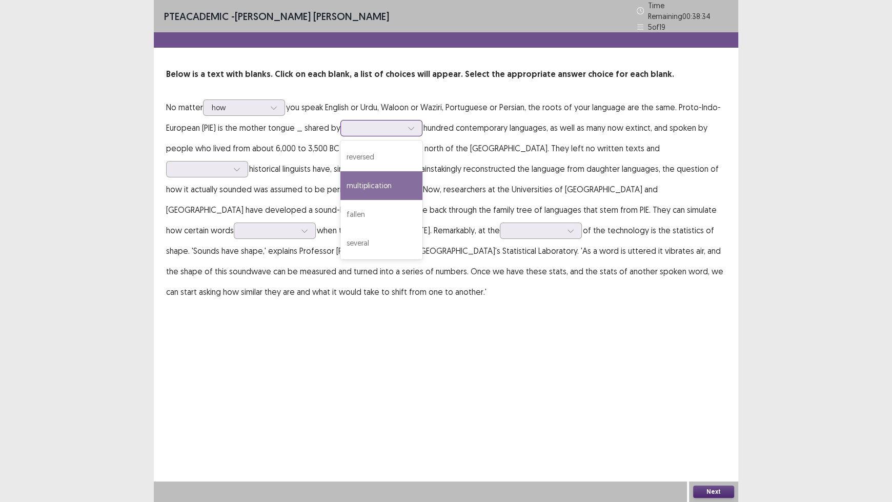
click at [397, 183] on div "multiplication" at bounding box center [381, 185] width 82 height 29
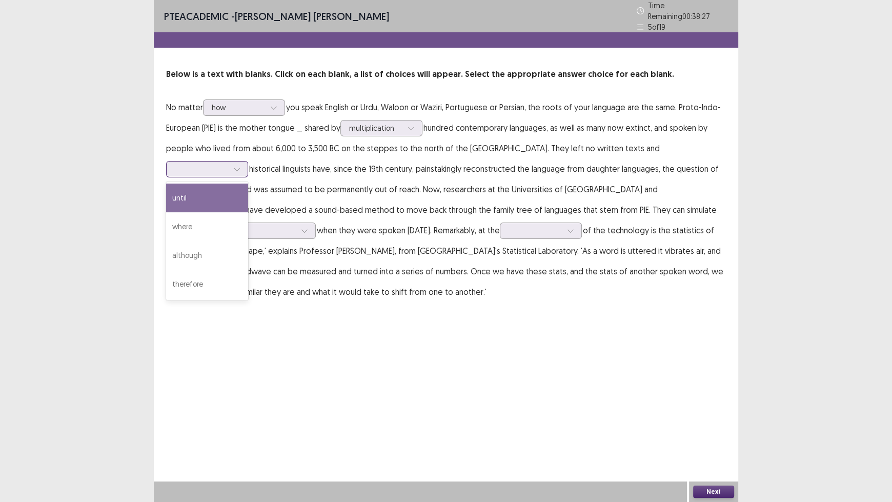
click at [228, 164] on div at bounding box center [201, 169] width 53 height 10
click at [248, 184] on div "until" at bounding box center [207, 198] width 82 height 29
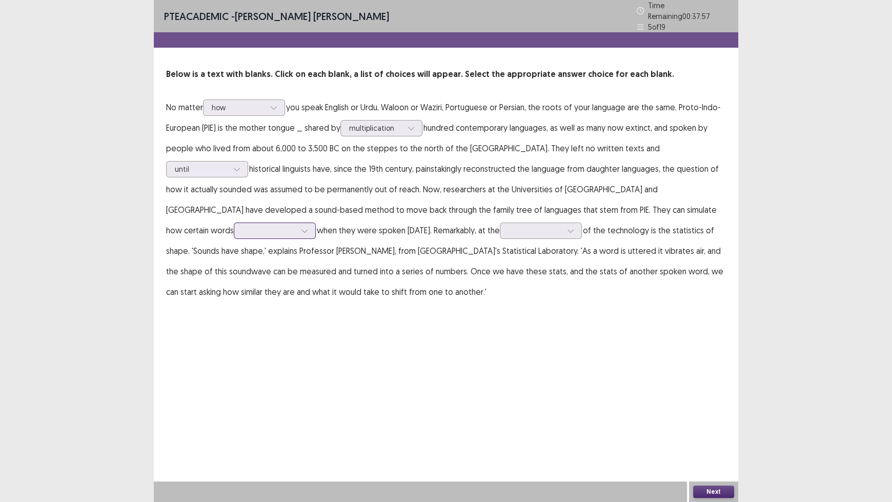
click at [297, 225] on div at bounding box center [268, 231] width 55 height 12
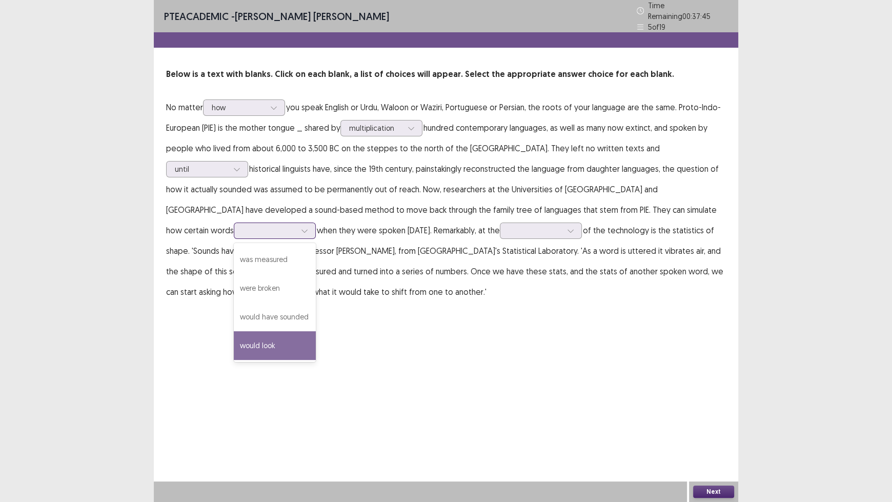
click at [316, 331] on div "would look" at bounding box center [275, 345] width 82 height 29
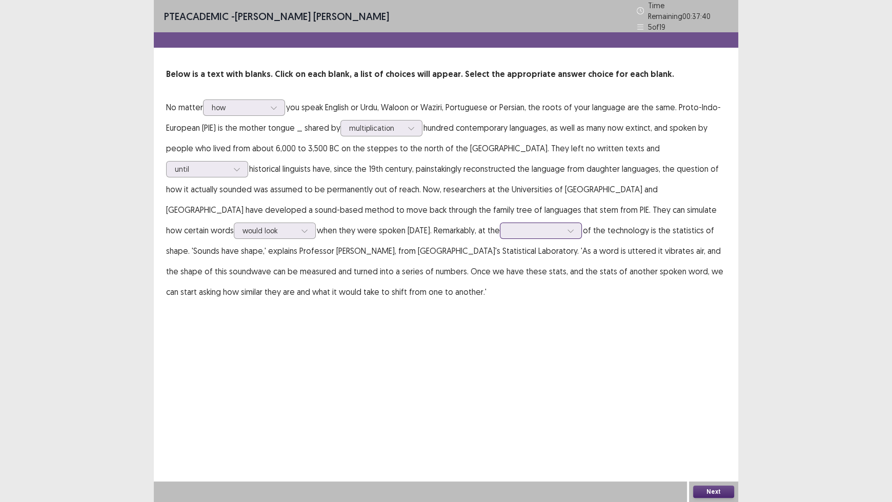
click at [507, 231] on div at bounding box center [534, 231] width 55 height 12
click at [500, 251] on div "end" at bounding box center [541, 259] width 82 height 29
click at [708, 415] on button "Next" at bounding box center [713, 491] width 41 height 12
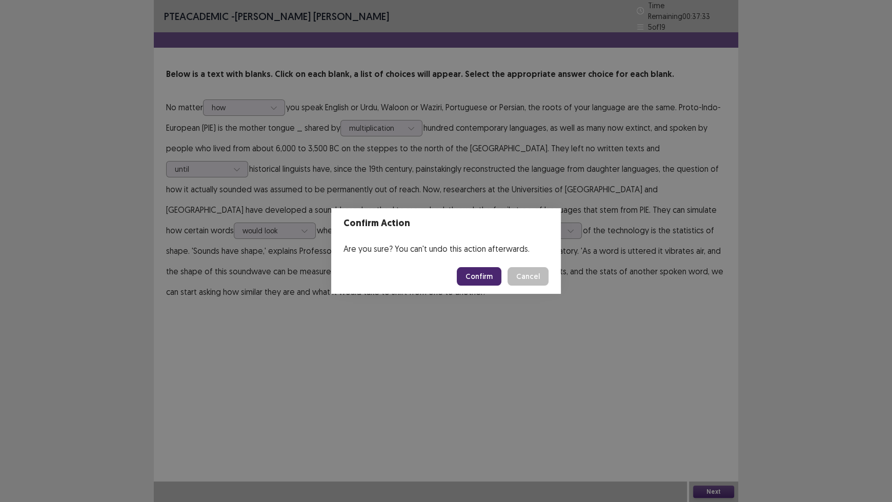
click at [487, 272] on button "Confirm" at bounding box center [479, 276] width 45 height 18
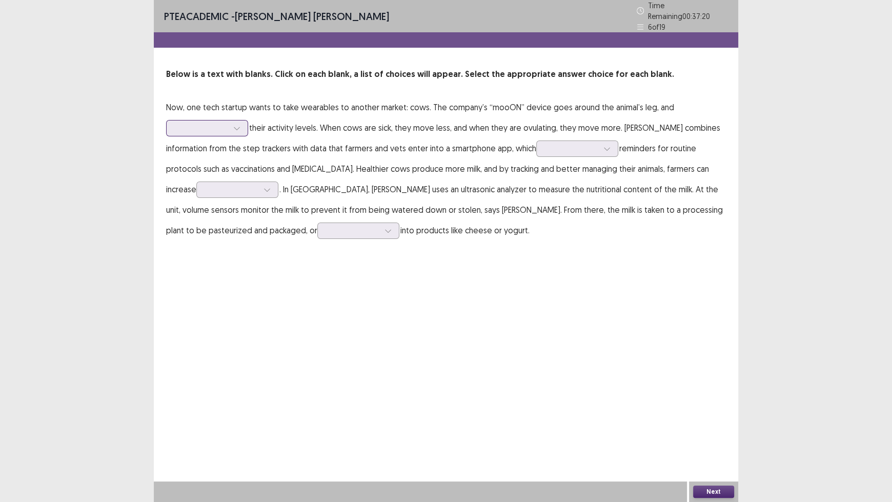
click at [235, 125] on icon at bounding box center [236, 128] width 7 height 7
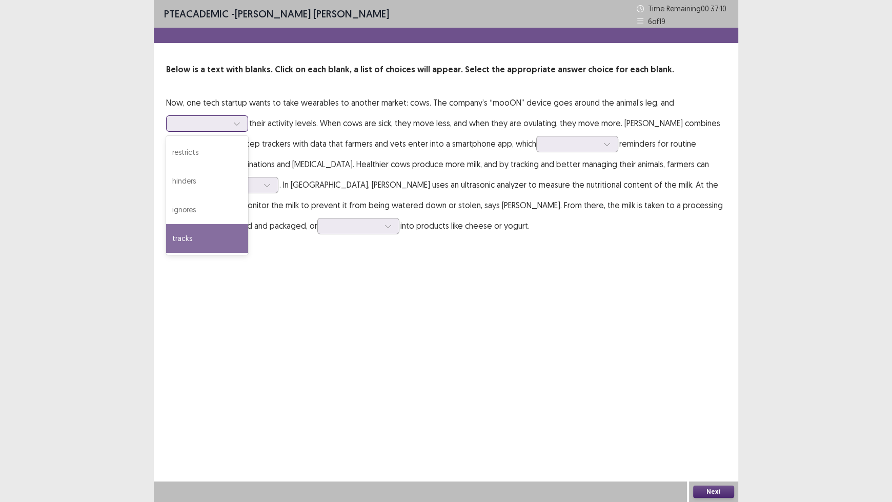
click at [218, 232] on div "tracks" at bounding box center [207, 238] width 82 height 29
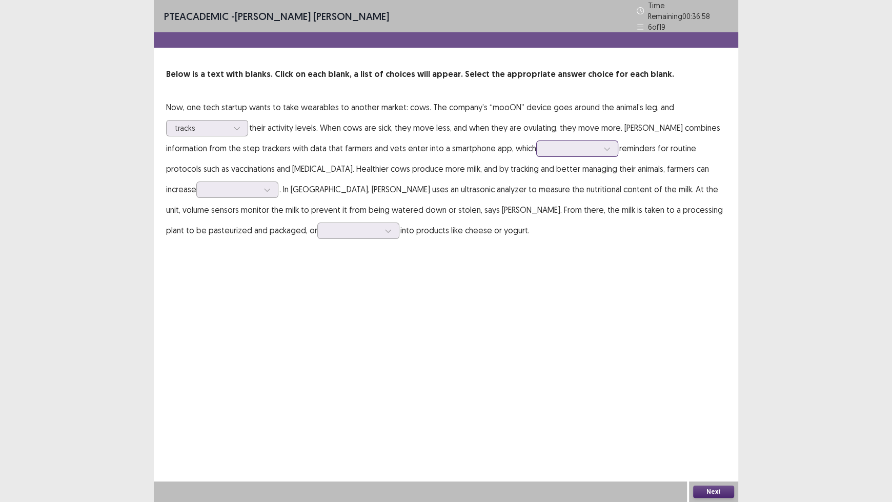
click at [584, 147] on div at bounding box center [571, 149] width 53 height 10
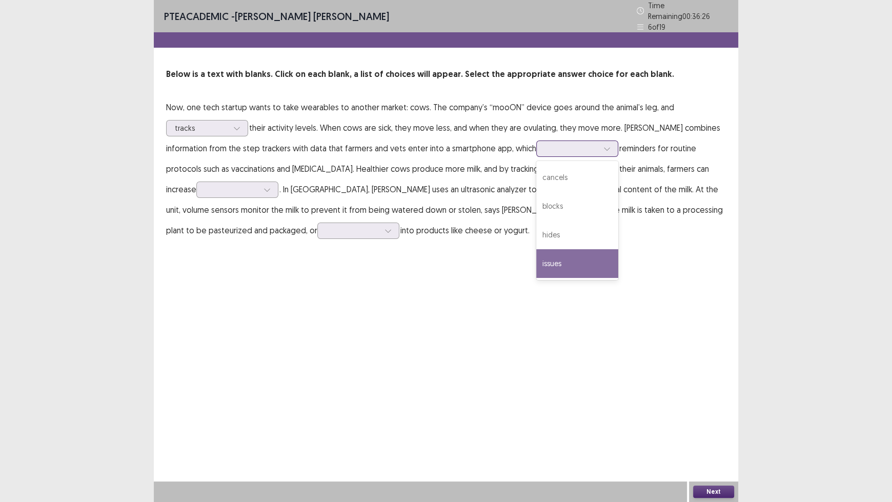
click at [565, 256] on div "issues" at bounding box center [577, 263] width 82 height 29
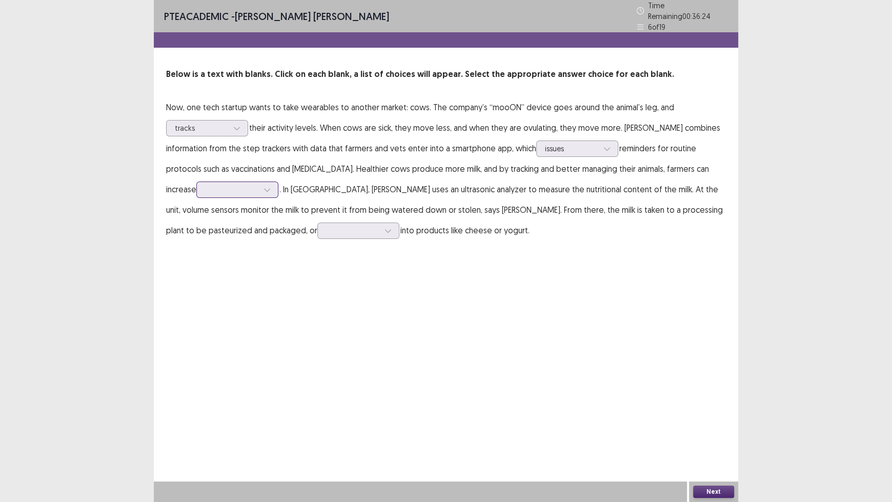
click at [245, 187] on div at bounding box center [231, 190] width 53 height 10
click at [257, 233] on div "yields" at bounding box center [237, 247] width 82 height 29
click at [326, 226] on div at bounding box center [352, 231] width 53 height 10
click at [317, 246] on div "converted" at bounding box center [358, 259] width 82 height 29
click at [715, 415] on button "Next" at bounding box center [713, 491] width 41 height 12
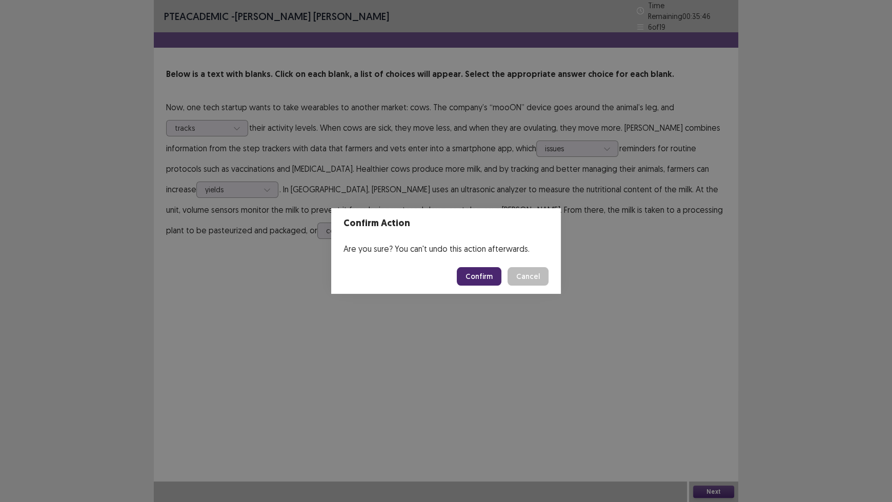
click at [479, 271] on button "Confirm" at bounding box center [479, 276] width 45 height 18
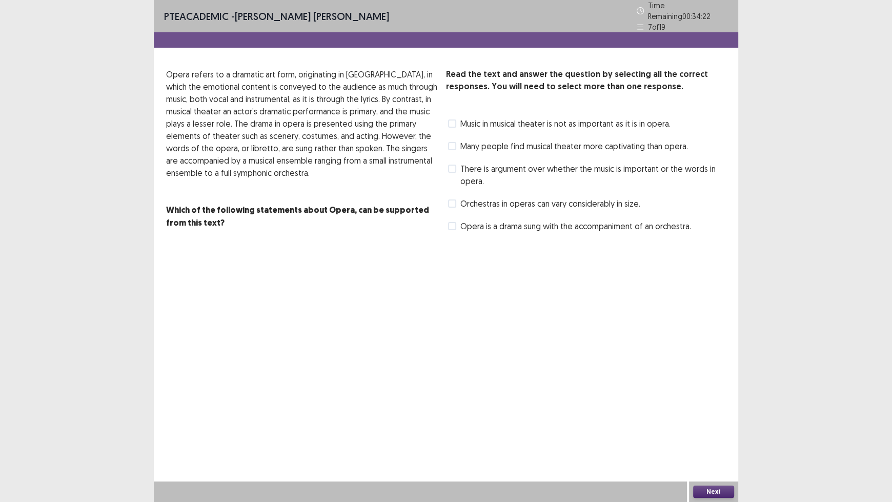
click at [451, 199] on span at bounding box center [452, 203] width 8 height 8
click at [455, 222] on span at bounding box center [452, 226] width 8 height 8
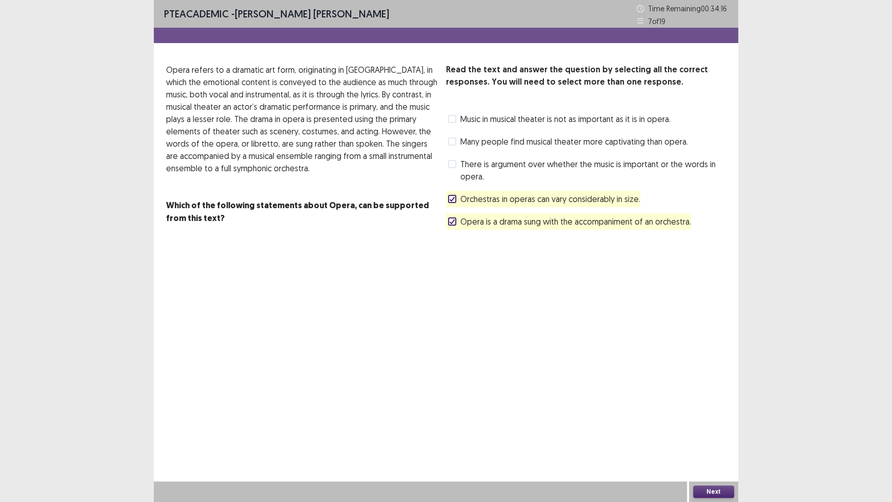
click at [453, 201] on icon at bounding box center [452, 198] width 6 height 5
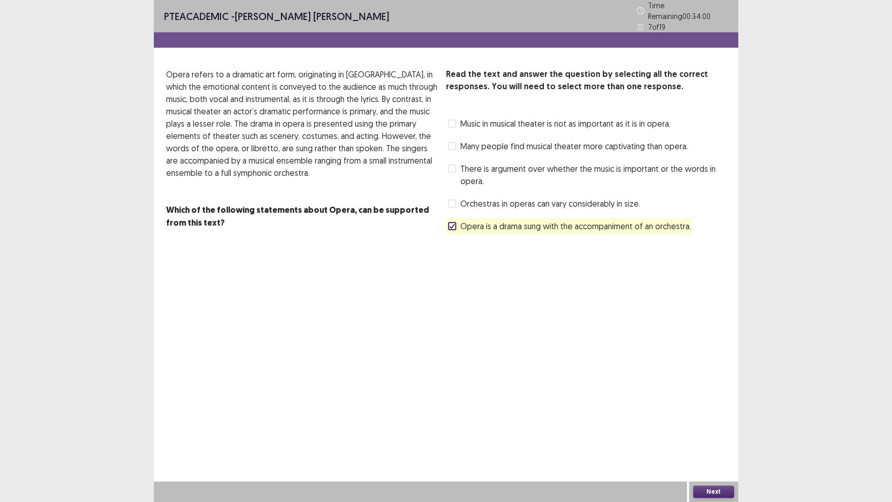
click at [454, 147] on label "Many people find musical theater more captivating than opera." at bounding box center [568, 146] width 240 height 12
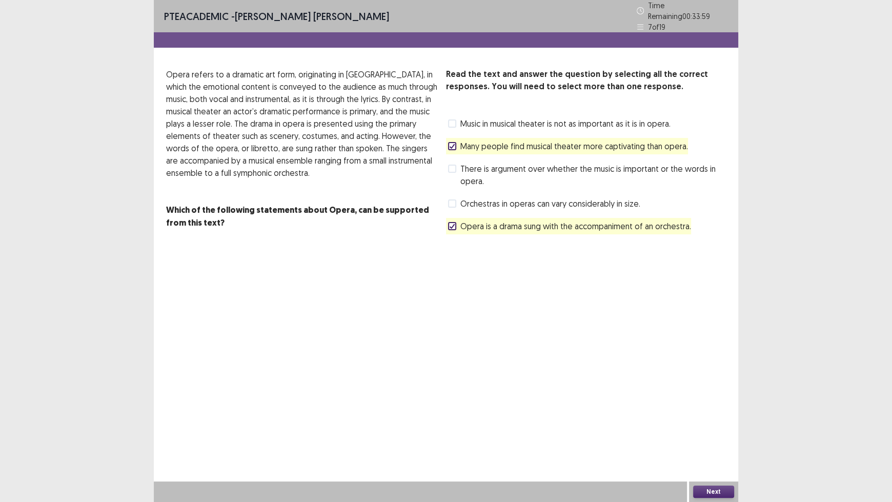
click at [713, 415] on button "Next" at bounding box center [713, 491] width 41 height 12
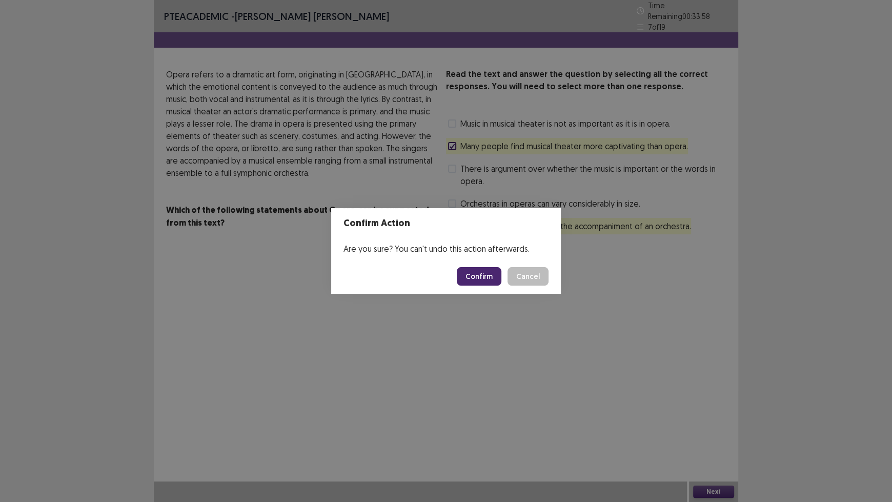
click at [492, 269] on button "Confirm" at bounding box center [479, 276] width 45 height 18
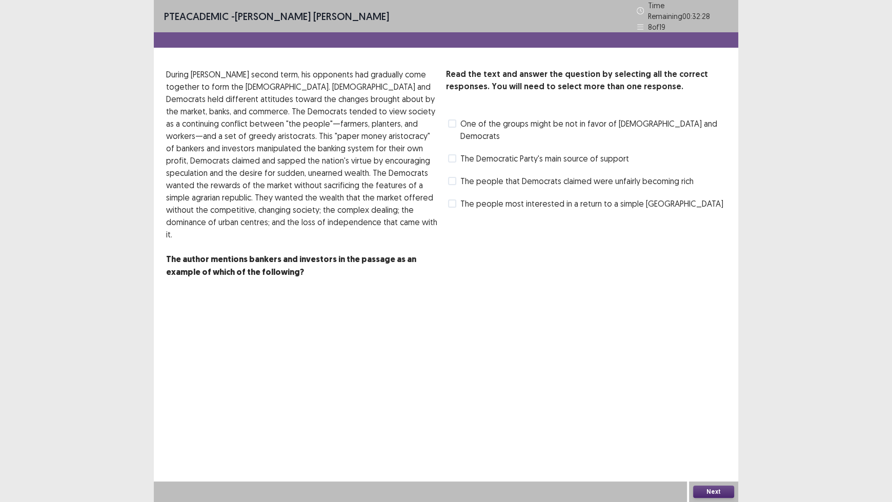
click at [452, 154] on span at bounding box center [452, 158] width 8 height 8
click at [448, 121] on label "One of the groups might be not in favor of [DEMOGRAPHIC_DATA] and Democrats" at bounding box center [587, 129] width 278 height 25
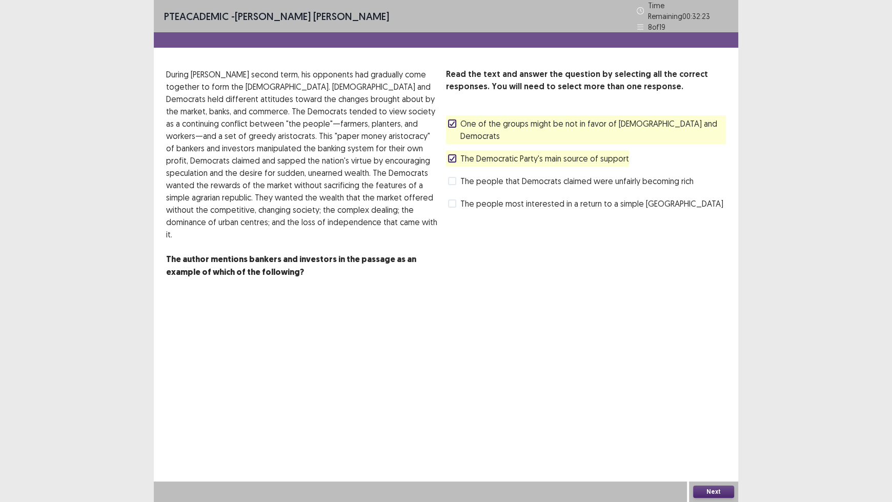
click at [452, 177] on span at bounding box center [452, 181] width 8 height 8
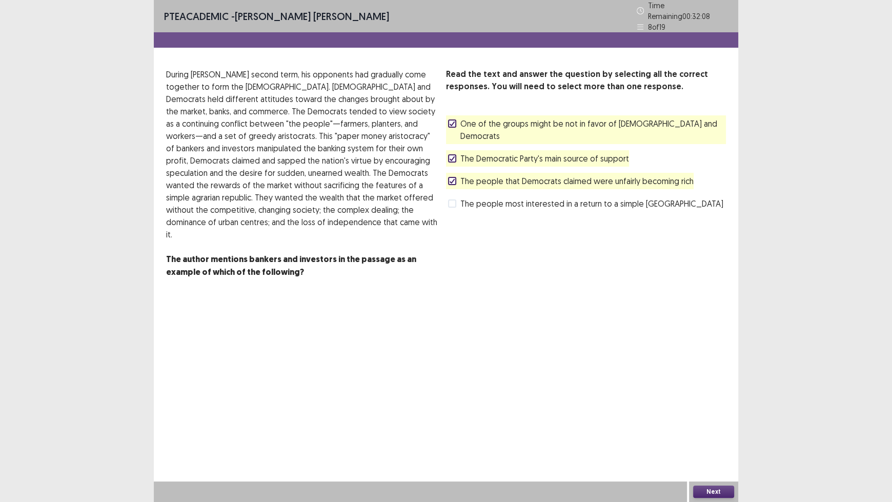
click at [452, 178] on icon at bounding box center [452, 180] width 6 height 5
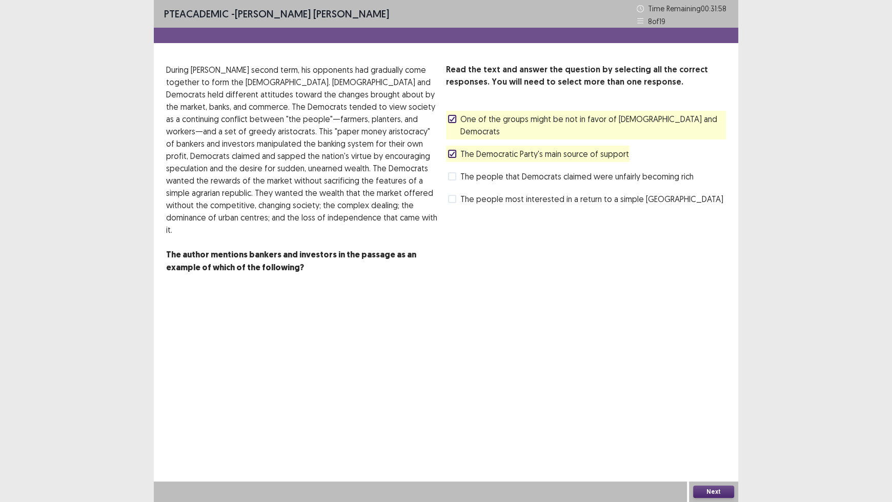
click at [708, 415] on button "Next" at bounding box center [713, 491] width 41 height 12
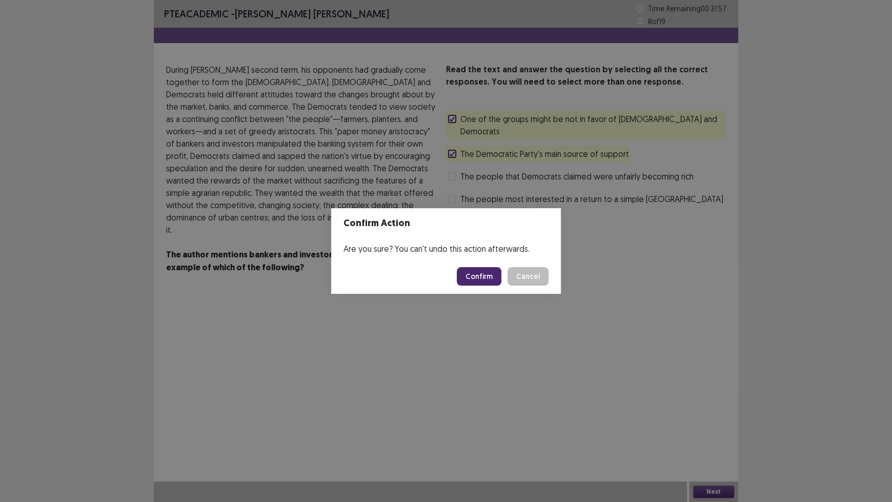
click at [493, 281] on button "Confirm" at bounding box center [479, 276] width 45 height 18
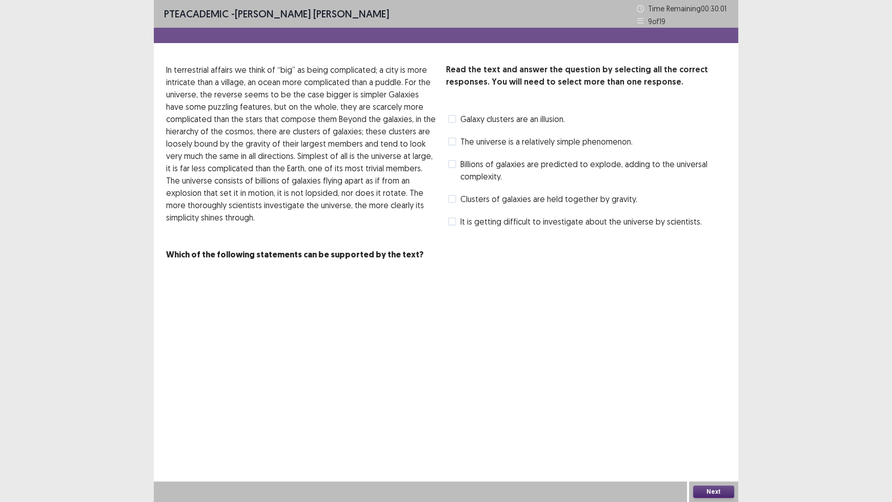
click at [456, 145] on span at bounding box center [452, 141] width 8 height 8
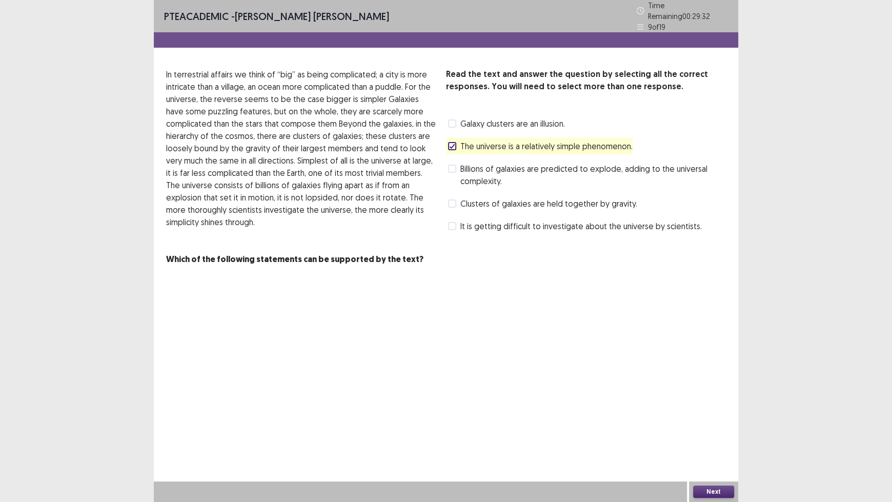
click at [450, 165] on span at bounding box center [452, 169] width 8 height 8
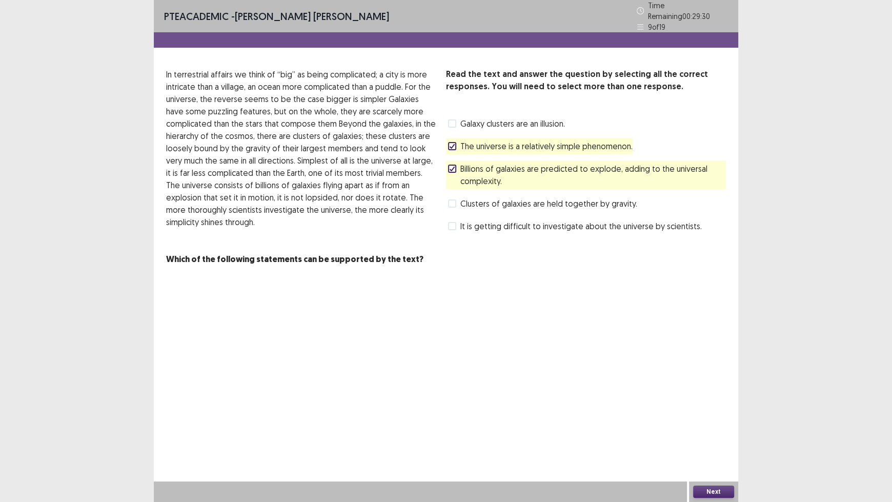
click at [707, 415] on button "Next" at bounding box center [713, 491] width 41 height 12
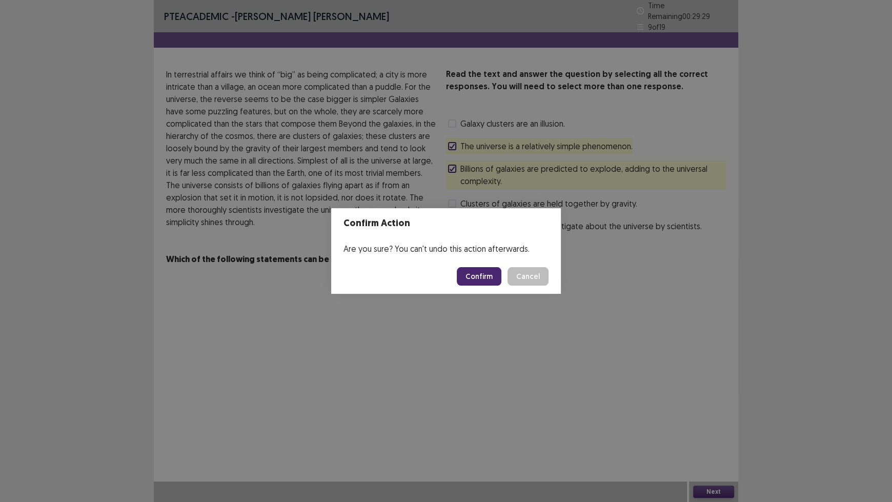
click at [467, 275] on button "Confirm" at bounding box center [479, 276] width 45 height 18
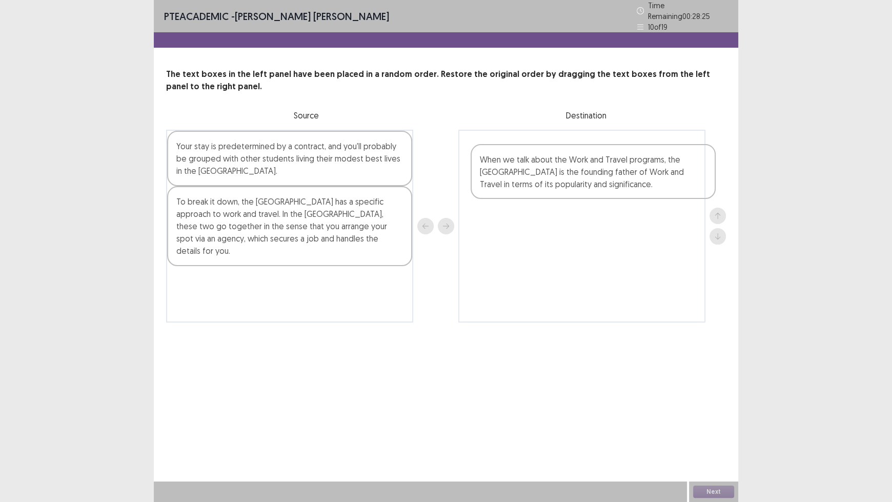
drag, startPoint x: 289, startPoint y: 164, endPoint x: 597, endPoint y: 182, distance: 308.6
click at [597, 182] on div "When we talk about the Work and Travel programs, the [GEOGRAPHIC_DATA] is the f…" at bounding box center [446, 226] width 560 height 193
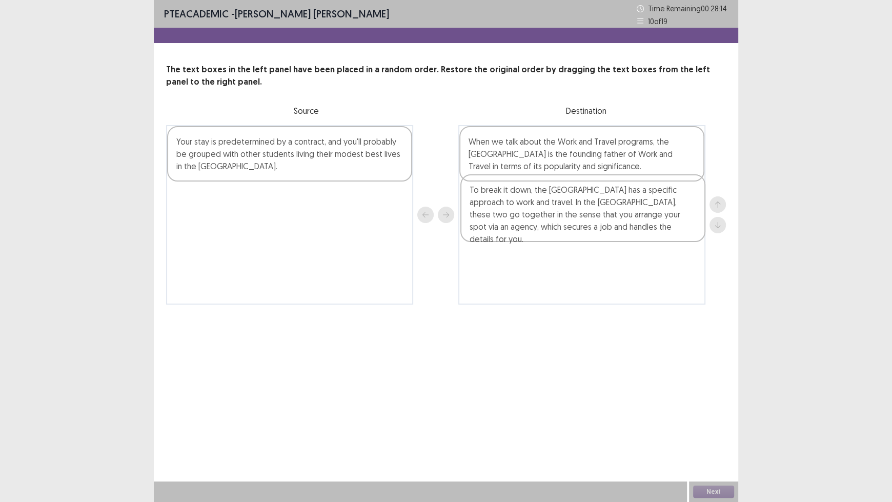
drag, startPoint x: 281, startPoint y: 218, endPoint x: 578, endPoint y: 211, distance: 296.9
click at [578, 211] on div "Your stay is predetermined by a contract, and you'll probably be grouped with o…" at bounding box center [446, 214] width 560 height 179
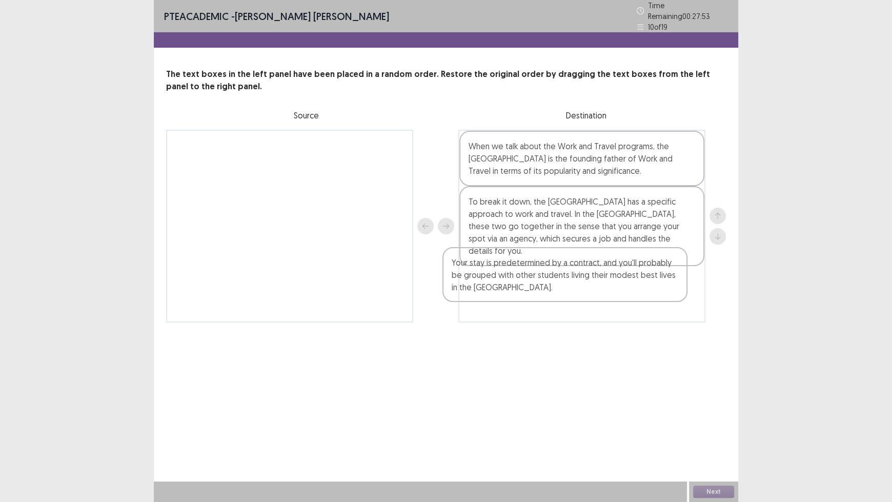
drag, startPoint x: 300, startPoint y: 161, endPoint x: 578, endPoint y: 284, distance: 304.5
click at [578, 284] on div "Your stay is predetermined by a contract, and you'll probably be grouped with o…" at bounding box center [446, 226] width 560 height 193
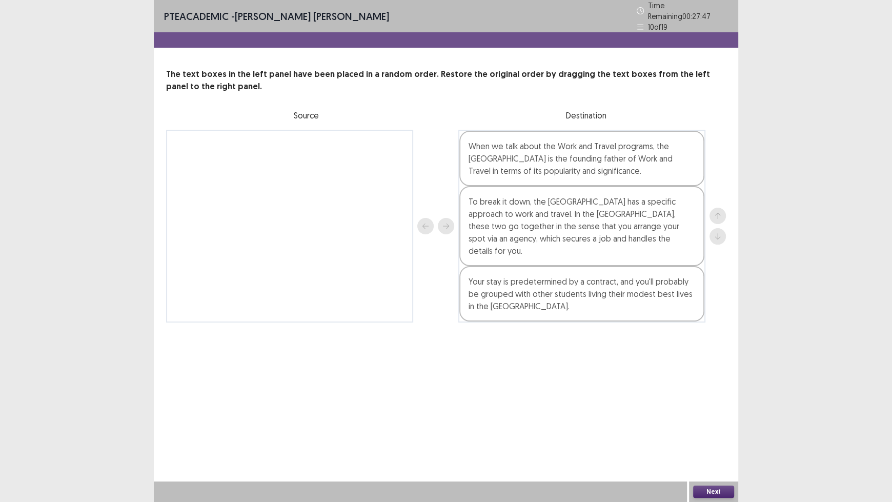
click at [716, 415] on button "Next" at bounding box center [713, 491] width 41 height 12
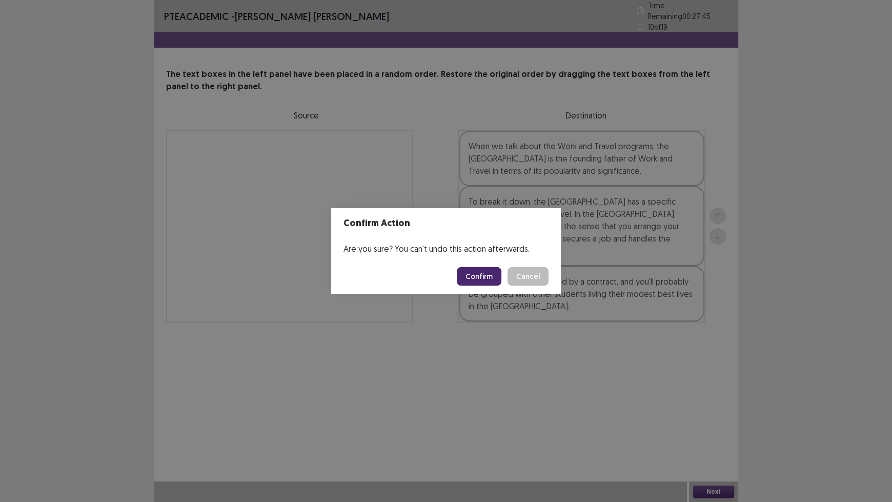
click at [472, 277] on button "Confirm" at bounding box center [479, 276] width 45 height 18
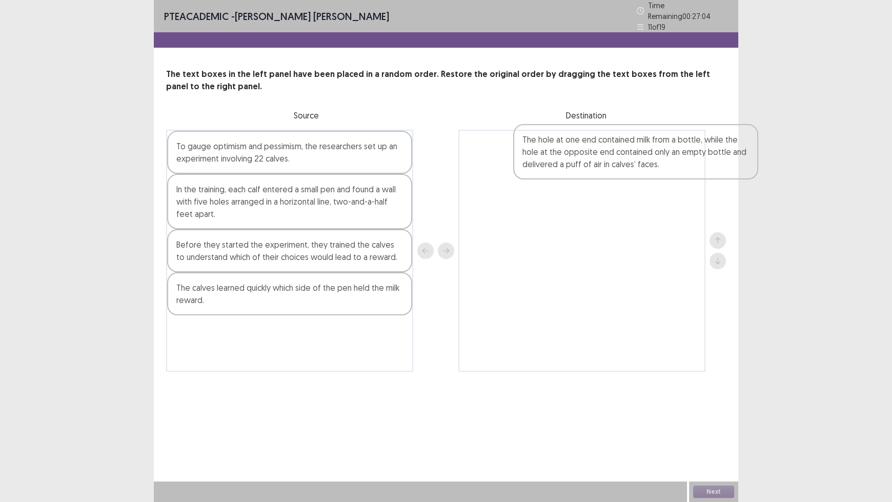
drag, startPoint x: 325, startPoint y: 212, endPoint x: 649, endPoint y: 174, distance: 326.7
click at [649, 174] on div "To gauge optimism and pessimism, the researchers set up an experiment involving…" at bounding box center [446, 251] width 560 height 242
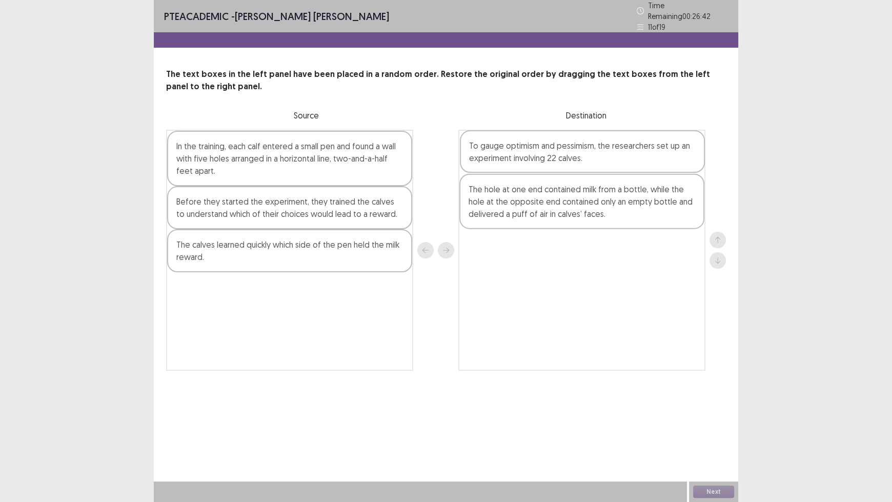
drag, startPoint x: 277, startPoint y: 151, endPoint x: 573, endPoint y: 155, distance: 296.3
click at [573, 155] on div "To gauge optimism and pessimism, the researchers set up an experiment involving…" at bounding box center [446, 250] width 560 height 241
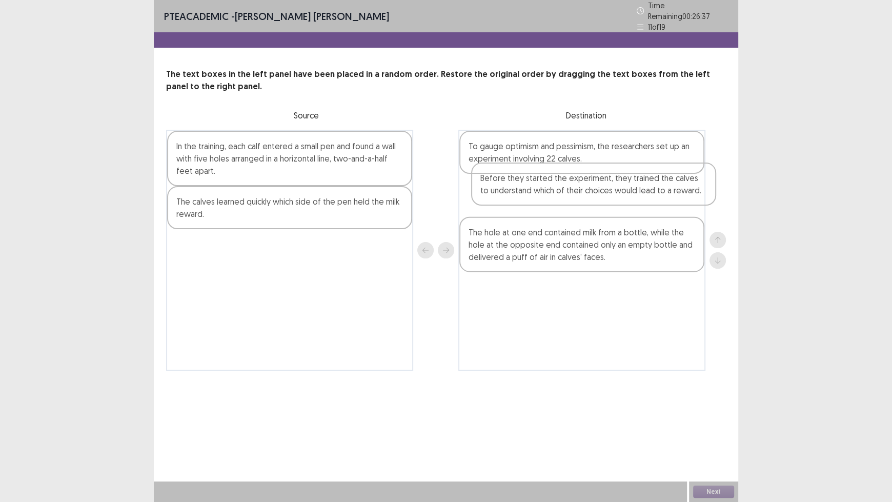
drag, startPoint x: 247, startPoint y: 210, endPoint x: 543, endPoint y: 199, distance: 296.5
click at [543, 199] on div "In the training, each calf entered a small pen and found a wall with five holes…" at bounding box center [446, 250] width 560 height 241
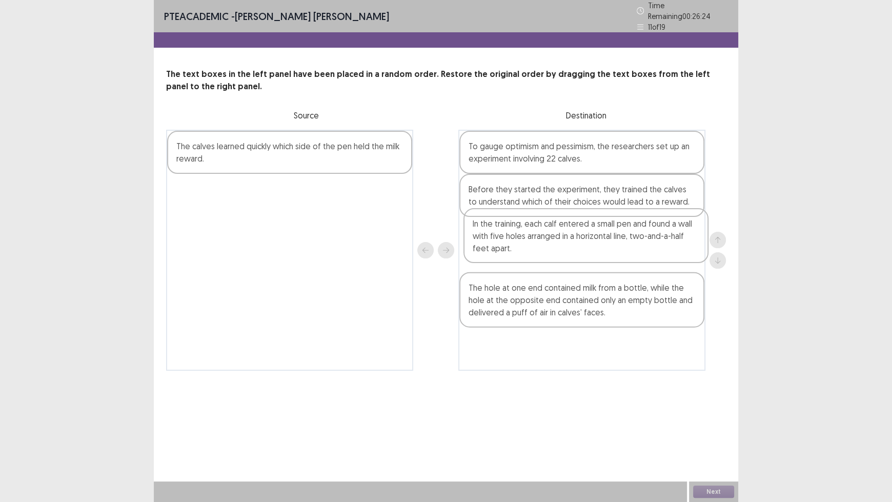
drag, startPoint x: 314, startPoint y: 167, endPoint x: 618, endPoint y: 251, distance: 315.9
click at [618, 251] on div "In the training, each calf entered a small pen and found a wall with five holes…" at bounding box center [446, 250] width 560 height 241
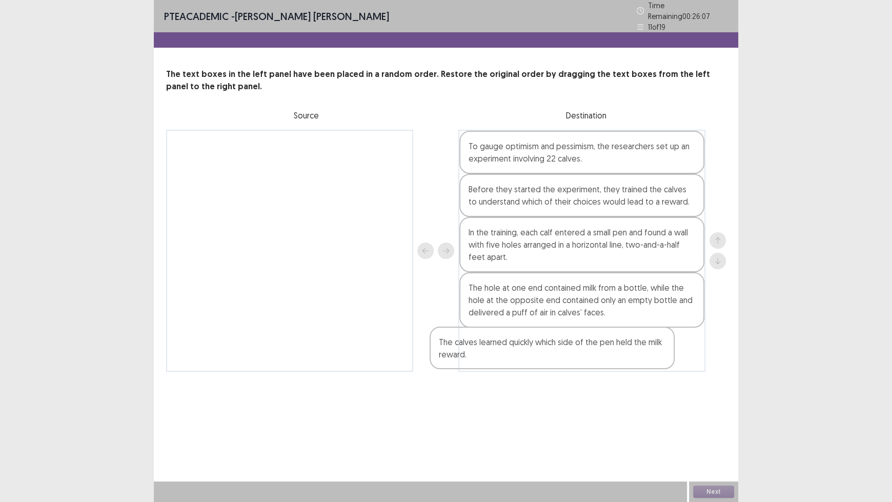
drag, startPoint x: 215, startPoint y: 149, endPoint x: 495, endPoint y: 349, distance: 343.6
click at [495, 349] on div "The calves learned quickly which side of the pen held the milk reward. To gauge…" at bounding box center [446, 251] width 560 height 242
click at [703, 415] on button "Next" at bounding box center [713, 491] width 41 height 12
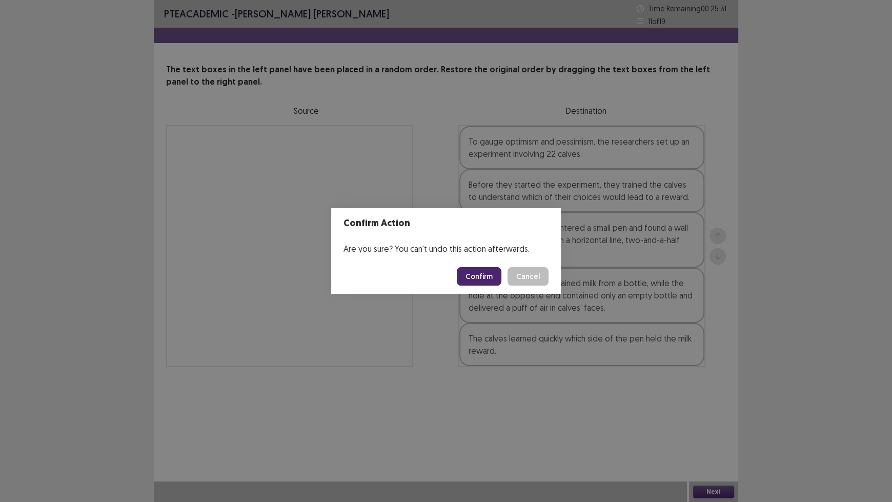
click at [484, 279] on button "Confirm" at bounding box center [479, 276] width 45 height 18
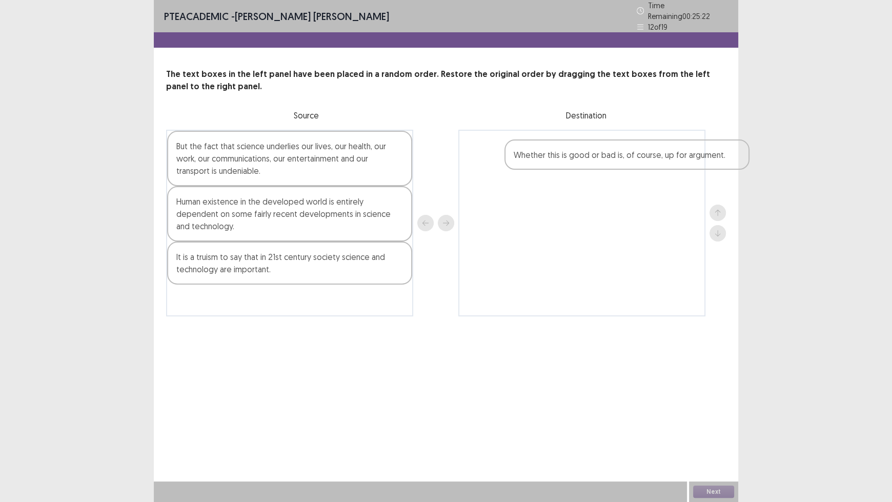
drag, startPoint x: 256, startPoint y: 150, endPoint x: 598, endPoint y: 164, distance: 342.2
click at [598, 164] on div "Whether this is good or bad is, of course, up for argument. But the fact that s…" at bounding box center [446, 223] width 560 height 187
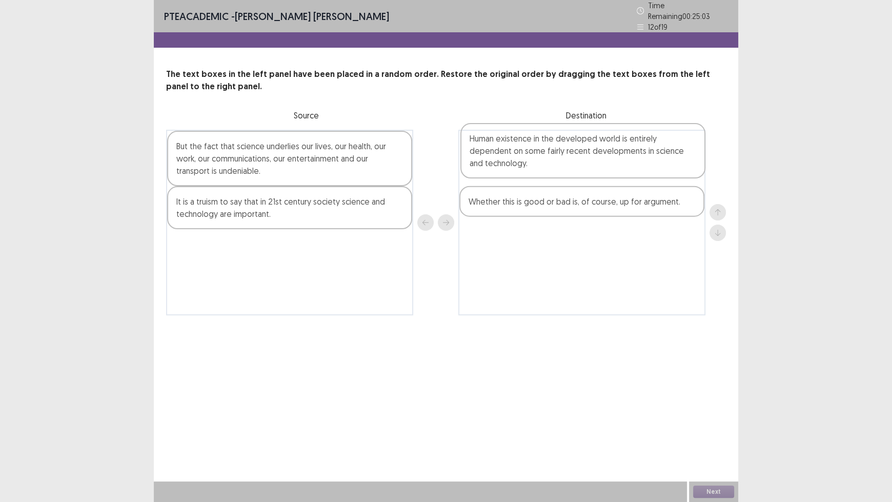
drag, startPoint x: 256, startPoint y: 218, endPoint x: 556, endPoint y: 160, distance: 305.4
click at [556, 160] on div "But the fact that science underlies our lives, our health, our work, our commun…" at bounding box center [446, 223] width 560 height 186
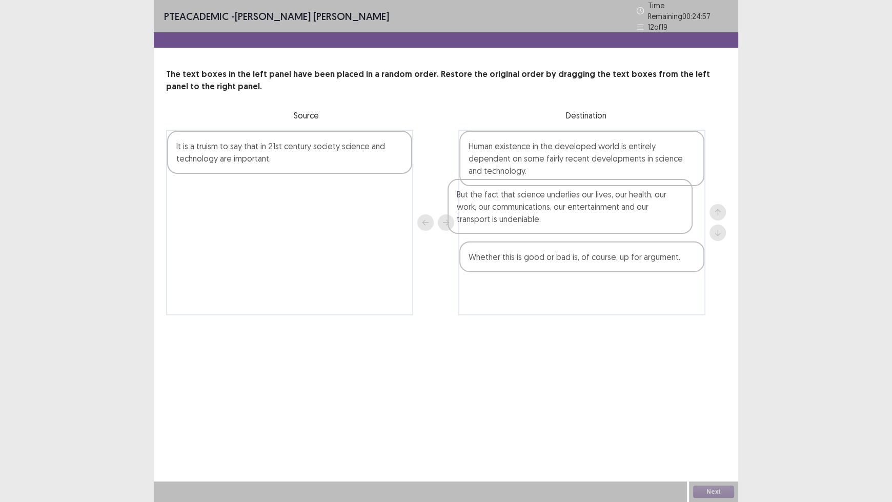
drag, startPoint x: 274, startPoint y: 157, endPoint x: 561, endPoint y: 211, distance: 291.6
click at [561, 211] on div "But the fact that science underlies our lives, our health, our work, our commun…" at bounding box center [446, 223] width 560 height 186
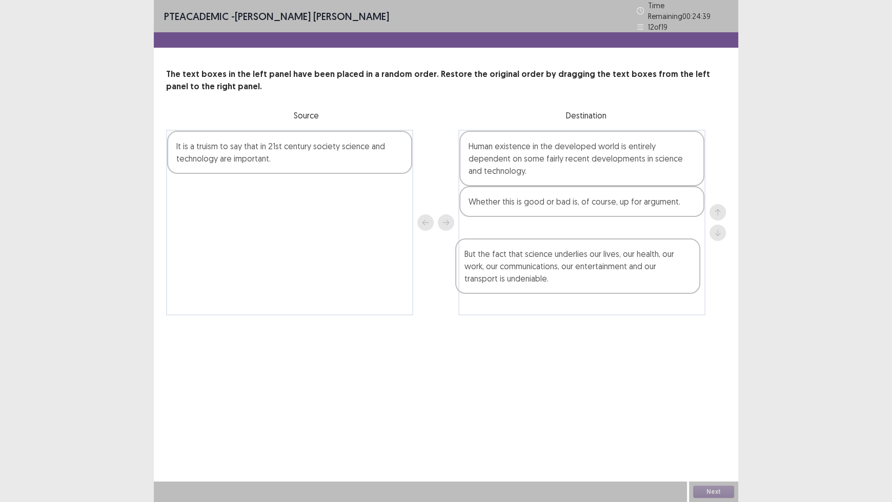
drag, startPoint x: 566, startPoint y: 221, endPoint x: 562, endPoint y: 282, distance: 61.1
click at [562, 282] on div "Human existence in the developed world is entirely dependent on some fairly rec…" at bounding box center [581, 223] width 247 height 186
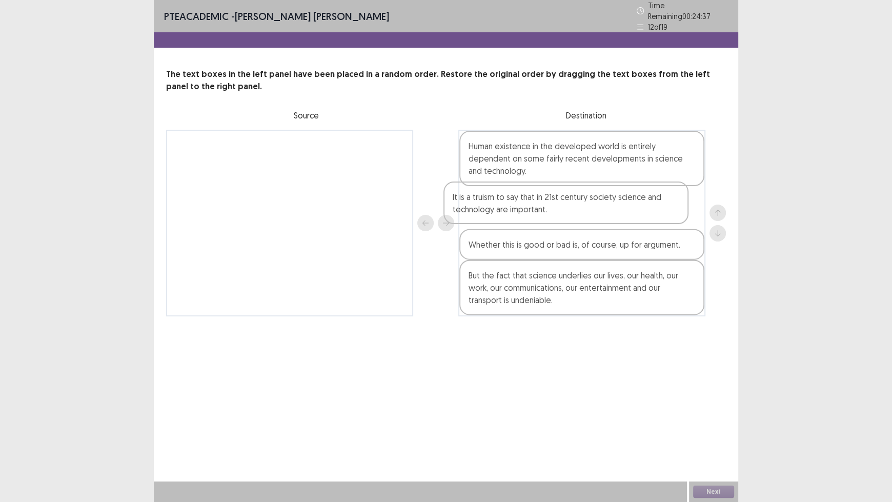
drag, startPoint x: 227, startPoint y: 152, endPoint x: 508, endPoint y: 211, distance: 286.9
click at [508, 211] on div "It is a truism to say that in 21st century society science and technology are i…" at bounding box center [446, 223] width 560 height 187
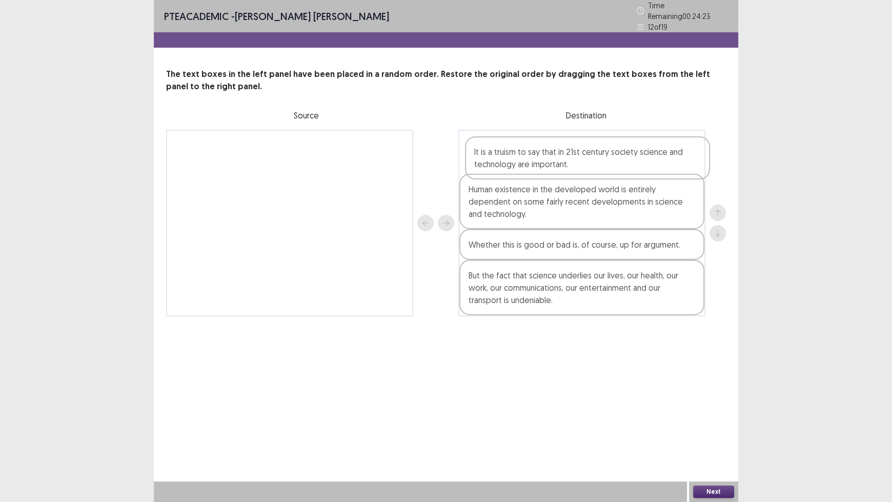
drag, startPoint x: 596, startPoint y: 199, endPoint x: 598, endPoint y: 164, distance: 35.4
click at [598, 164] on div "Human existence in the developed world is entirely dependent on some fairly rec…" at bounding box center [581, 223] width 247 height 187
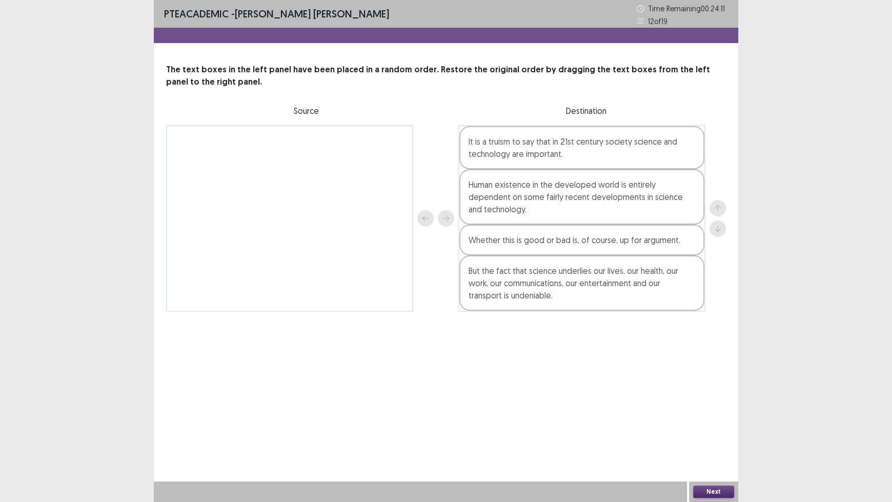
click at [709, 415] on button "Next" at bounding box center [713, 491] width 41 height 12
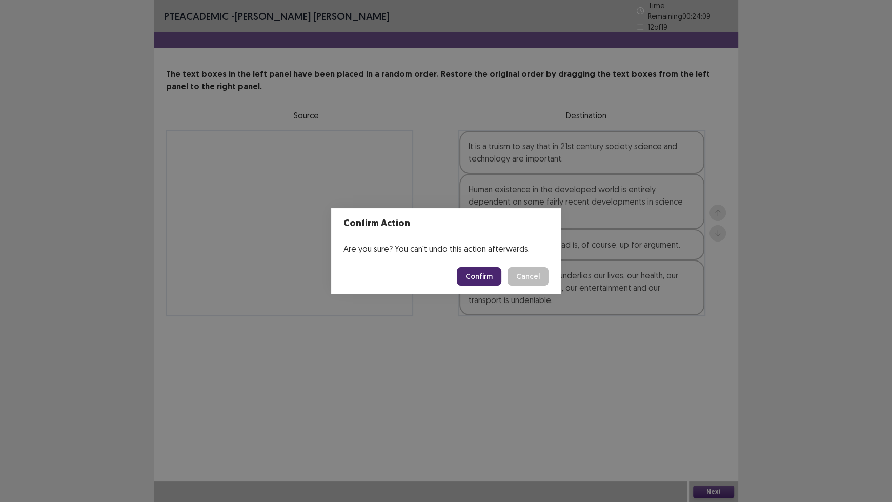
click at [478, 278] on button "Confirm" at bounding box center [479, 276] width 45 height 18
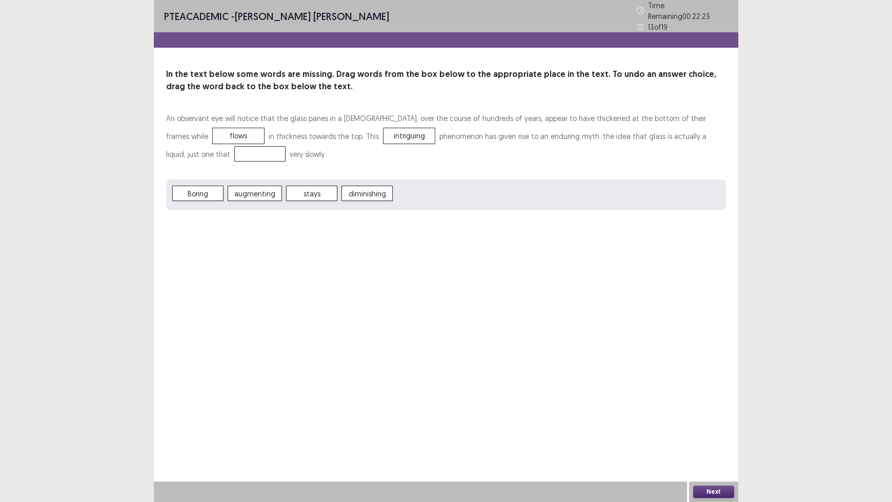
click at [377, 192] on span "diminishing" at bounding box center [366, 193] width 51 height 15
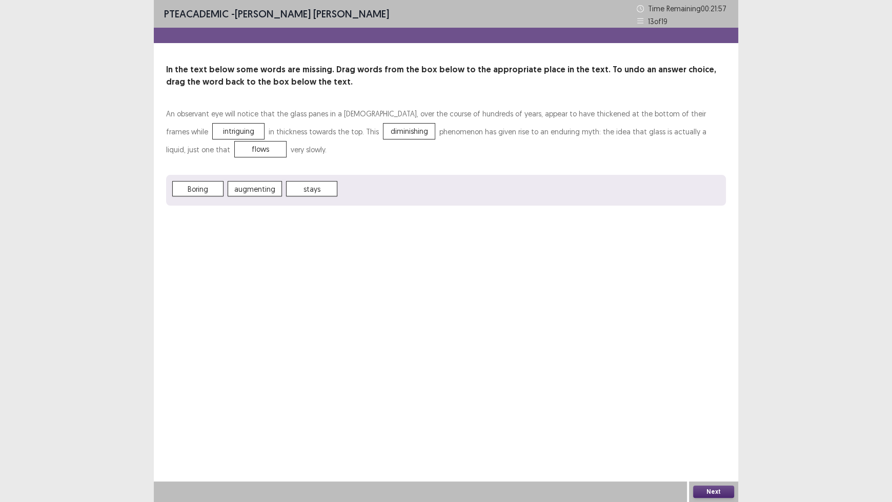
click at [722, 415] on button "Next" at bounding box center [713, 491] width 41 height 12
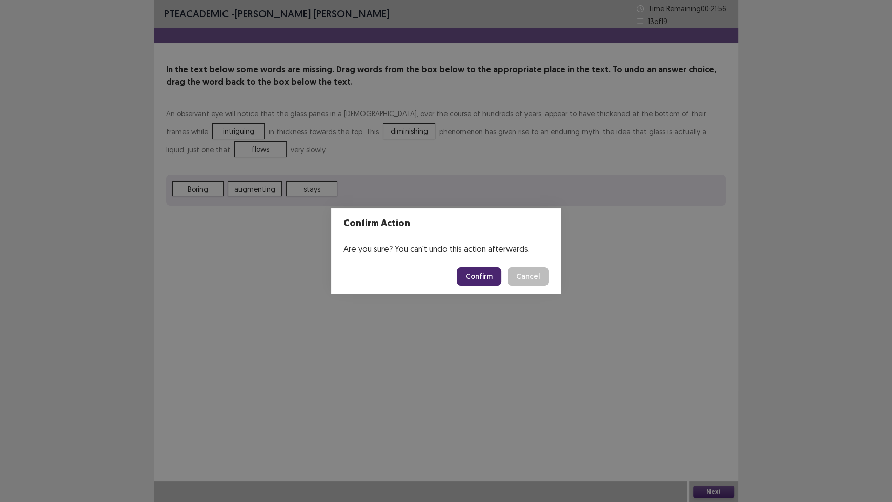
click at [474, 271] on button "Confirm" at bounding box center [479, 276] width 45 height 18
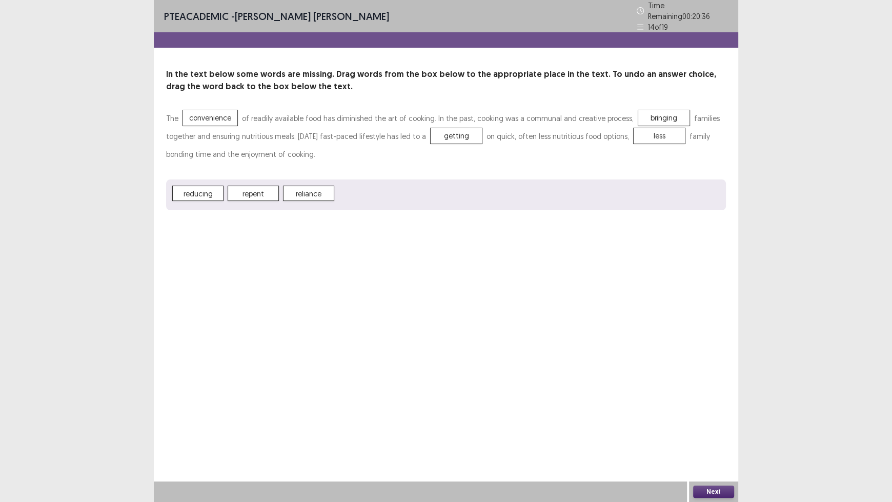
click at [704, 415] on div "Next" at bounding box center [713, 491] width 49 height 21
click at [712, 415] on button "Next" at bounding box center [713, 491] width 41 height 12
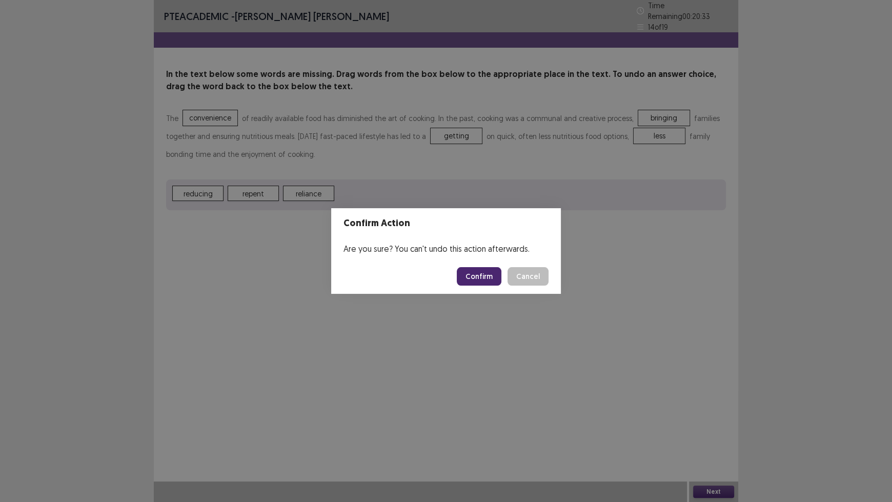
click at [481, 273] on button "Confirm" at bounding box center [479, 276] width 45 height 18
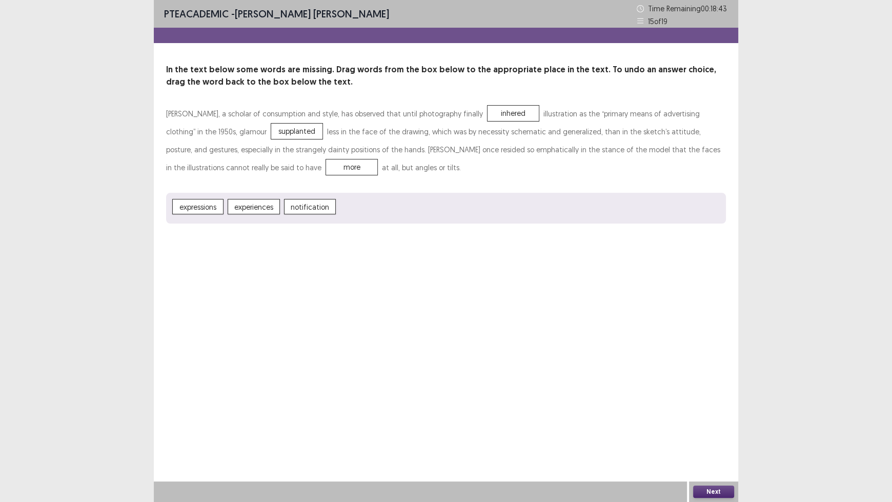
click at [704, 415] on button "Next" at bounding box center [713, 491] width 41 height 12
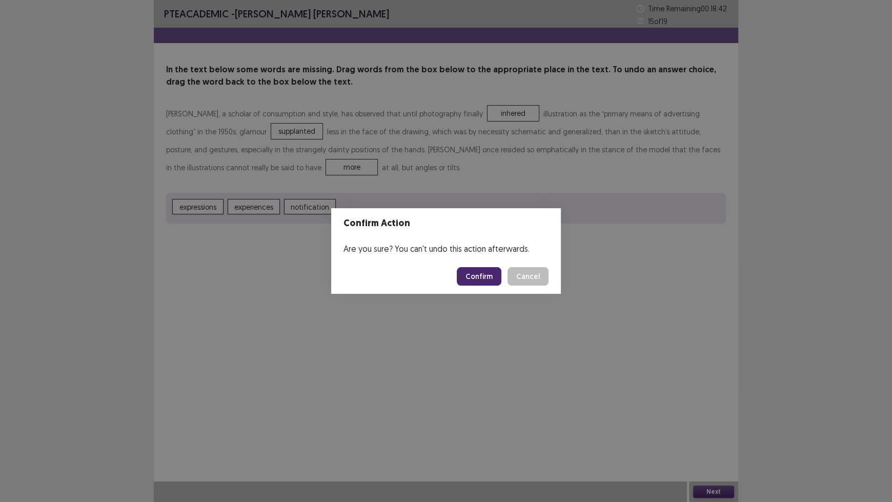
click at [474, 272] on button "Confirm" at bounding box center [479, 276] width 45 height 18
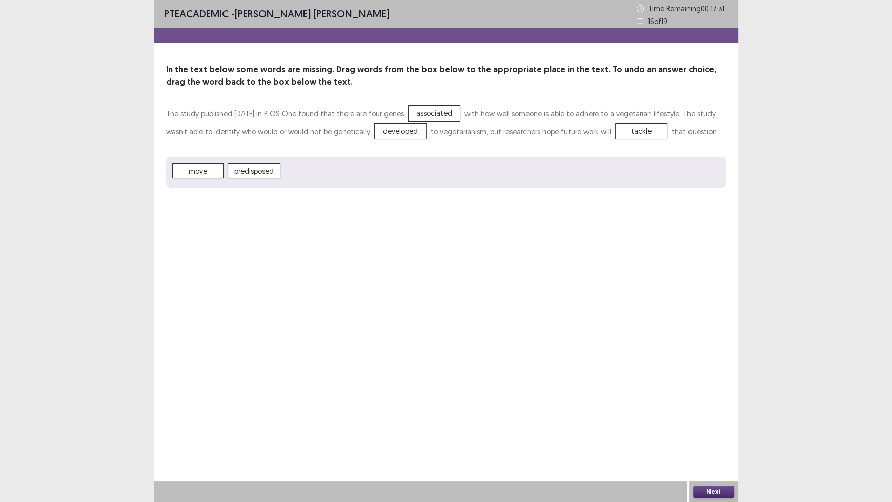
click at [712, 415] on button "Next" at bounding box center [713, 491] width 41 height 12
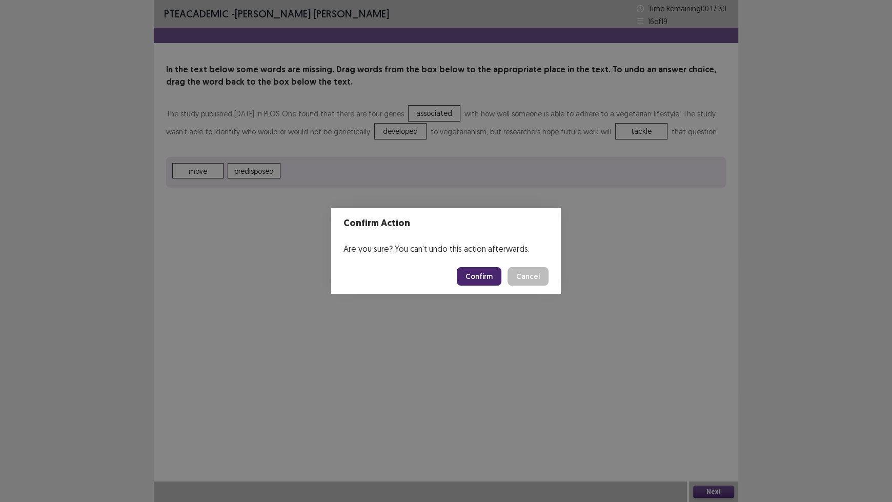
click at [479, 273] on button "Confirm" at bounding box center [479, 276] width 45 height 18
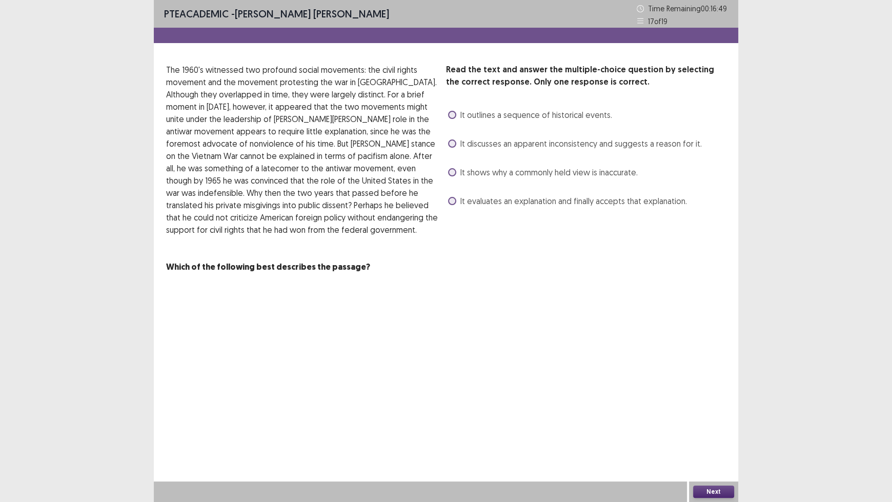
click at [453, 116] on span at bounding box center [452, 115] width 8 height 8
click at [705, 415] on button "Next" at bounding box center [713, 491] width 41 height 12
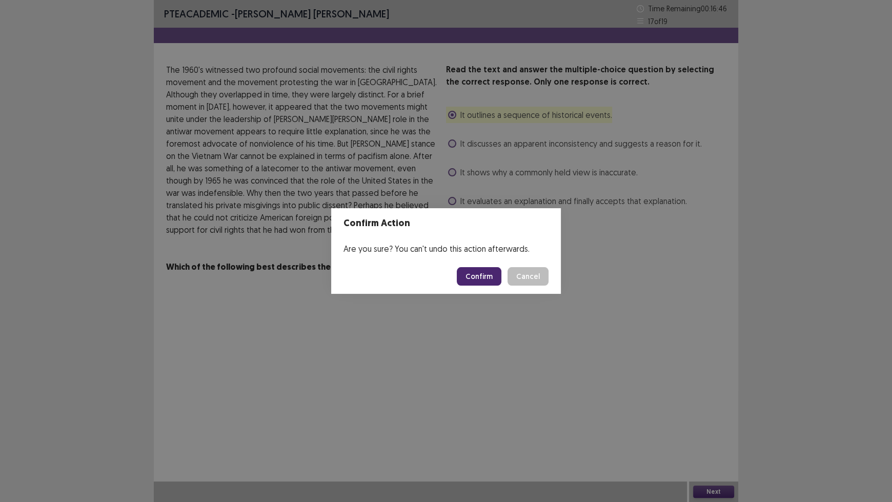
click at [481, 274] on button "Confirm" at bounding box center [479, 276] width 45 height 18
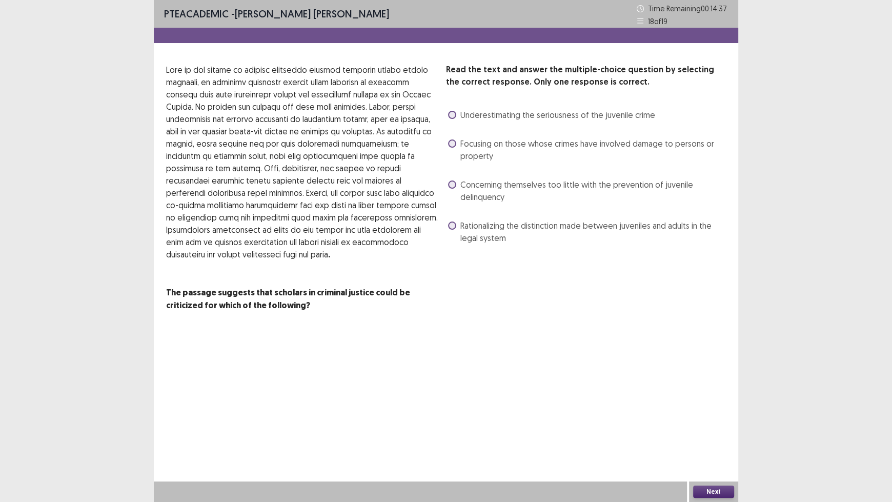
drag, startPoint x: 452, startPoint y: 227, endPoint x: 580, endPoint y: 304, distance: 149.7
click at [452, 227] on span at bounding box center [452, 225] width 8 height 8
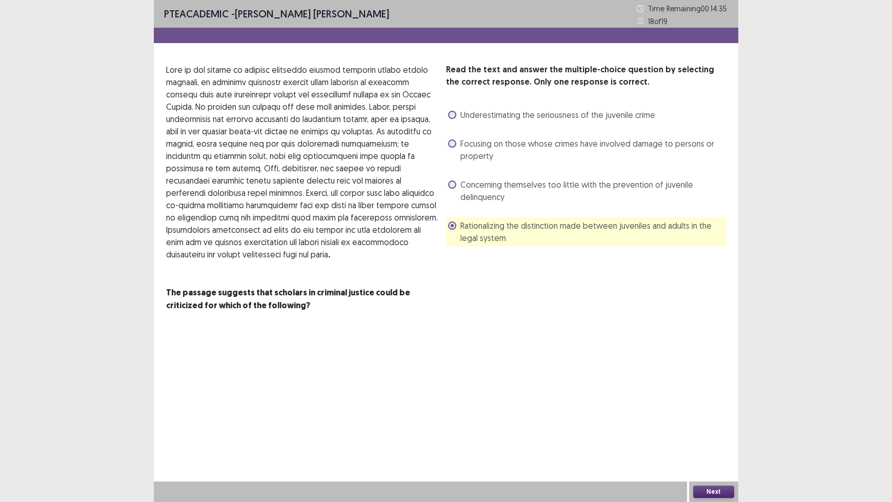
click at [704, 415] on button "Next" at bounding box center [713, 491] width 41 height 12
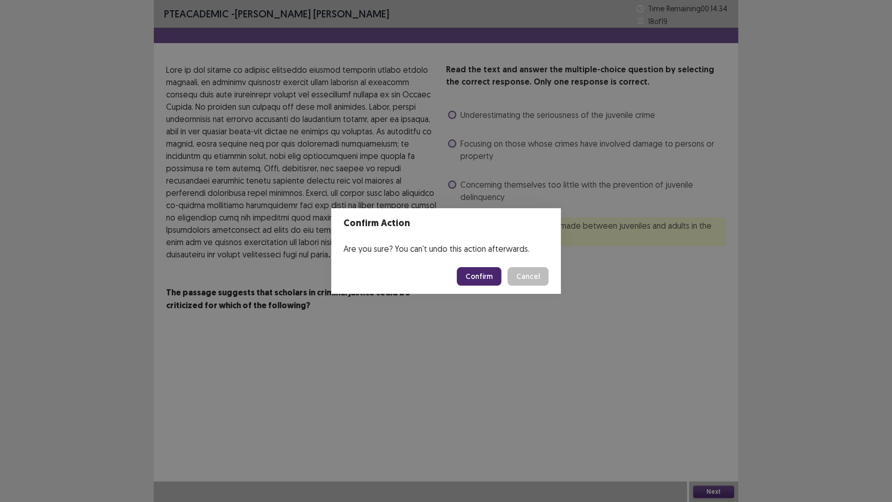
click at [478, 275] on button "Confirm" at bounding box center [479, 276] width 45 height 18
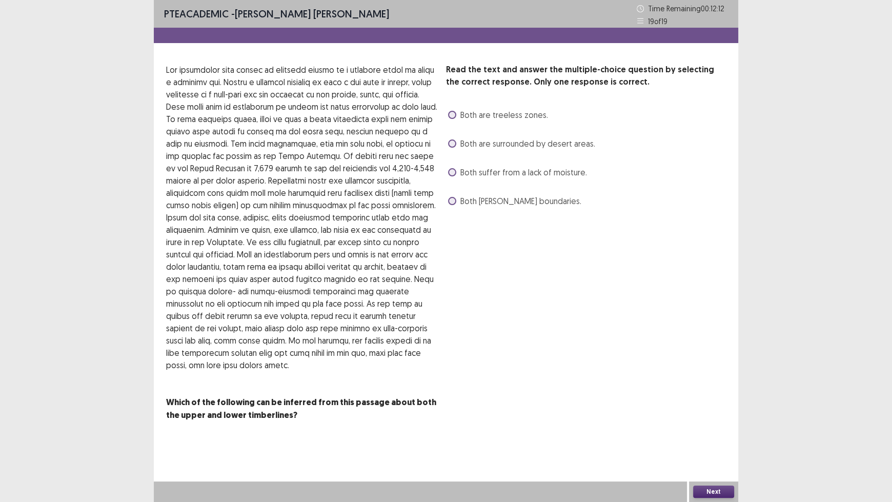
click at [453, 116] on span at bounding box center [452, 115] width 8 height 8
click at [722, 415] on button "Next" at bounding box center [713, 491] width 41 height 12
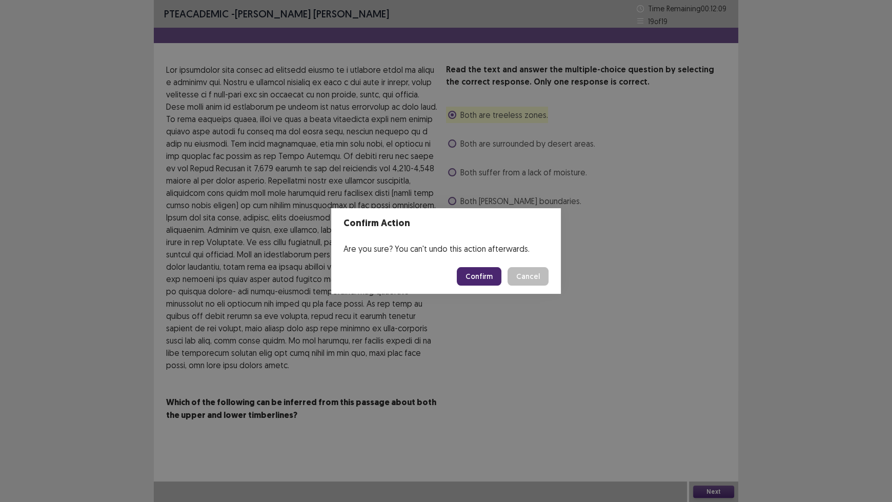
click at [482, 268] on button "Confirm" at bounding box center [479, 276] width 45 height 18
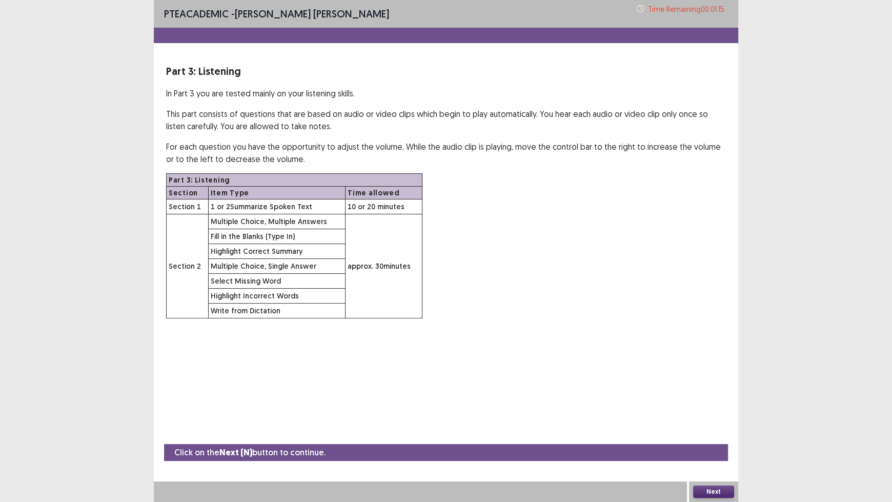
click at [707, 415] on button "Next" at bounding box center [713, 491] width 41 height 12
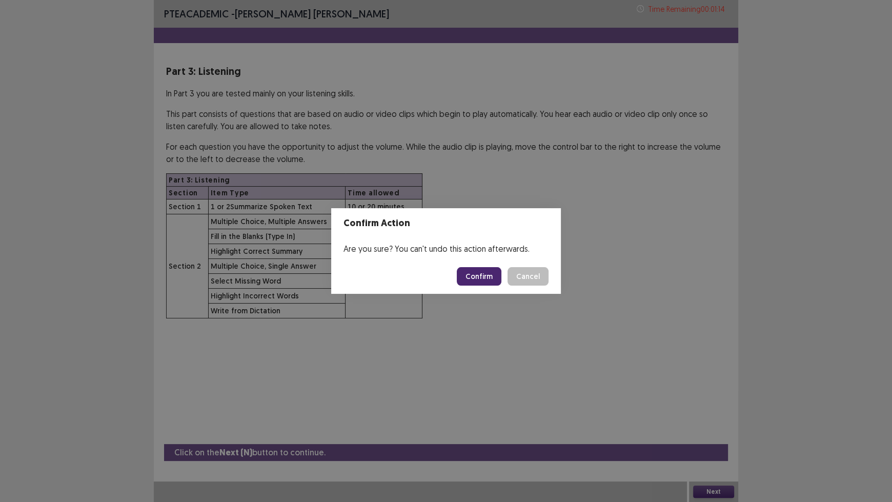
click at [477, 271] on button "Confirm" at bounding box center [479, 276] width 45 height 18
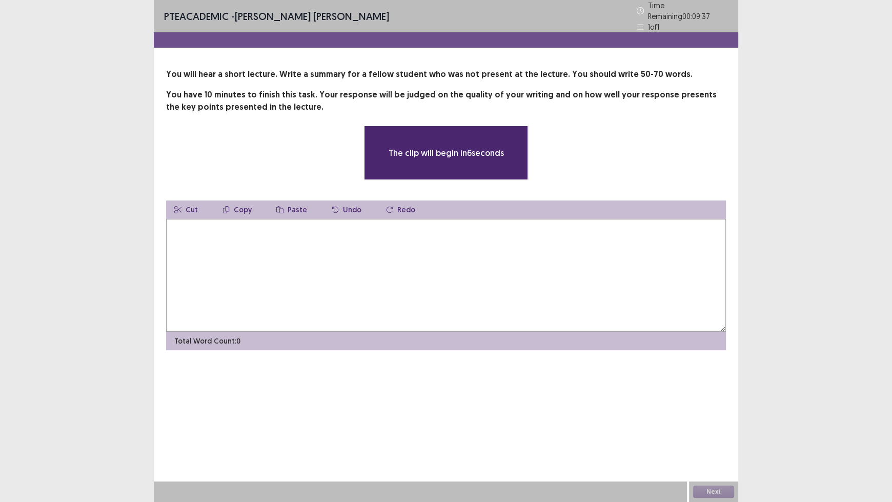
click at [489, 227] on textarea at bounding box center [446, 275] width 560 height 113
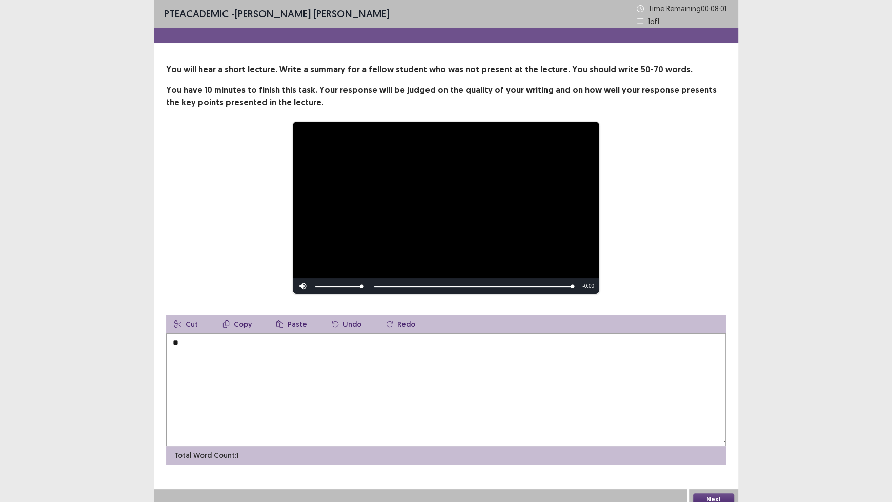
type textarea "*"
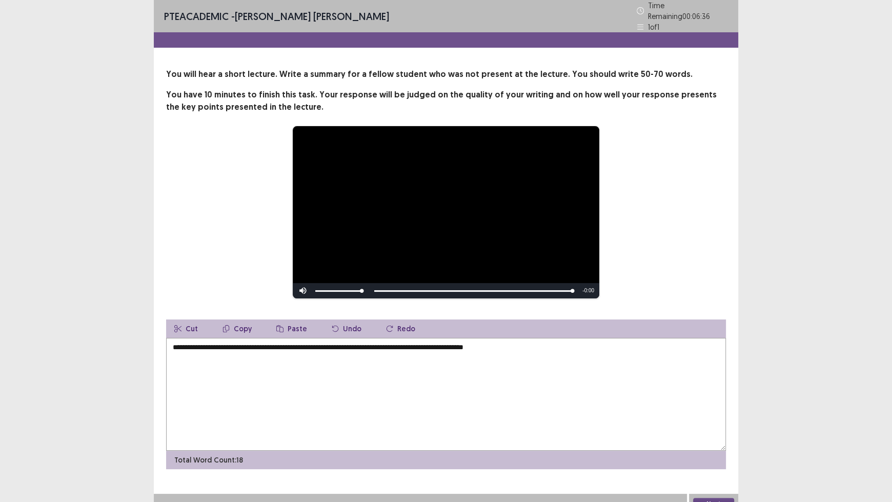
click at [438, 344] on textarea "**********" at bounding box center [446, 394] width 560 height 113
click at [426, 344] on textarea "**********" at bounding box center [446, 394] width 560 height 113
click at [428, 339] on textarea "**********" at bounding box center [446, 394] width 560 height 113
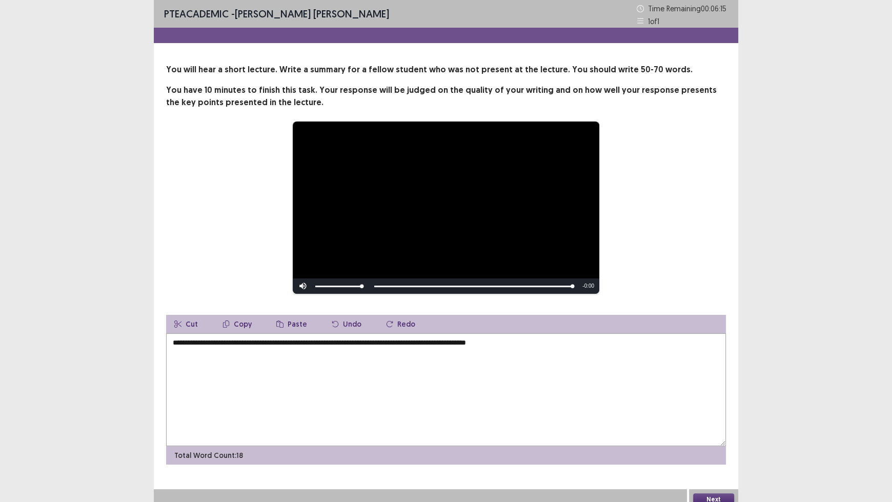
click at [547, 341] on textarea "**********" at bounding box center [446, 389] width 560 height 113
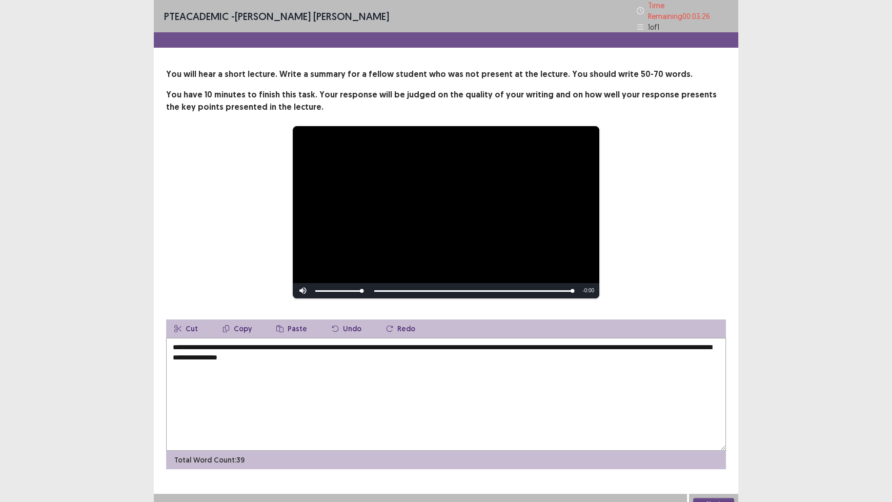
drag, startPoint x: 189, startPoint y: 339, endPoint x: 159, endPoint y: 341, distance: 30.3
click at [159, 341] on div "**********" at bounding box center [446, 268] width 584 height 401
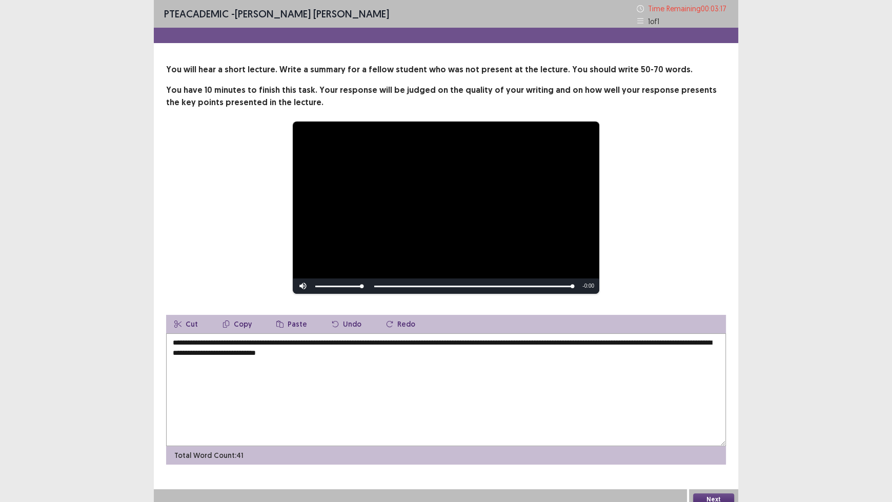
click at [268, 341] on textarea "**********" at bounding box center [446, 389] width 560 height 113
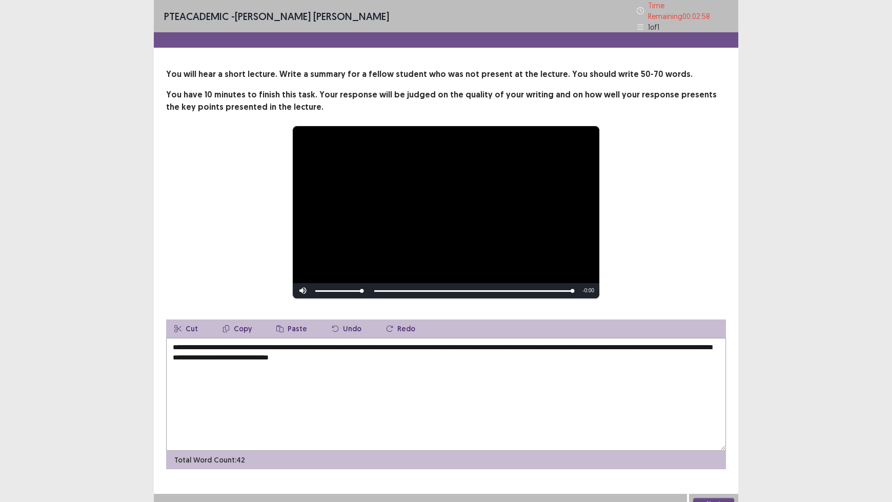
click at [266, 343] on textarea "**********" at bounding box center [446, 394] width 560 height 113
click at [324, 343] on textarea "**********" at bounding box center [446, 394] width 560 height 113
click at [457, 354] on textarea "**********" at bounding box center [446, 394] width 560 height 113
click at [354, 347] on textarea "**********" at bounding box center [446, 394] width 560 height 113
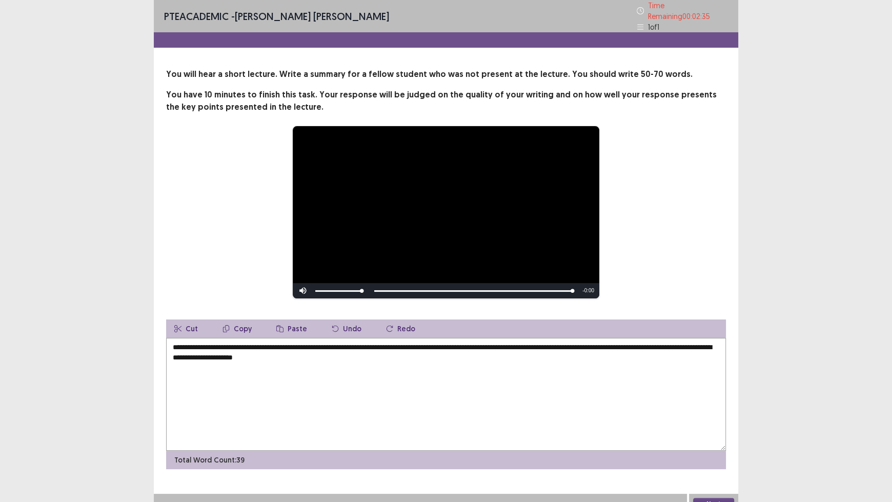
click at [523, 343] on textarea "**********" at bounding box center [446, 394] width 560 height 113
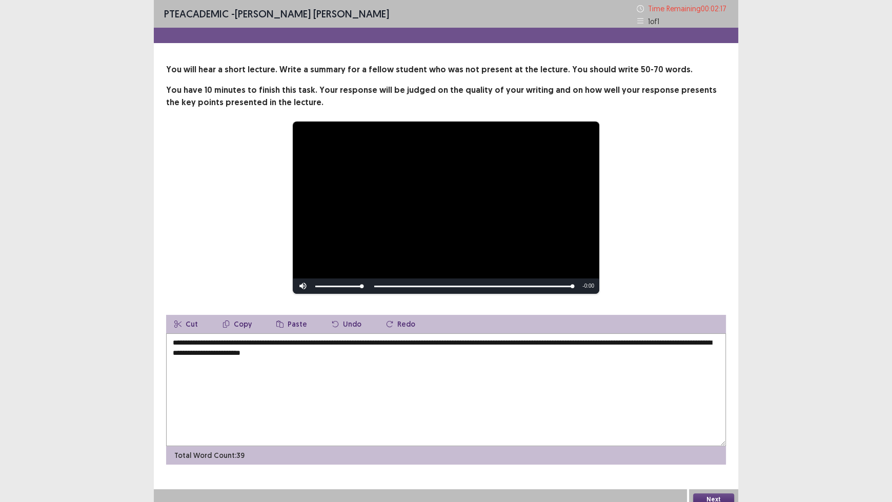
click at [646, 343] on textarea "**********" at bounding box center [446, 389] width 560 height 113
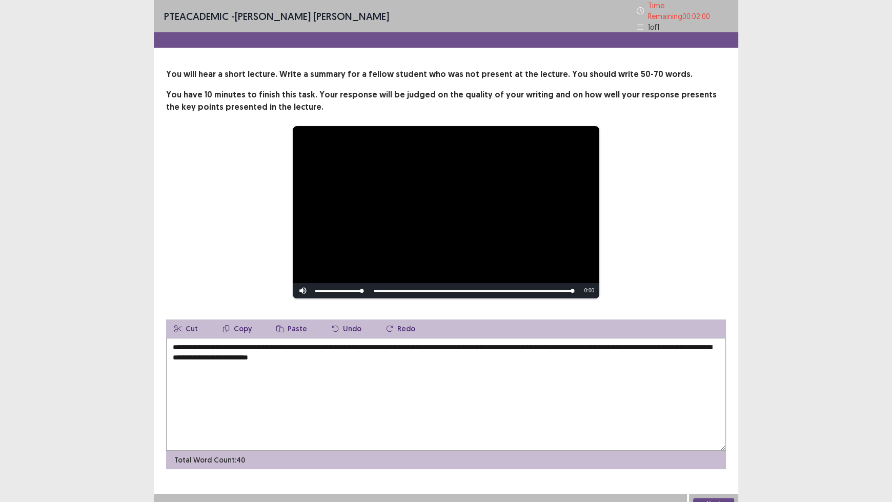
click at [398, 353] on textarea "**********" at bounding box center [446, 394] width 560 height 113
type textarea "**********"
click at [721, 415] on button "Next" at bounding box center [713, 504] width 41 height 12
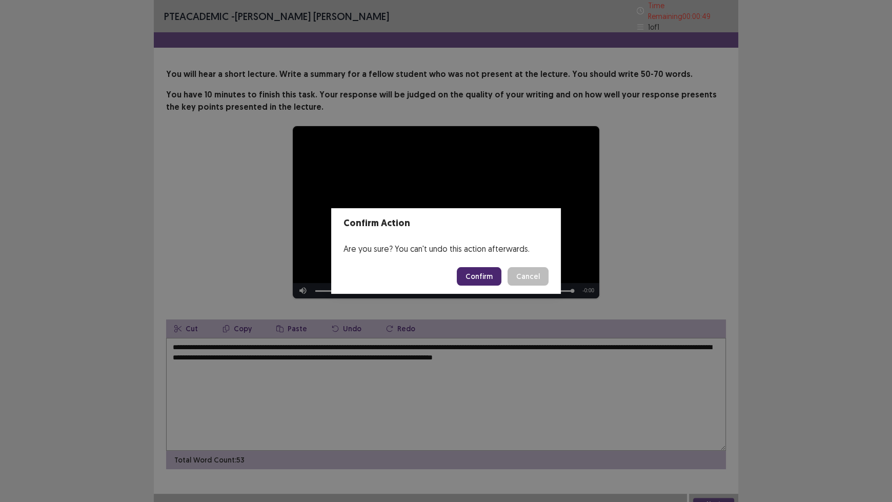
click at [481, 271] on button "Confirm" at bounding box center [479, 276] width 45 height 18
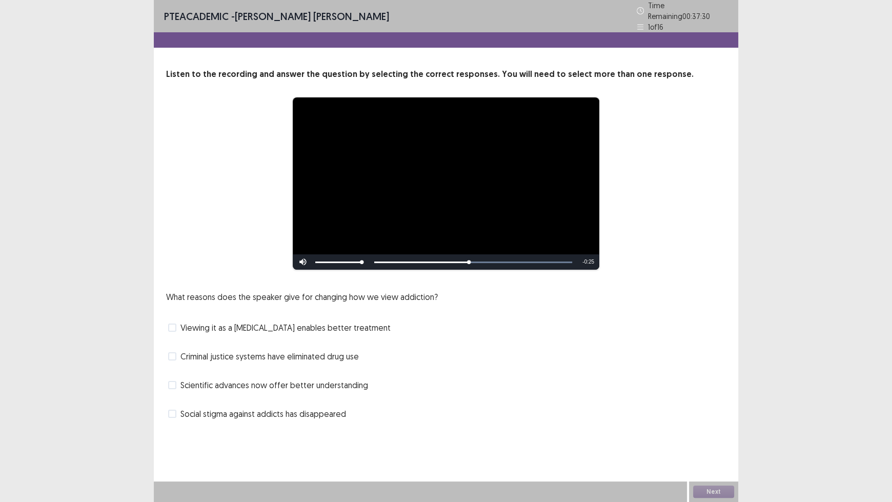
click at [174, 324] on span at bounding box center [172, 327] width 8 height 8
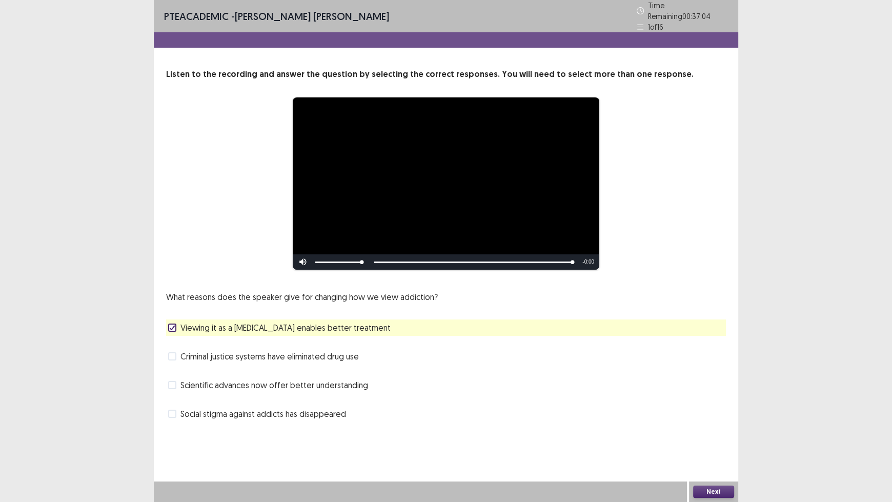
click at [708, 415] on button "Next" at bounding box center [713, 491] width 41 height 12
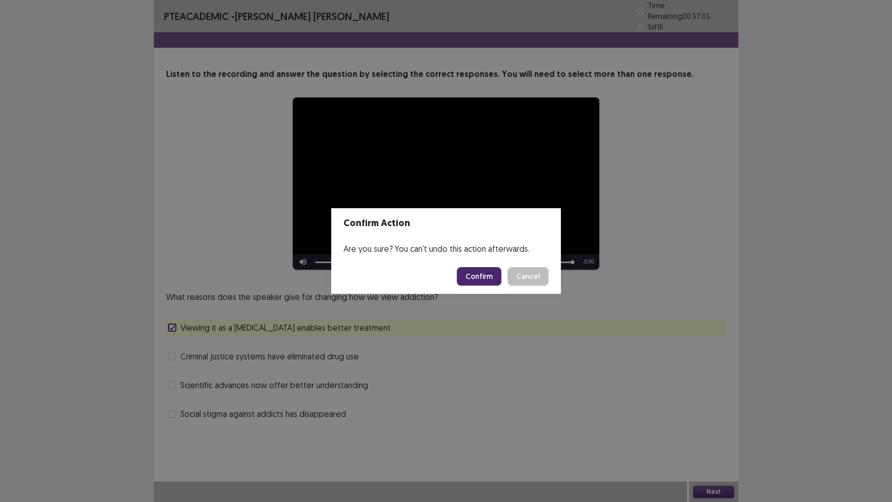
click at [476, 272] on button "Confirm" at bounding box center [479, 276] width 45 height 18
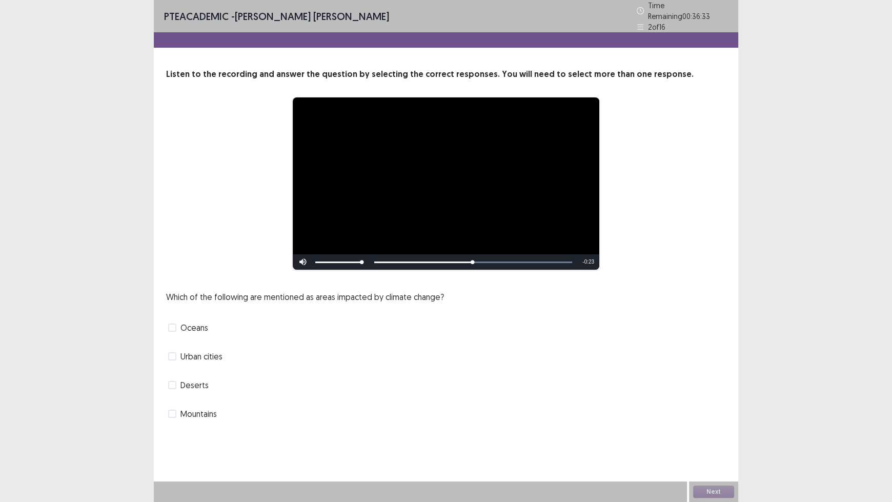
click at [174, 324] on span at bounding box center [172, 327] width 8 height 8
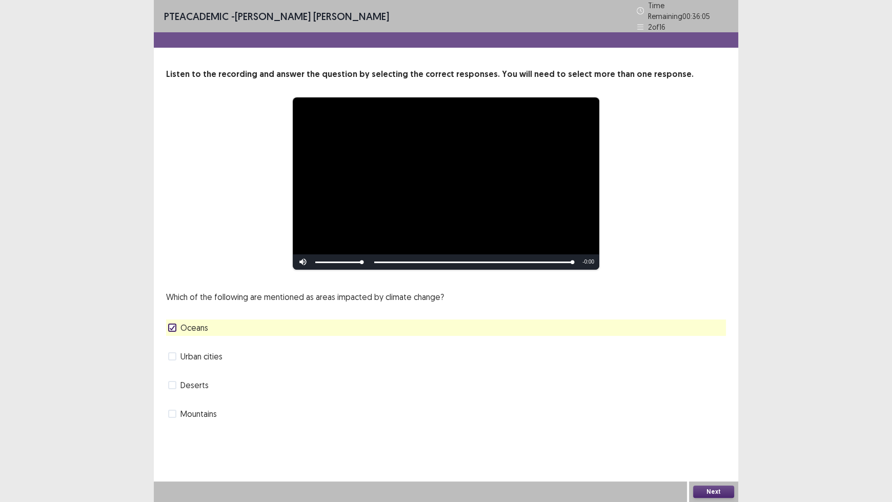
click at [171, 410] on span at bounding box center [172, 414] width 8 height 8
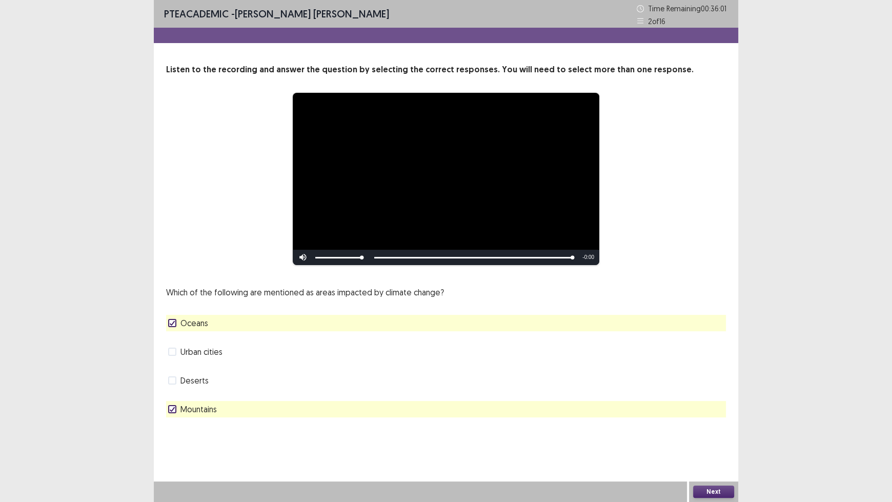
click at [720, 415] on button "Next" at bounding box center [713, 491] width 41 height 12
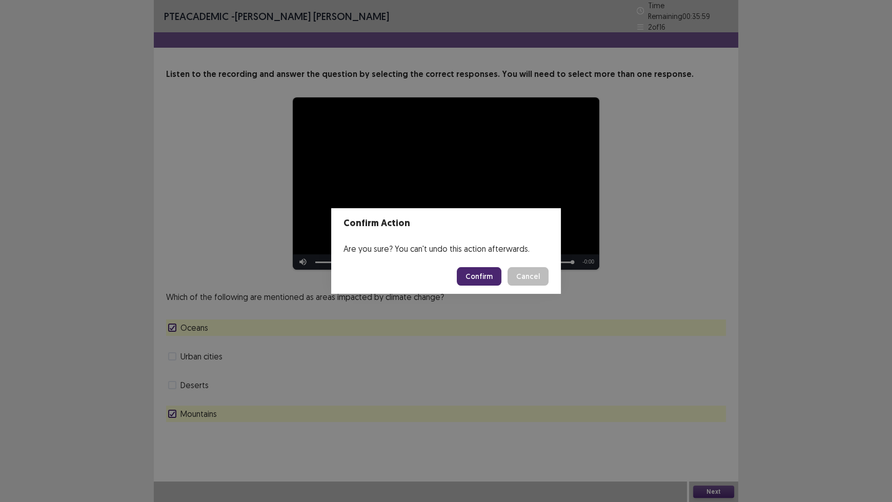
click at [474, 280] on button "Confirm" at bounding box center [479, 276] width 45 height 18
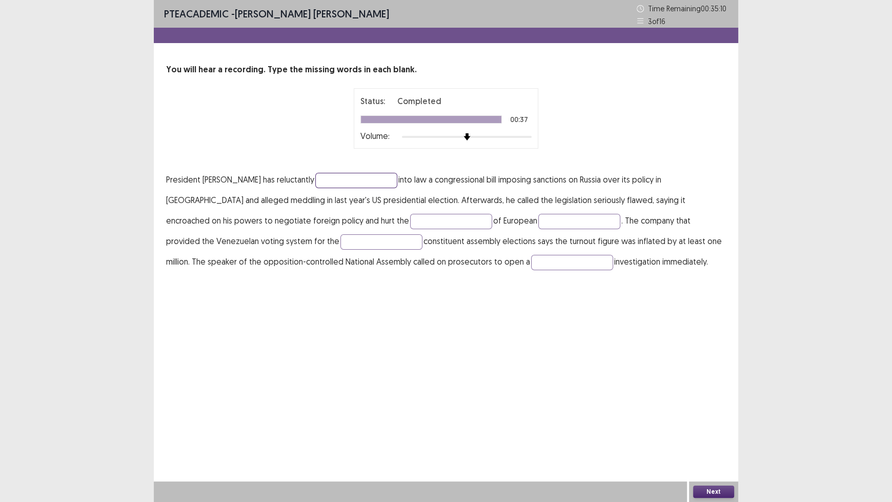
click at [315, 177] on input "text" at bounding box center [356, 180] width 82 height 15
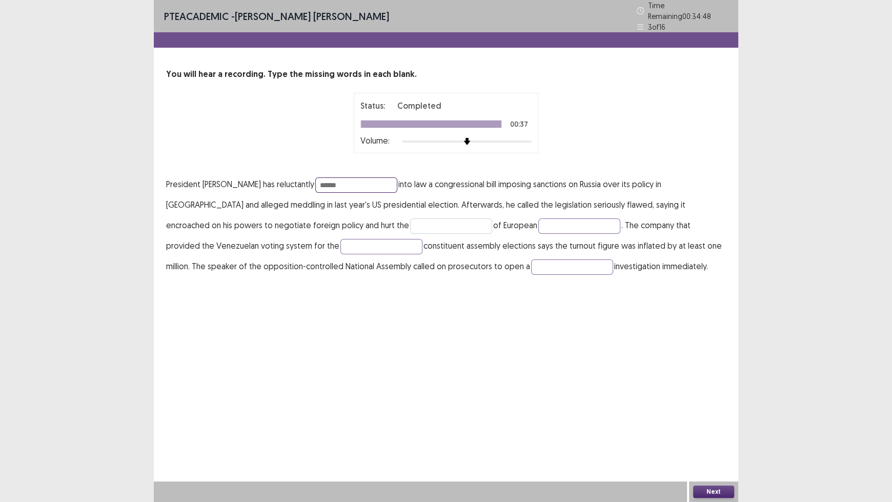
type input "******"
click at [410, 221] on input "text" at bounding box center [451, 225] width 82 height 15
type input "*******"
click at [538, 219] on input "text" at bounding box center [579, 225] width 82 height 15
type input "*****"
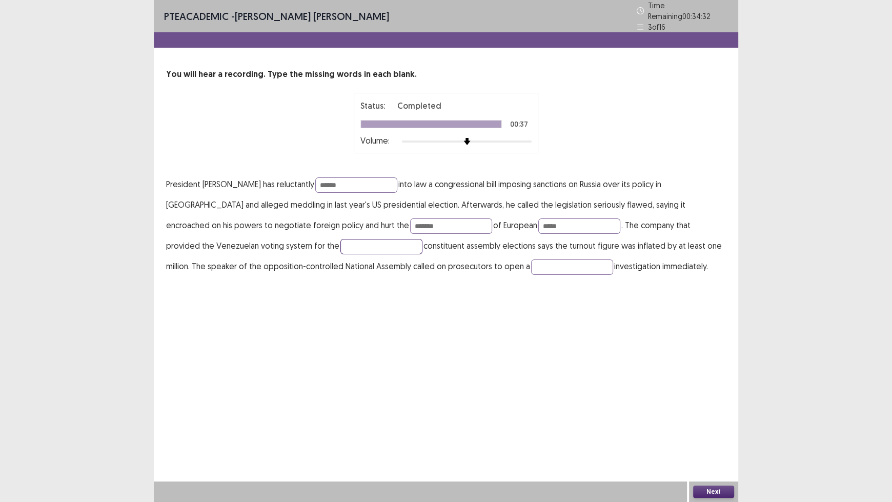
click at [340, 246] on input "text" at bounding box center [381, 246] width 82 height 15
click at [531, 263] on input "text" at bounding box center [572, 266] width 82 height 15
type input "********"
click at [723, 415] on button "Next" at bounding box center [713, 491] width 41 height 12
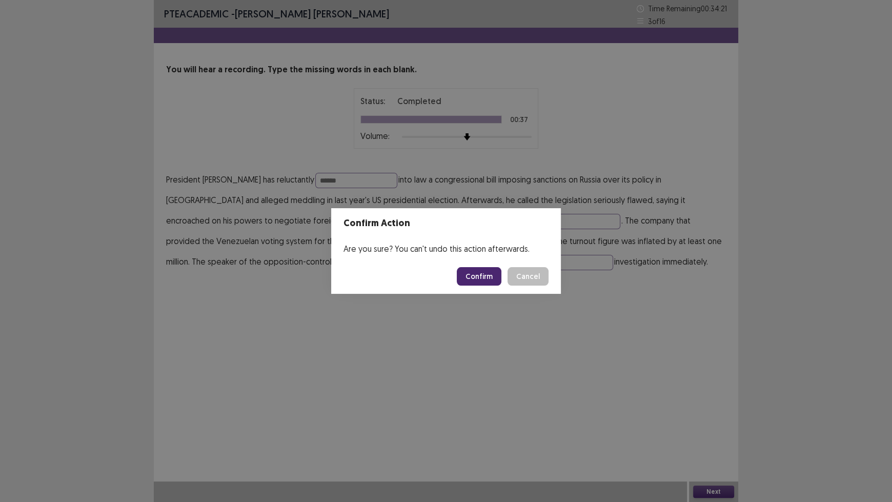
click at [464, 281] on button "Confirm" at bounding box center [479, 276] width 45 height 18
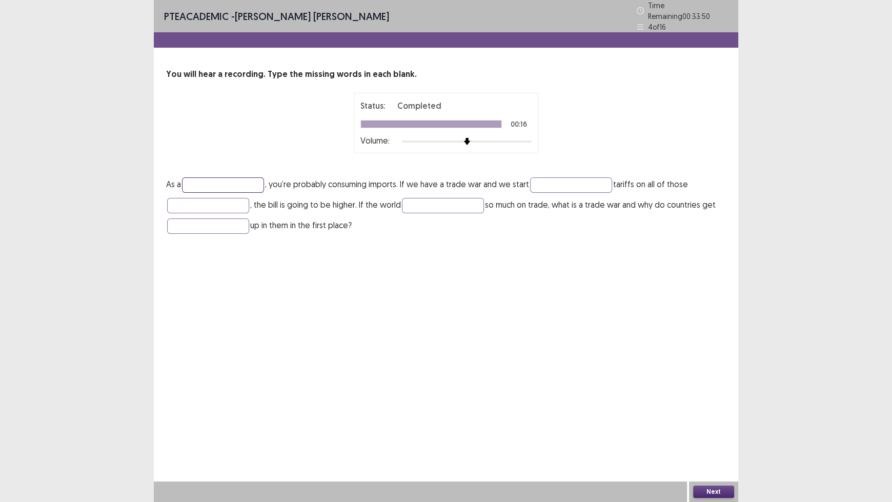
click at [196, 179] on input "text" at bounding box center [223, 184] width 82 height 15
type input "********"
click at [561, 177] on input "text" at bounding box center [571, 184] width 82 height 15
type input "*********"
click at [236, 203] on input "text" at bounding box center [208, 205] width 82 height 15
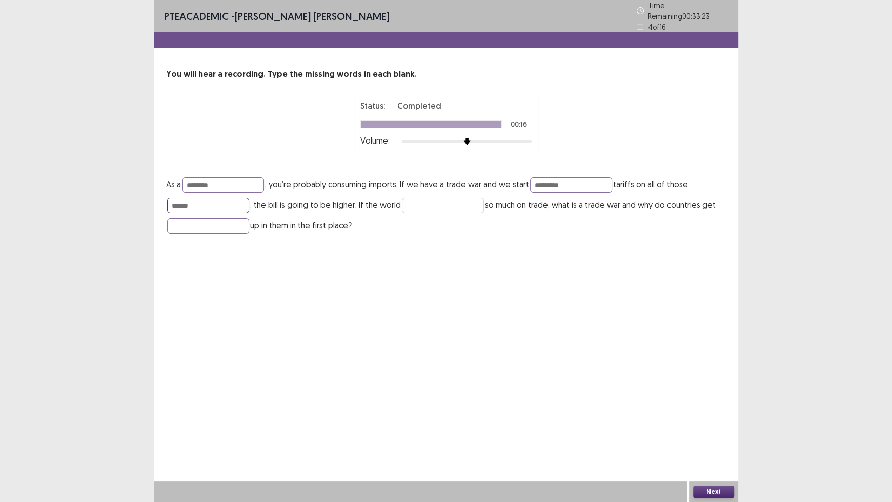
type input "******"
click at [432, 199] on input "text" at bounding box center [443, 205] width 82 height 15
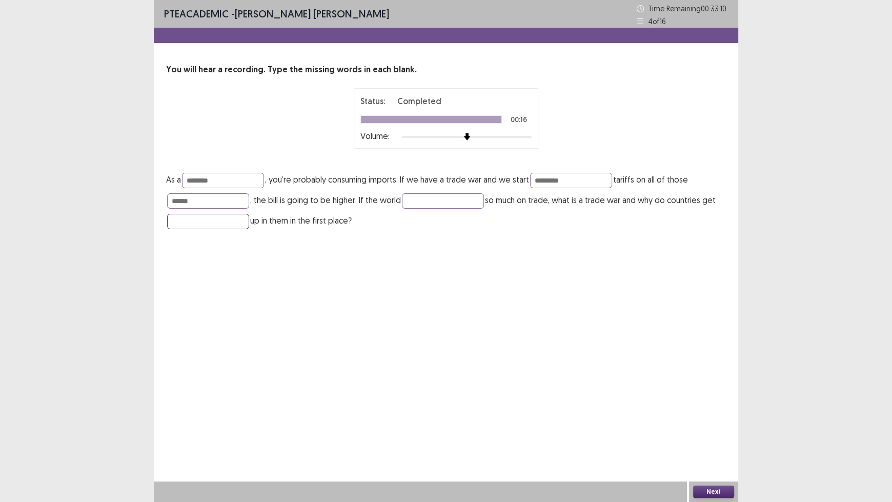
click at [193, 219] on input "text" at bounding box center [208, 221] width 82 height 15
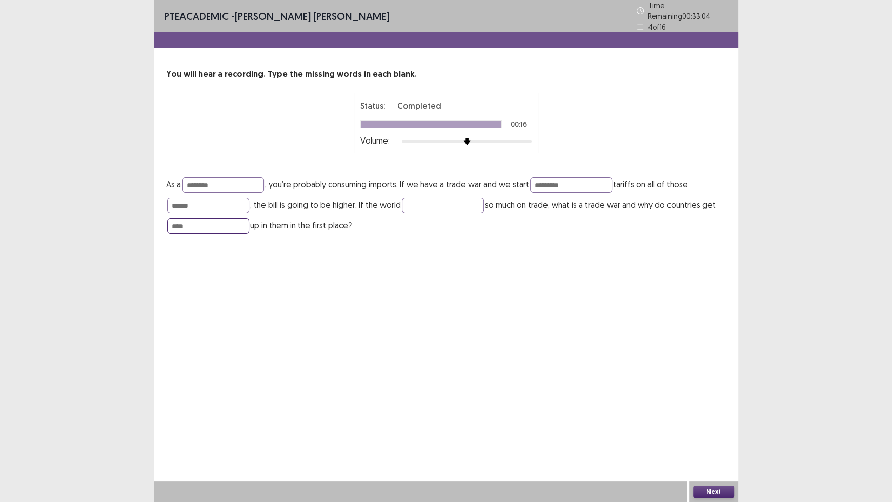
type input "****"
click at [717, 415] on button "Next" at bounding box center [713, 491] width 41 height 12
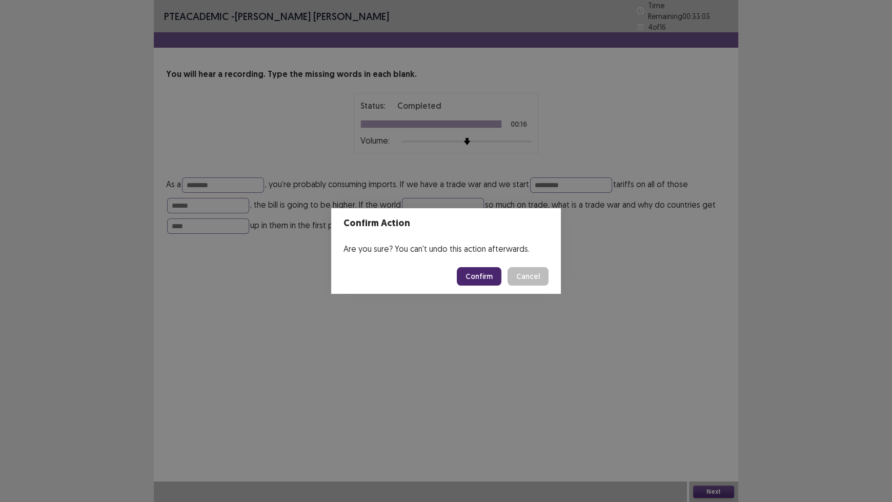
click at [489, 277] on button "Confirm" at bounding box center [479, 276] width 45 height 18
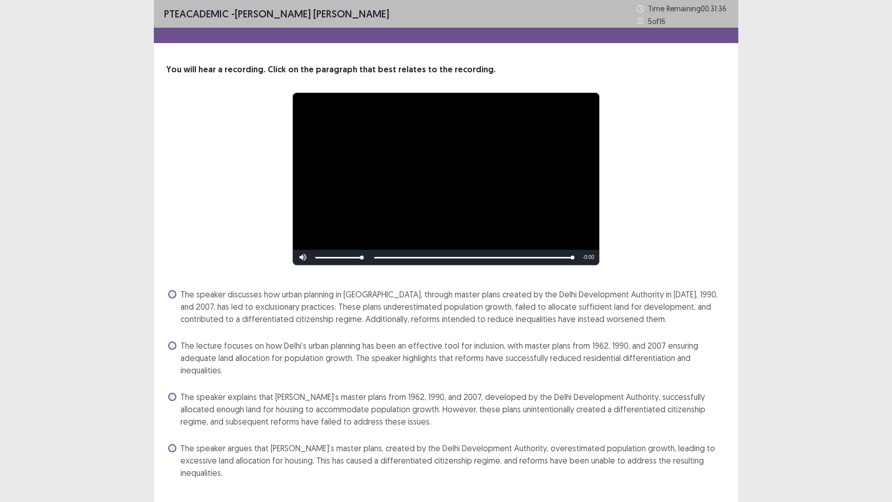
click at [171, 347] on span at bounding box center [172, 345] width 8 height 8
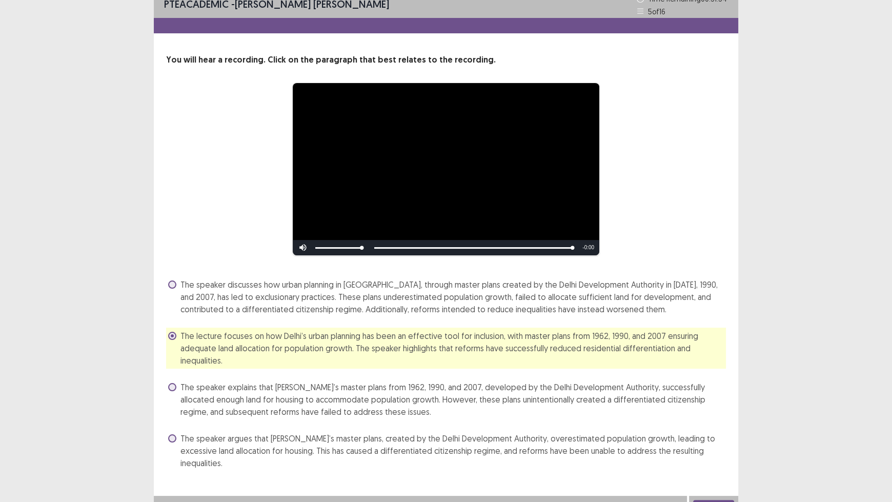
scroll to position [12, 0]
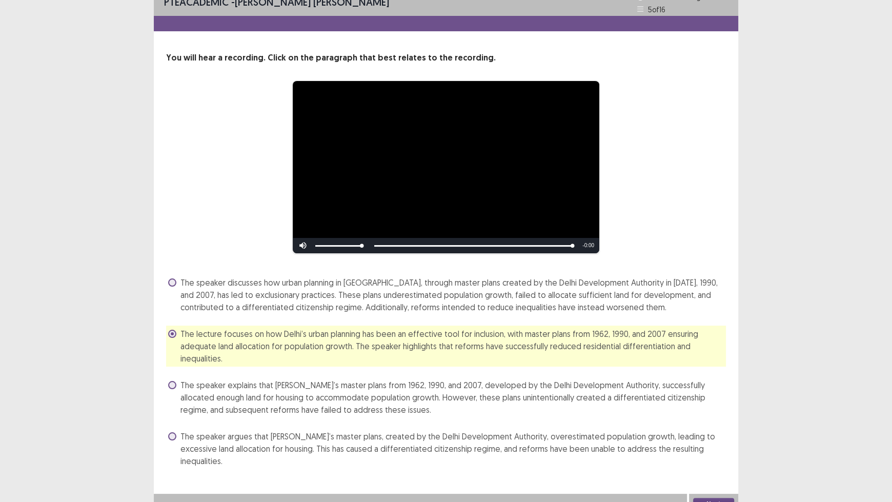
drag, startPoint x: 711, startPoint y: 482, endPoint x: 708, endPoint y: 487, distance: 5.7
click at [709, 415] on div "Next" at bounding box center [713, 504] width 49 height 21
click at [707, 415] on button "Next" at bounding box center [713, 504] width 41 height 12
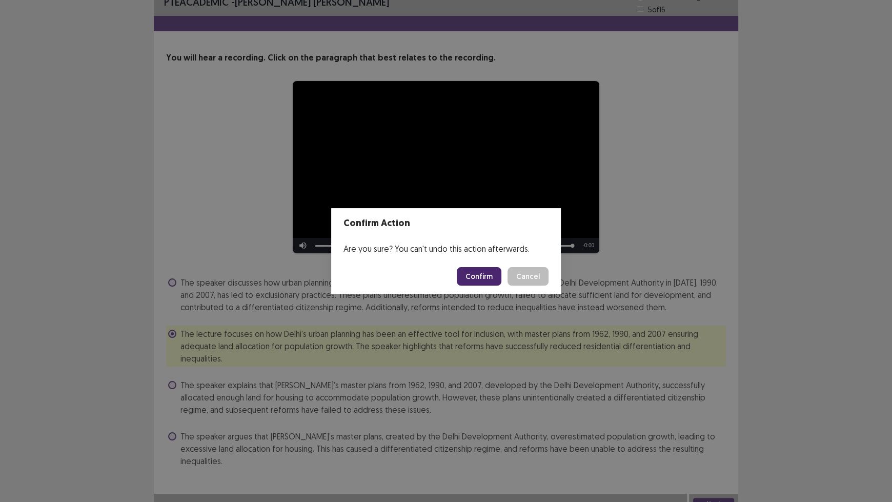
click at [474, 272] on button "Confirm" at bounding box center [479, 276] width 45 height 18
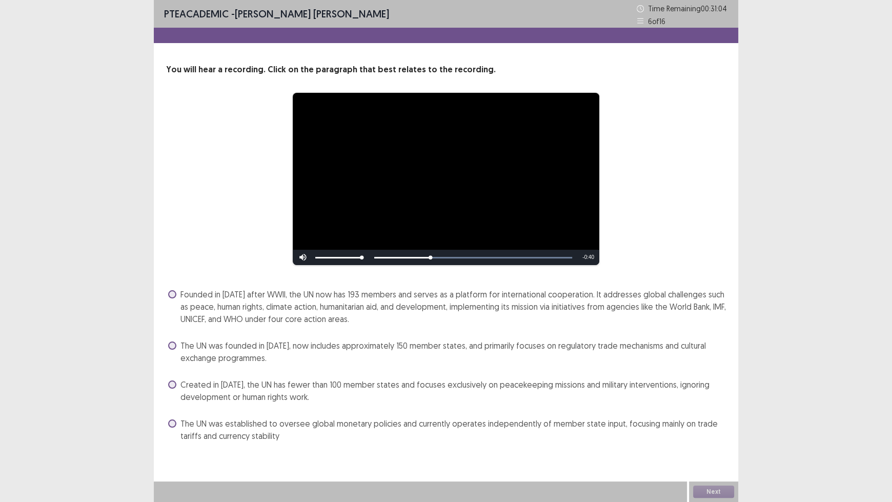
click at [172, 296] on span at bounding box center [172, 294] width 8 height 8
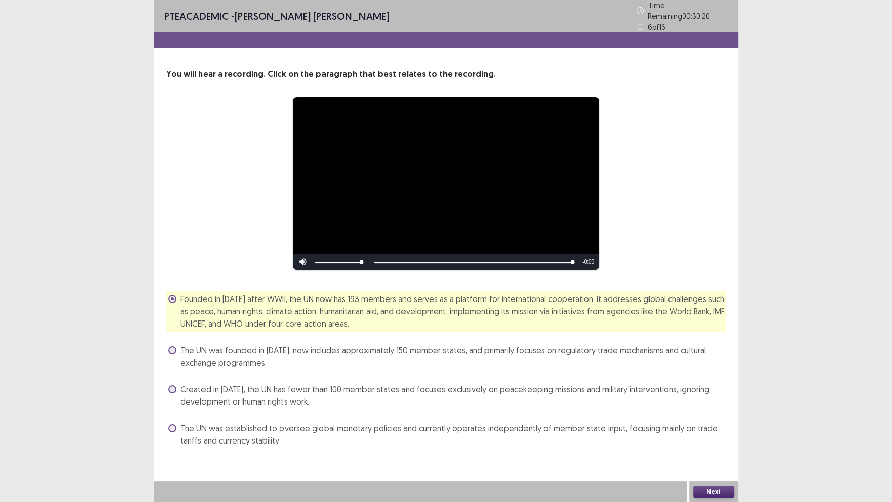
click at [717, 415] on button "Next" at bounding box center [713, 491] width 41 height 12
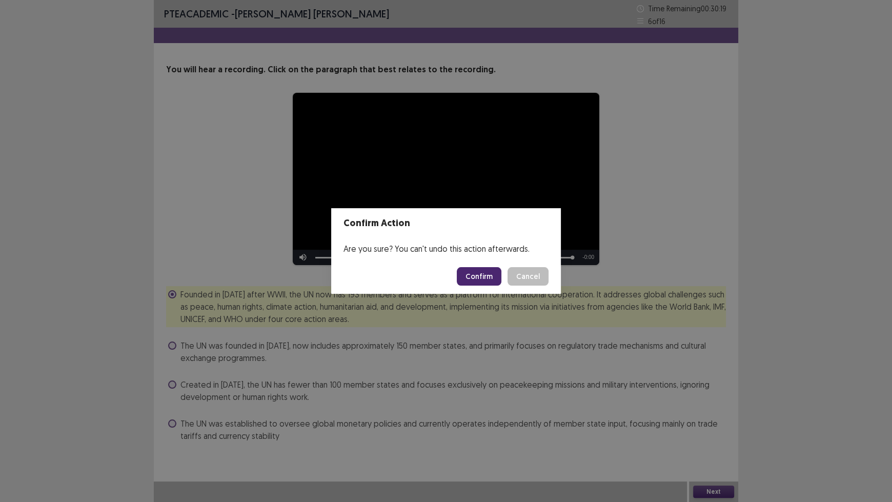
click at [477, 280] on button "Confirm" at bounding box center [479, 276] width 45 height 18
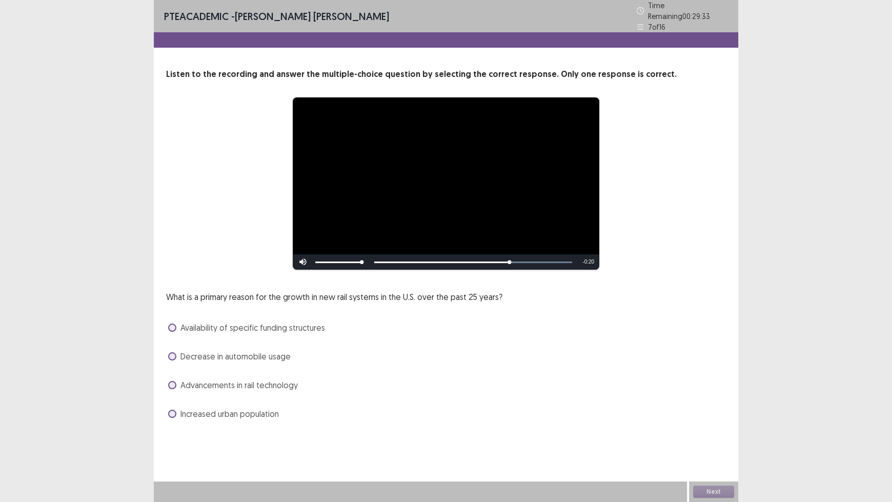
click at [248, 350] on span "Decrease in automobile usage" at bounding box center [235, 356] width 110 height 12
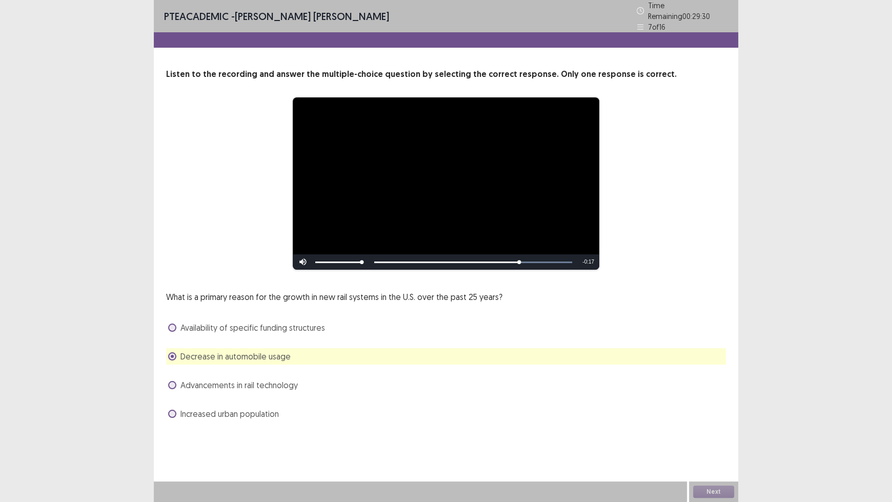
click at [254, 379] on span "Advancements in rail technology" at bounding box center [238, 385] width 117 height 12
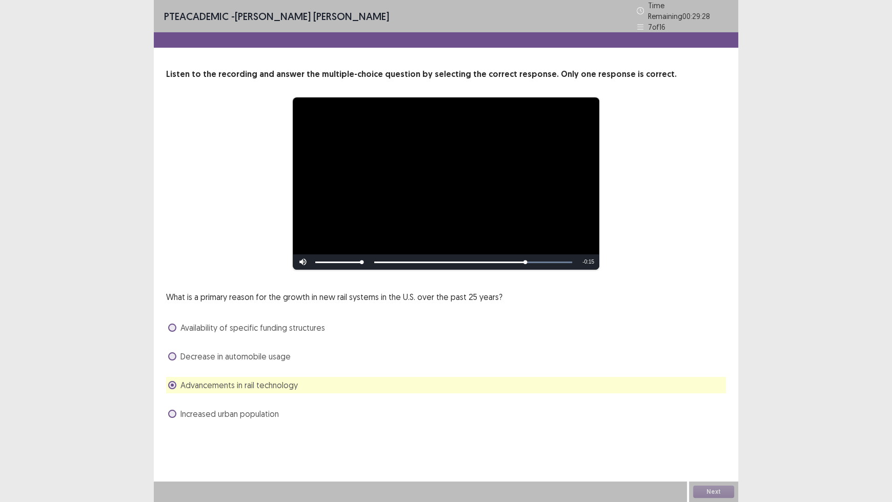
click at [252, 354] on span "Decrease in automobile usage" at bounding box center [235, 356] width 110 height 12
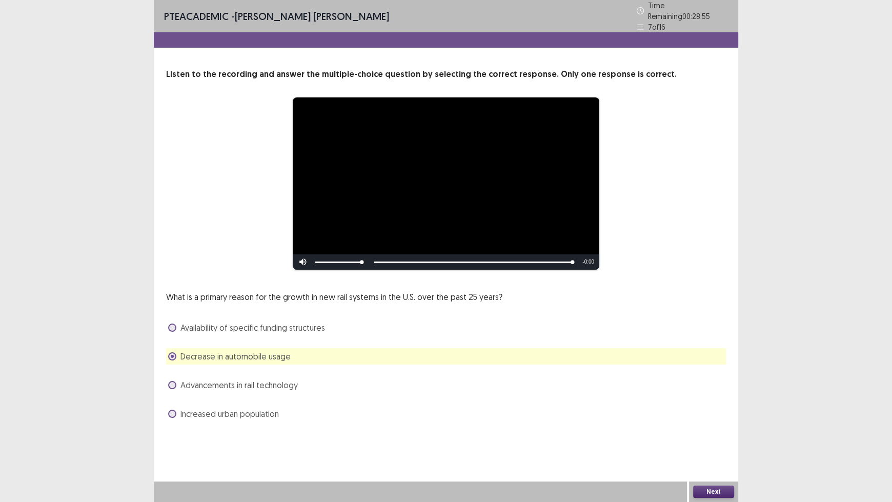
click at [247, 410] on span "Increased urban population" at bounding box center [229, 414] width 98 height 12
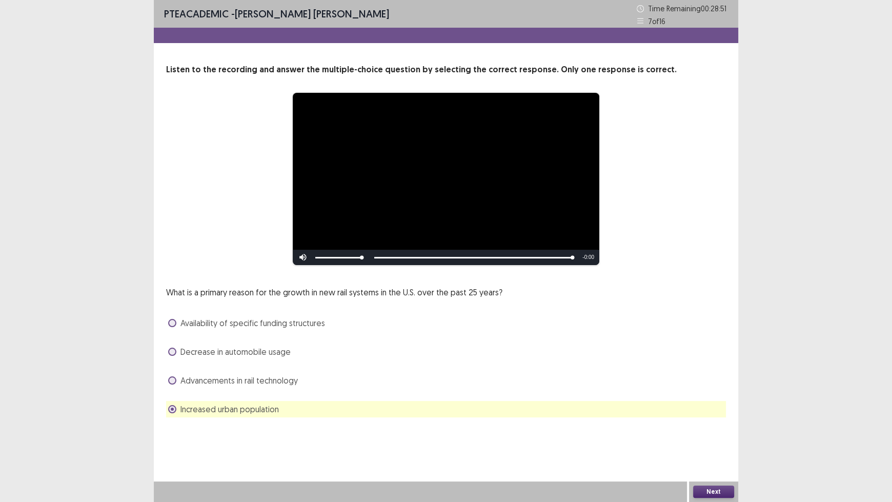
click at [709, 415] on button "Next" at bounding box center [713, 491] width 41 height 12
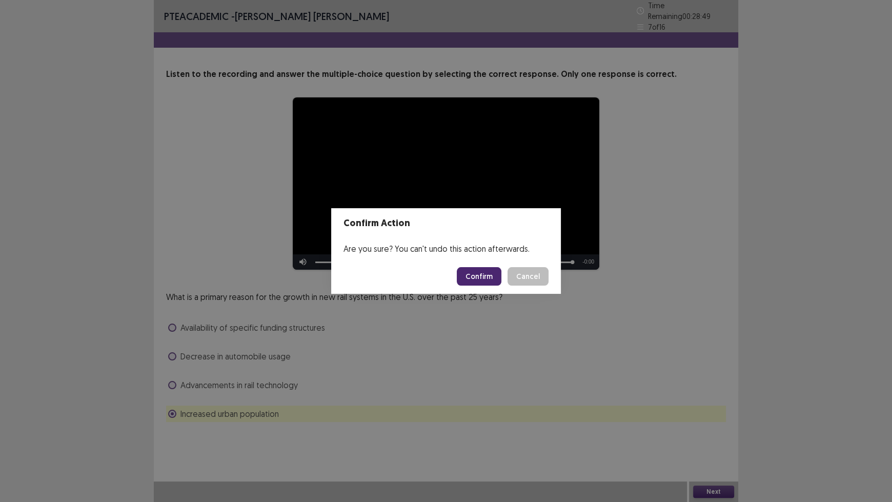
click at [474, 273] on button "Confirm" at bounding box center [479, 276] width 45 height 18
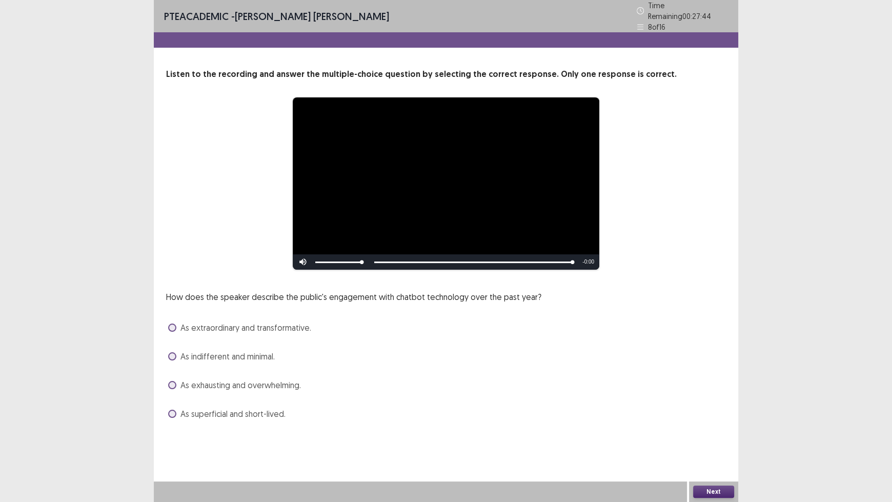
click at [282, 321] on span "As extraordinary and transformative." at bounding box center [245, 327] width 131 height 12
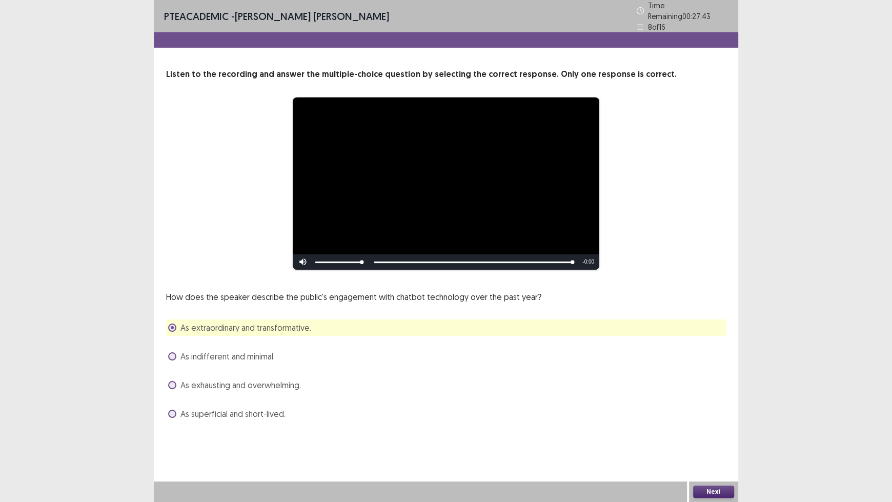
click at [713, 415] on button "Next" at bounding box center [713, 491] width 41 height 12
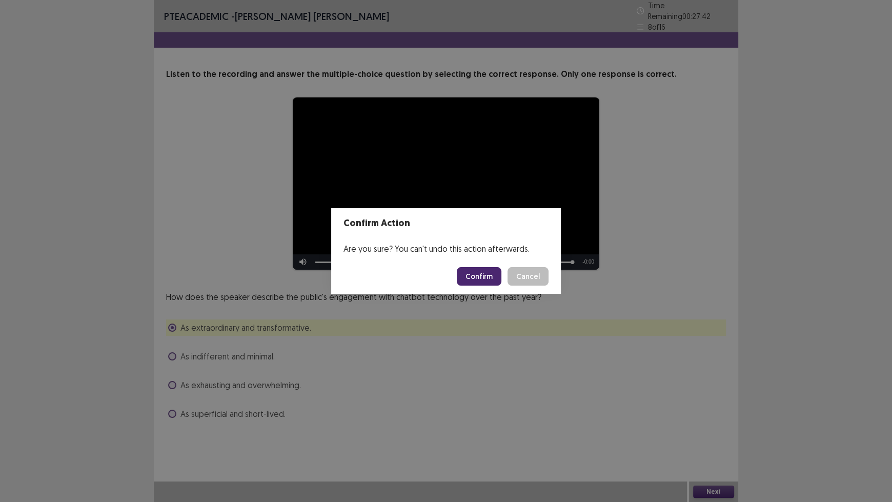
click at [471, 273] on button "Confirm" at bounding box center [479, 276] width 45 height 18
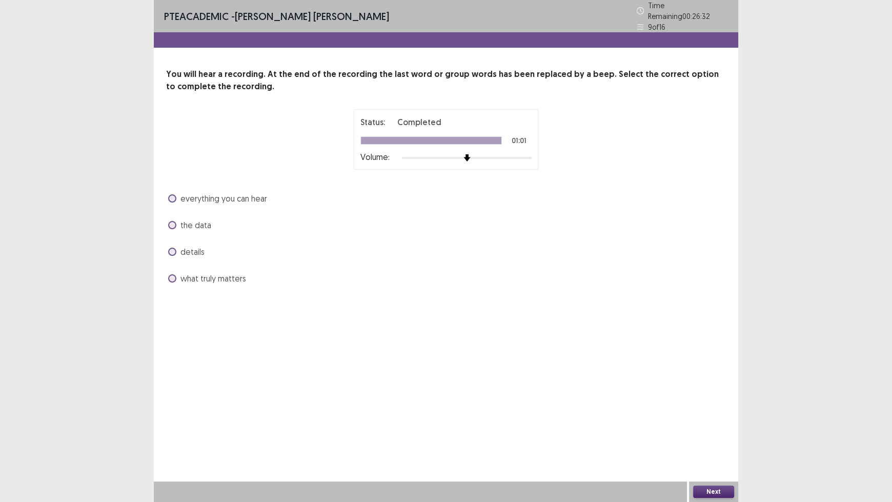
click at [225, 272] on span "what truly matters" at bounding box center [213, 278] width 66 height 12
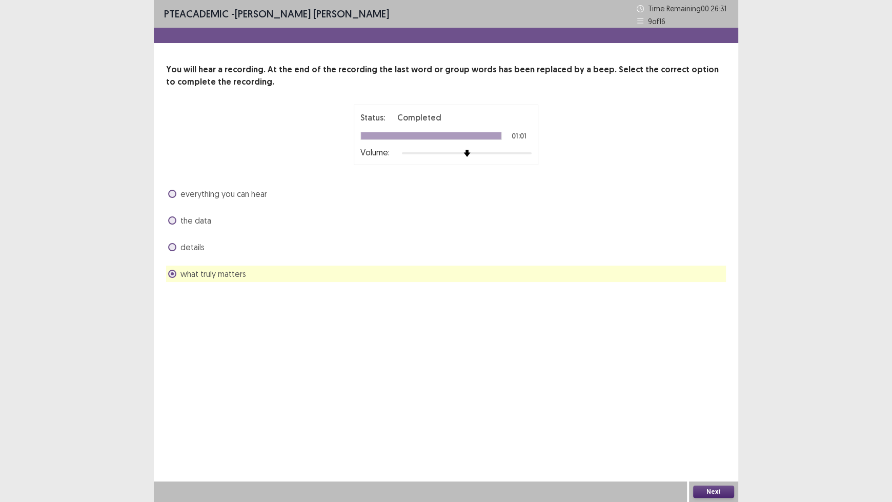
click at [705, 415] on button "Next" at bounding box center [713, 491] width 41 height 12
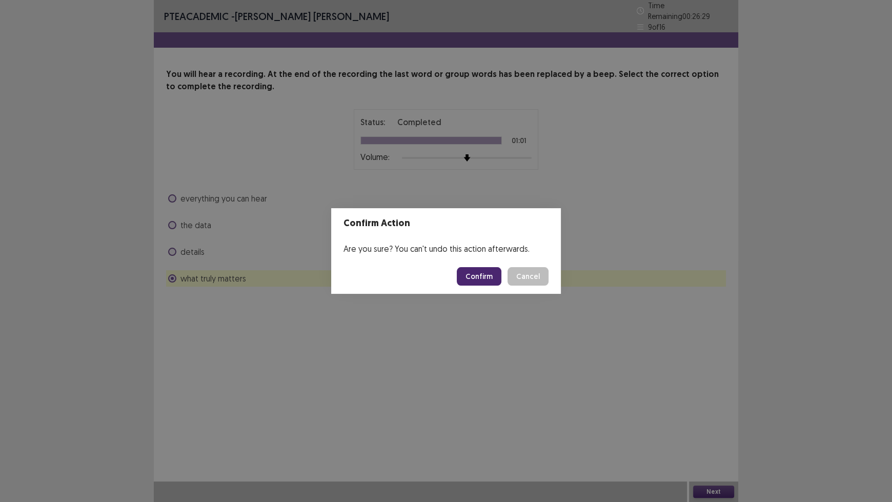
click at [479, 275] on button "Confirm" at bounding box center [479, 276] width 45 height 18
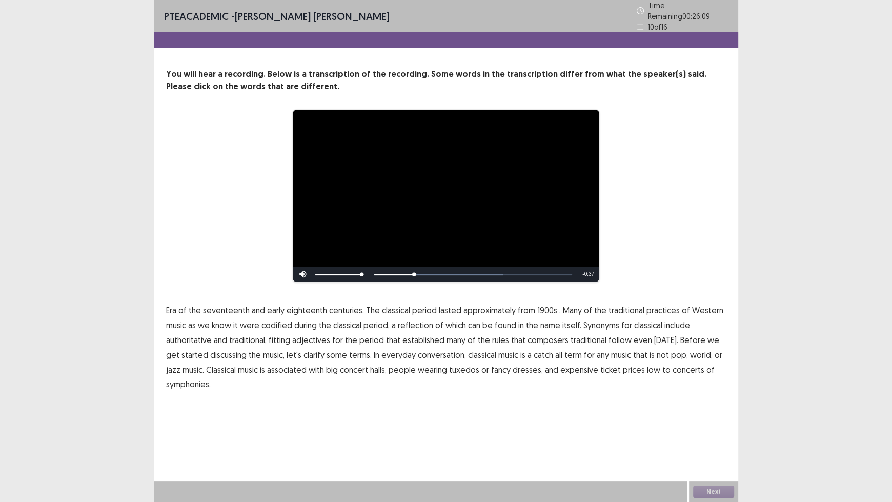
click at [539, 304] on span "1900s" at bounding box center [547, 310] width 20 height 12
click at [579, 337] on span "traditional" at bounding box center [589, 340] width 36 height 12
click at [179, 349] on span "get" at bounding box center [172, 355] width 13 height 12
click at [187, 350] on span "started" at bounding box center [194, 355] width 27 height 12
click at [179, 349] on span "get" at bounding box center [172, 355] width 13 height 12
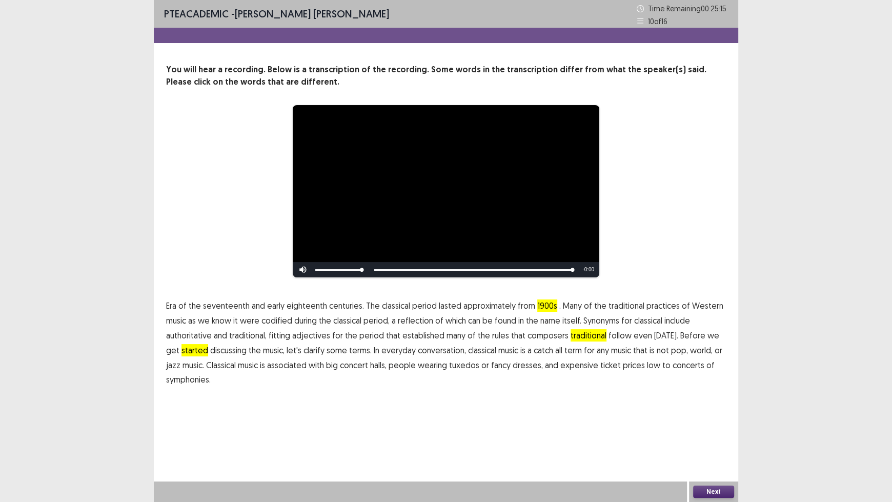
click at [715, 415] on button "Next" at bounding box center [713, 491] width 41 height 12
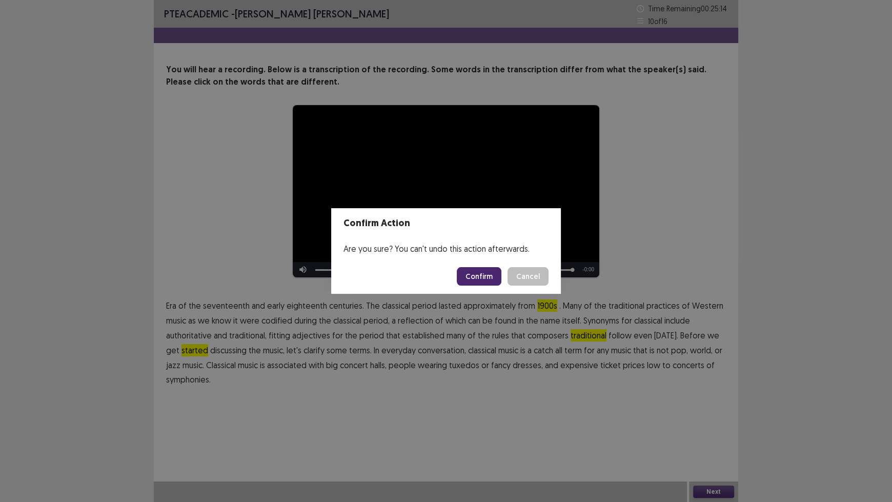
click at [474, 277] on button "Confirm" at bounding box center [479, 276] width 45 height 18
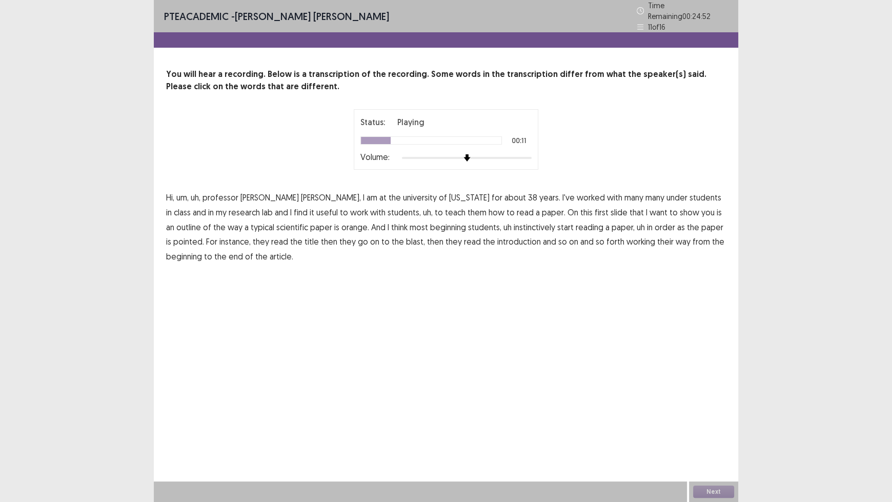
click at [666, 195] on span "under" at bounding box center [676, 197] width 21 height 12
click at [364, 214] on p "Hi, um, uh, professor [PERSON_NAME], I am at the [GEOGRAPHIC_DATA][US_STATE] fo…" at bounding box center [446, 227] width 560 height 74
click at [423, 208] on span "uh," at bounding box center [428, 212] width 10 height 12
click at [503, 226] on span "uh" at bounding box center [507, 227] width 8 height 12
click at [637, 225] on span "uh" at bounding box center [641, 227] width 8 height 12
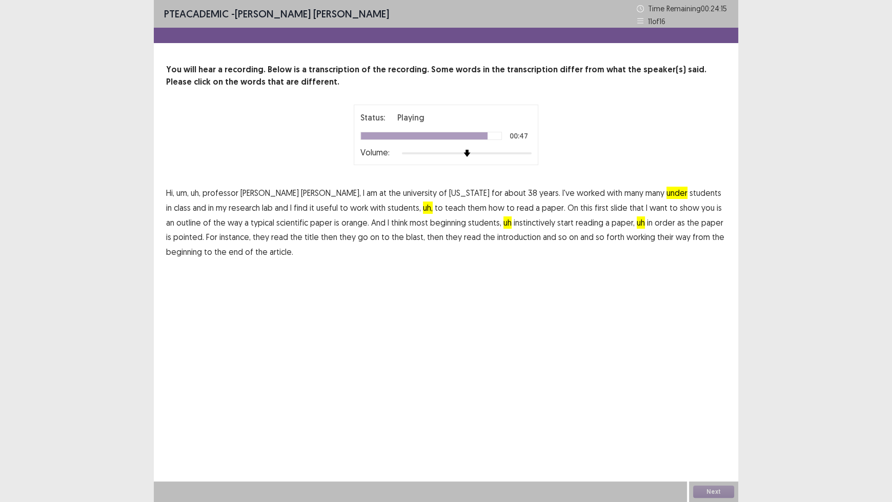
click at [406, 240] on span "blast," at bounding box center [415, 237] width 19 height 12
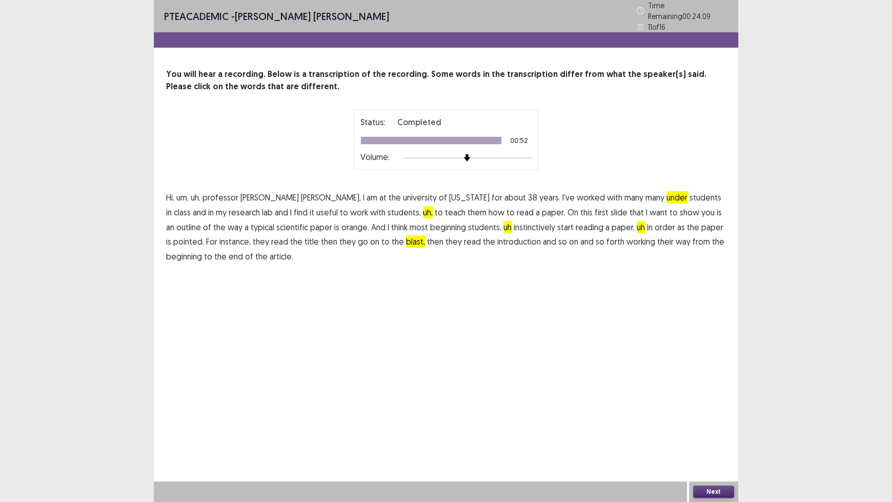
click at [637, 225] on span "uh" at bounding box center [641, 227] width 8 height 12
click at [503, 226] on span "uh" at bounding box center [507, 227] width 8 height 12
click at [423, 208] on span "uh," at bounding box center [428, 212] width 10 height 12
click at [717, 415] on button "Next" at bounding box center [713, 491] width 41 height 12
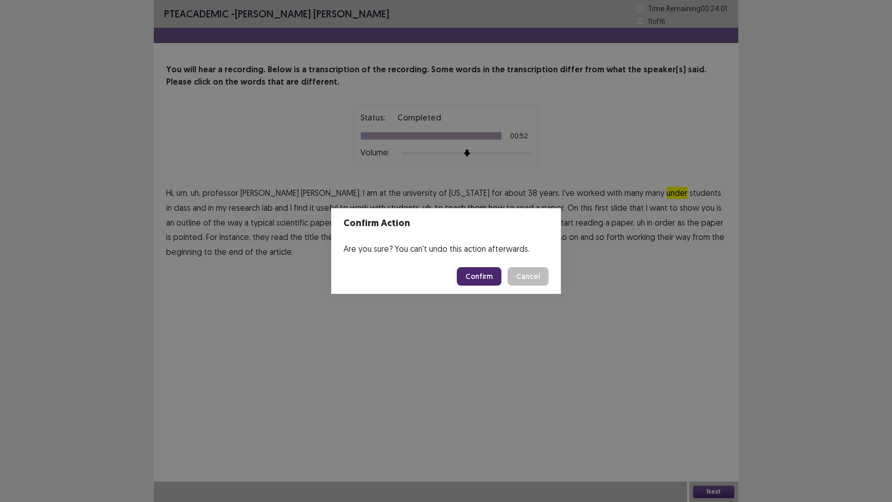
click at [486, 282] on button "Confirm" at bounding box center [479, 276] width 45 height 18
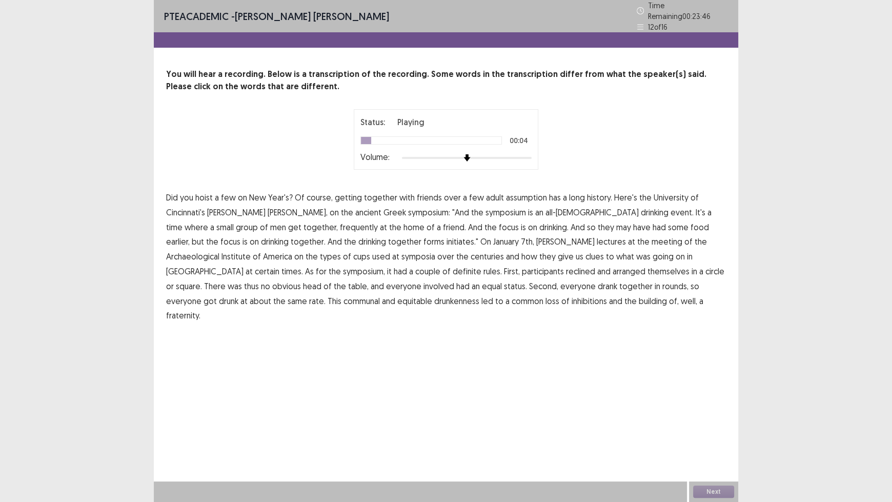
click at [513, 198] on span "assumption" at bounding box center [526, 197] width 41 height 12
click at [340, 225] on span "frequently" at bounding box center [359, 227] width 38 height 12
click at [446, 240] on span "initiates."" at bounding box center [462, 241] width 32 height 12
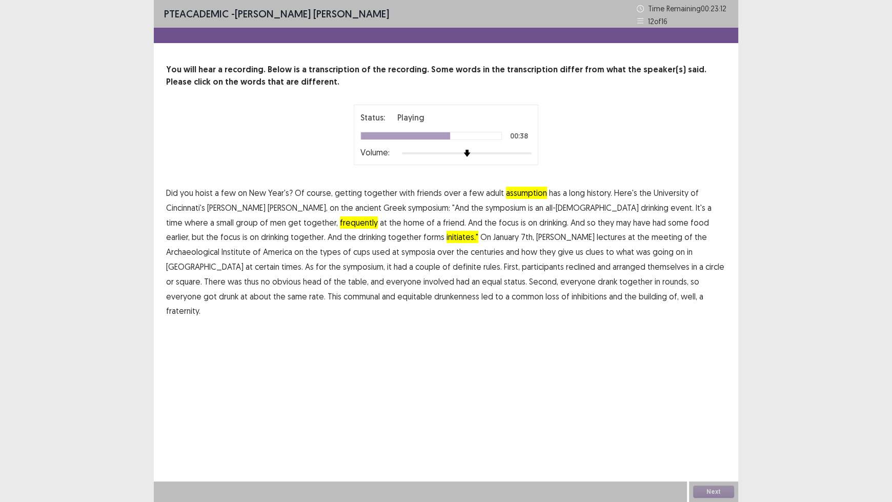
click at [279, 260] on span "certain" at bounding box center [267, 266] width 25 height 12
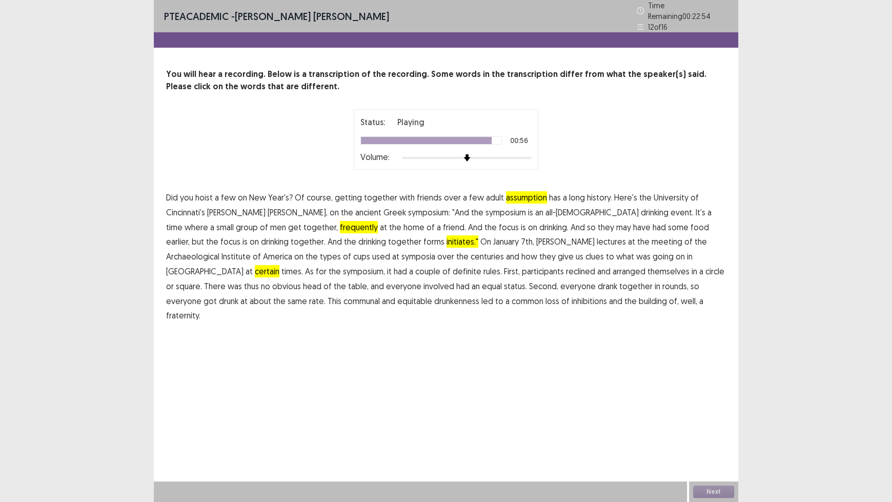
click at [479, 295] on span "drunkenness" at bounding box center [456, 301] width 45 height 12
click at [714, 415] on button "Next" at bounding box center [713, 491] width 41 height 12
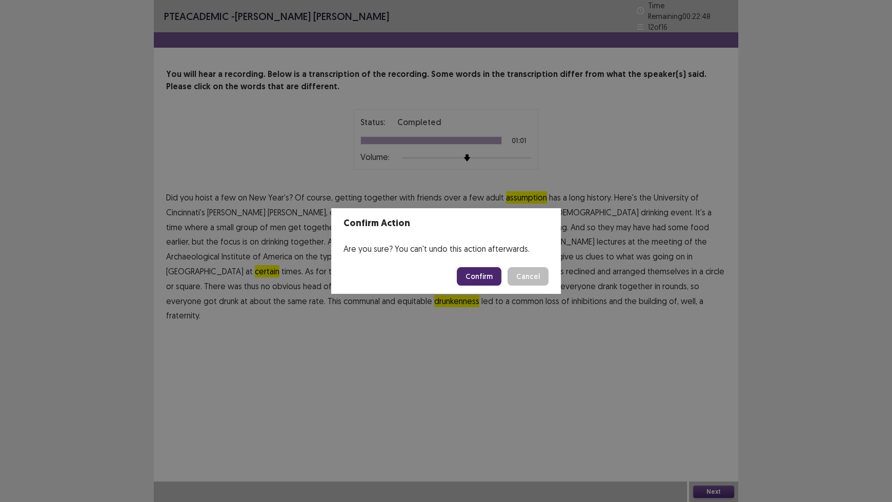
click at [489, 280] on button "Confirm" at bounding box center [479, 276] width 45 height 18
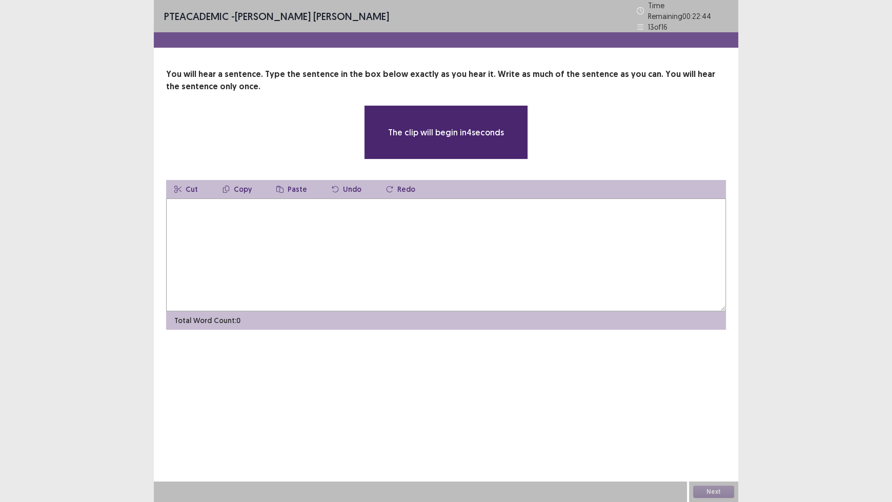
click at [416, 223] on textarea at bounding box center [446, 254] width 560 height 113
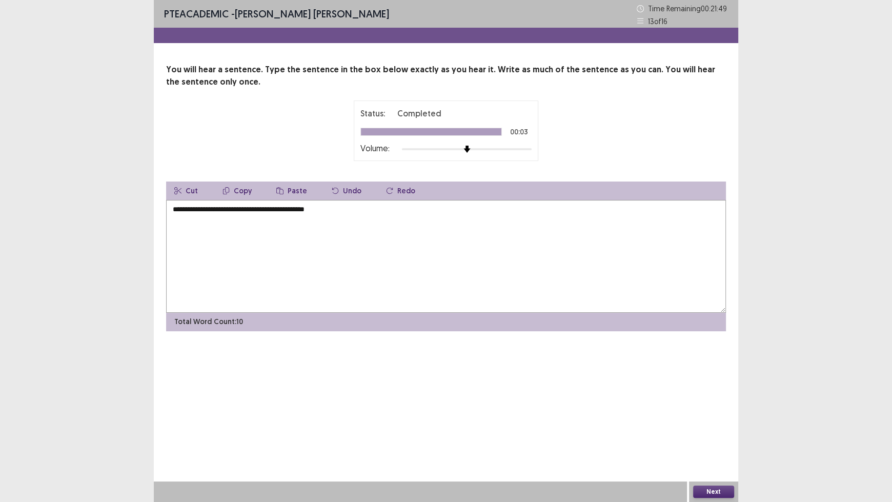
click at [197, 213] on textarea "**********" at bounding box center [446, 256] width 560 height 113
type textarea "**********"
click at [721, 415] on button "Next" at bounding box center [713, 491] width 41 height 12
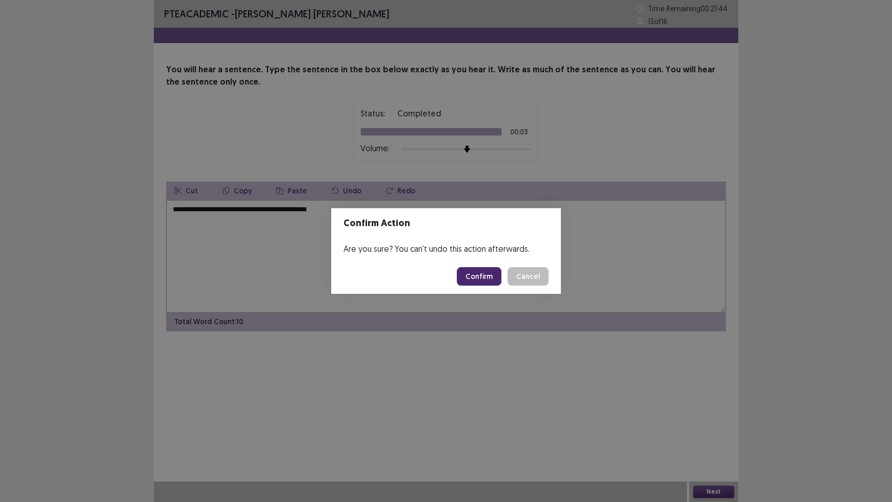
click at [482, 275] on button "Confirm" at bounding box center [479, 276] width 45 height 18
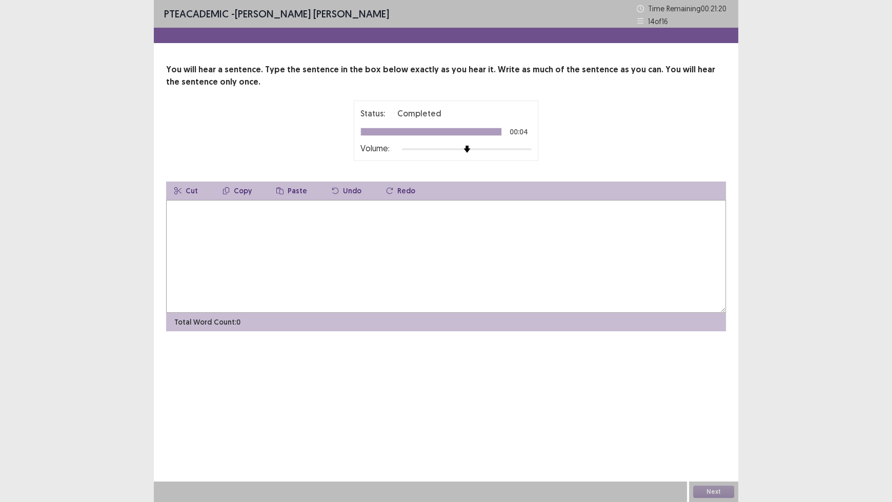
click at [471, 250] on textarea at bounding box center [446, 256] width 560 height 113
type textarea "*"
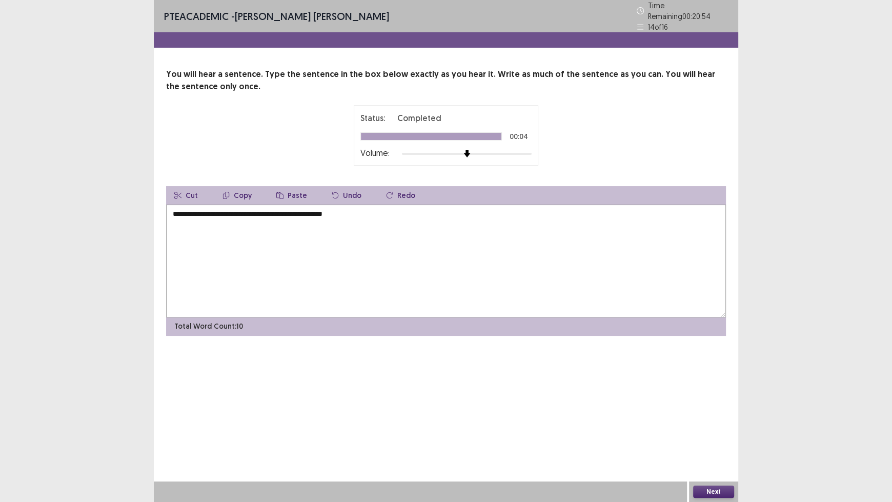
type textarea "**********"
click at [726, 415] on button "Next" at bounding box center [713, 491] width 41 height 12
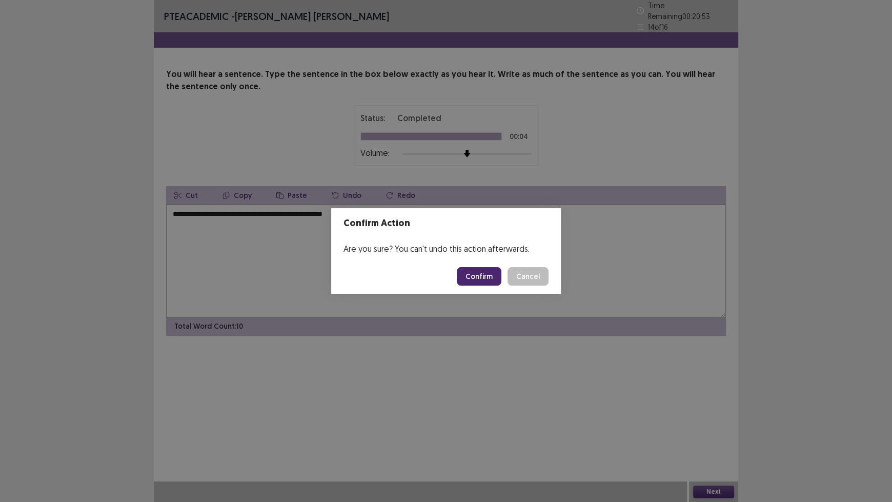
click at [476, 269] on button "Confirm" at bounding box center [479, 276] width 45 height 18
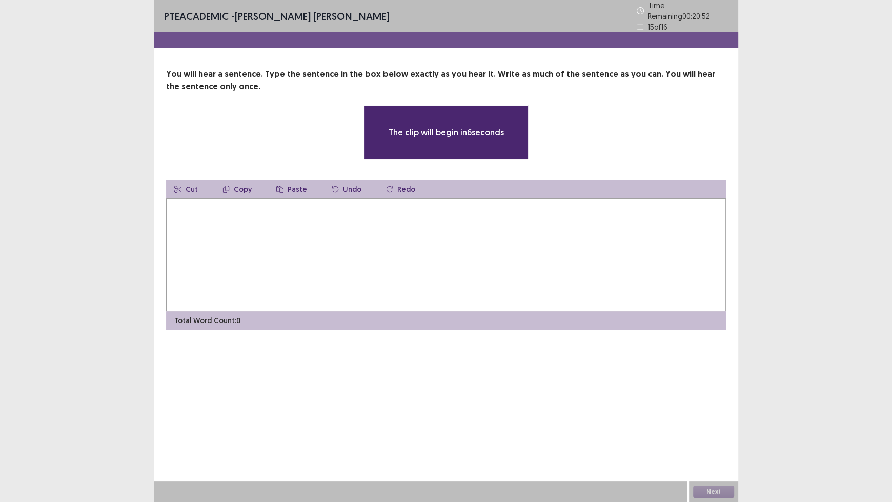
click at [520, 242] on textarea at bounding box center [446, 254] width 560 height 113
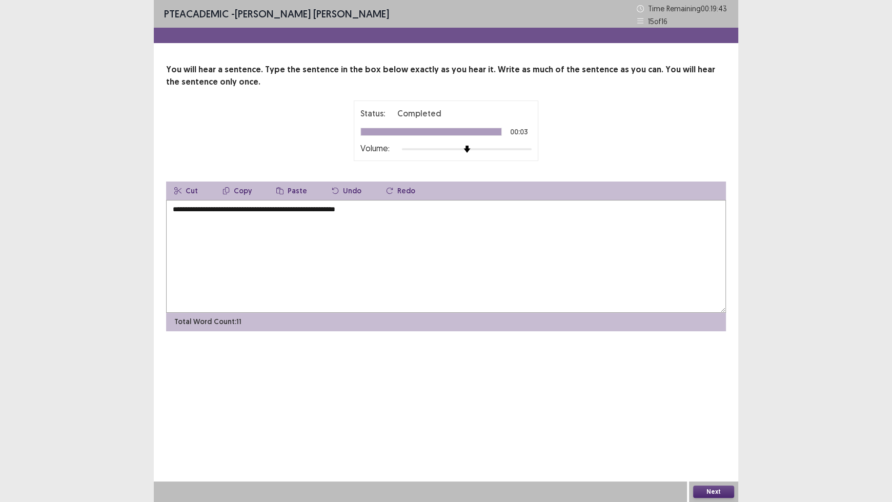
type textarea "**********"
click at [710, 415] on button "Next" at bounding box center [713, 491] width 41 height 12
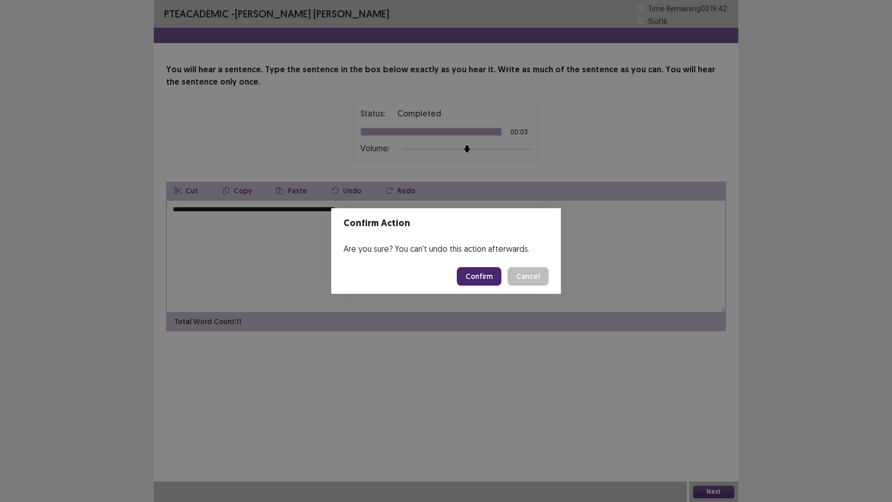
click at [478, 281] on button "Confirm" at bounding box center [479, 276] width 45 height 18
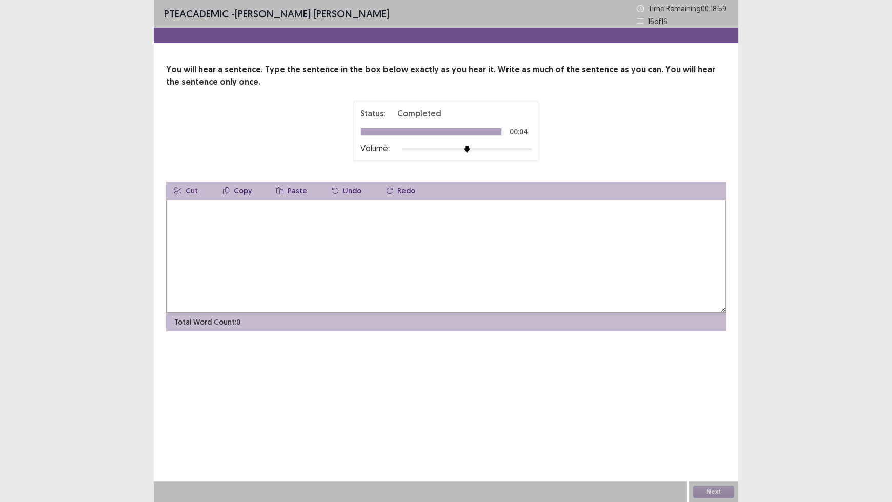
click at [454, 238] on textarea at bounding box center [446, 256] width 560 height 113
type textarea "**********"
click at [702, 415] on button "Next" at bounding box center [713, 491] width 41 height 12
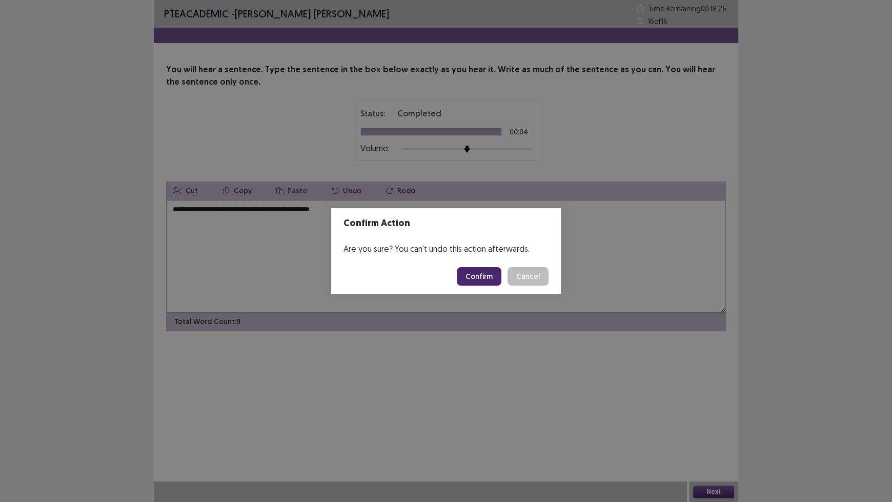
click at [473, 273] on button "Confirm" at bounding box center [479, 276] width 45 height 18
